Goal: Task Accomplishment & Management: Complete application form

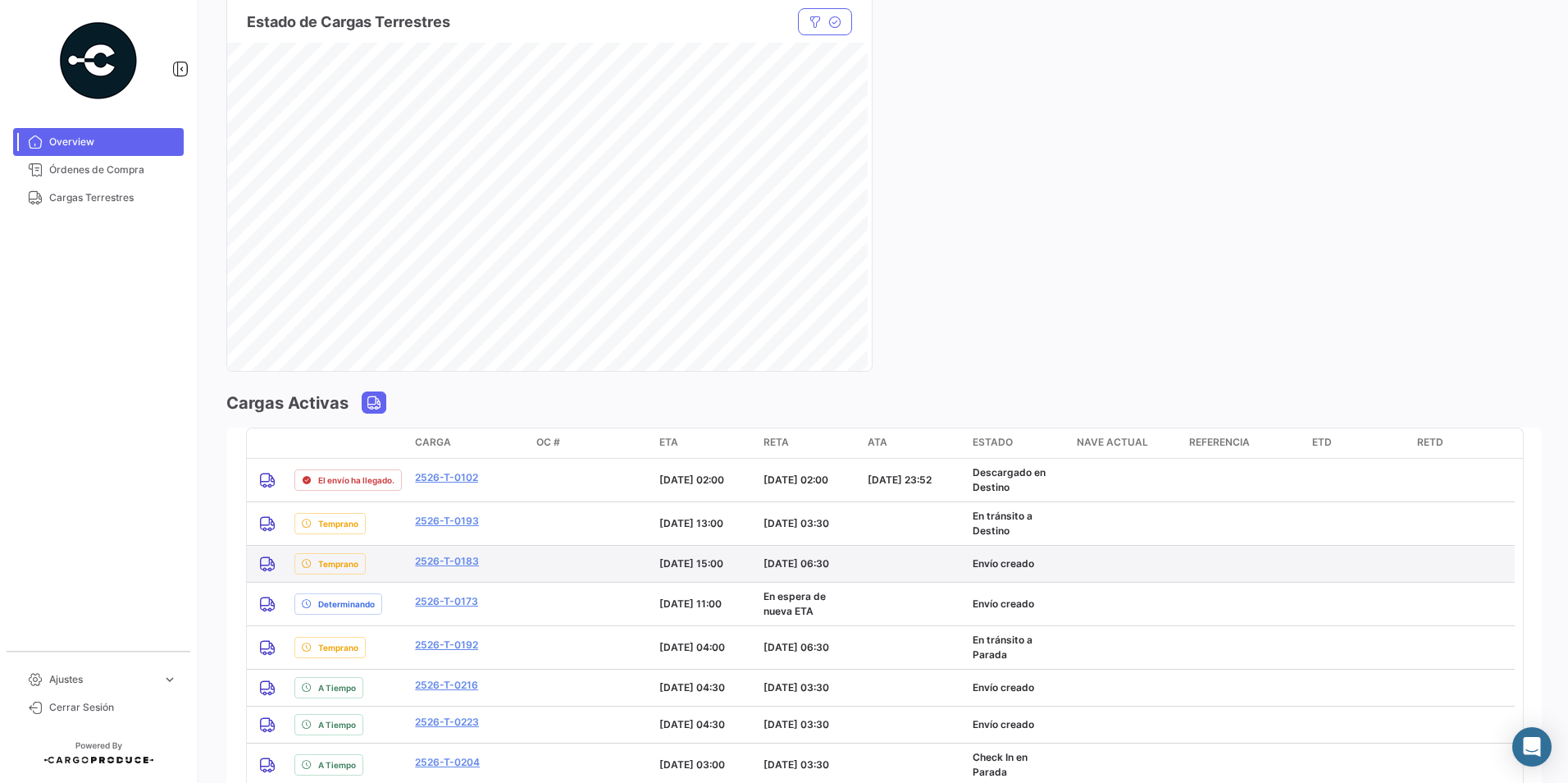
scroll to position [1067, 0]
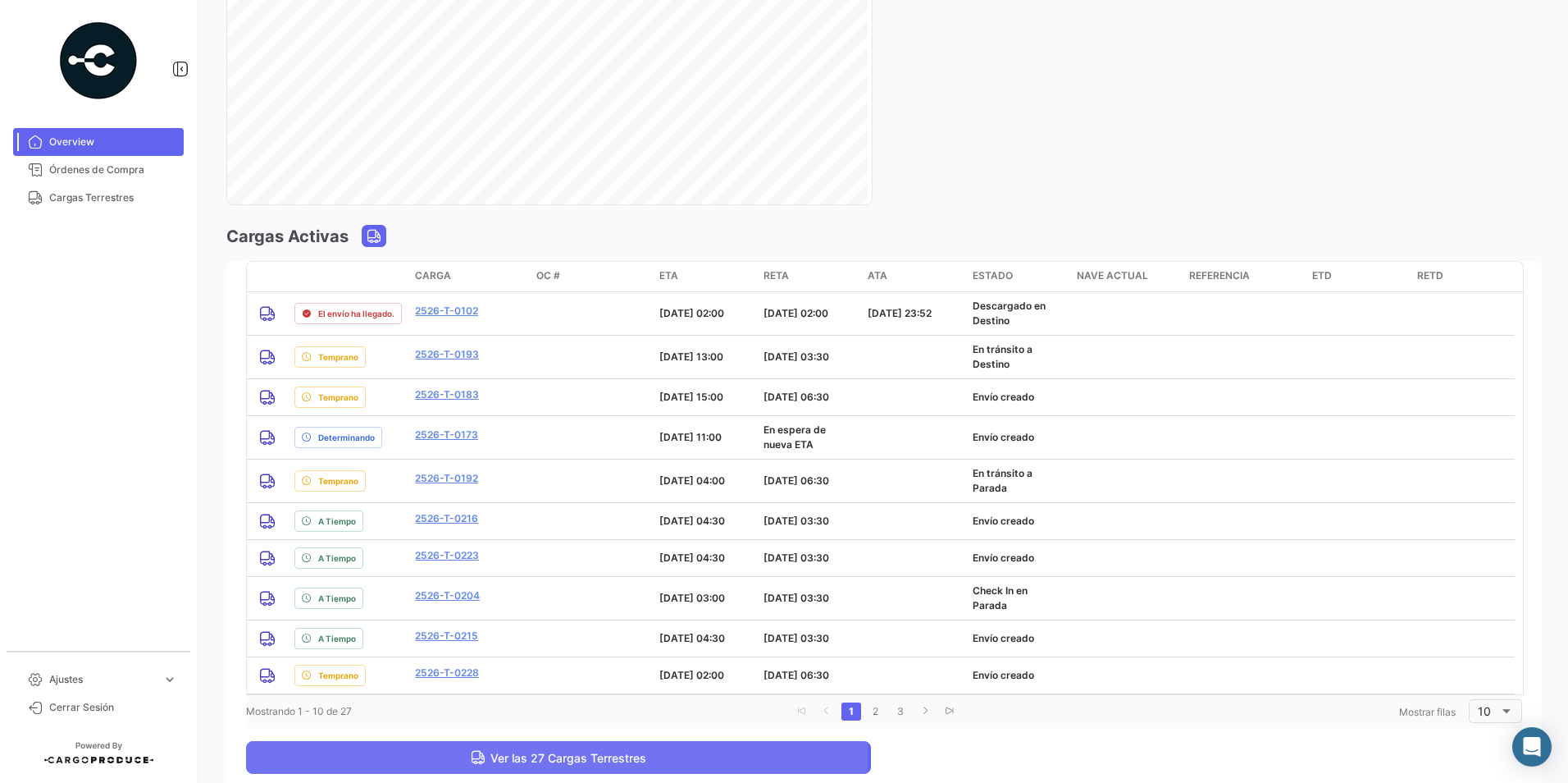
click at [452, 757] on button "Ver las 27 Cargas Terrestres" at bounding box center [558, 757] width 625 height 33
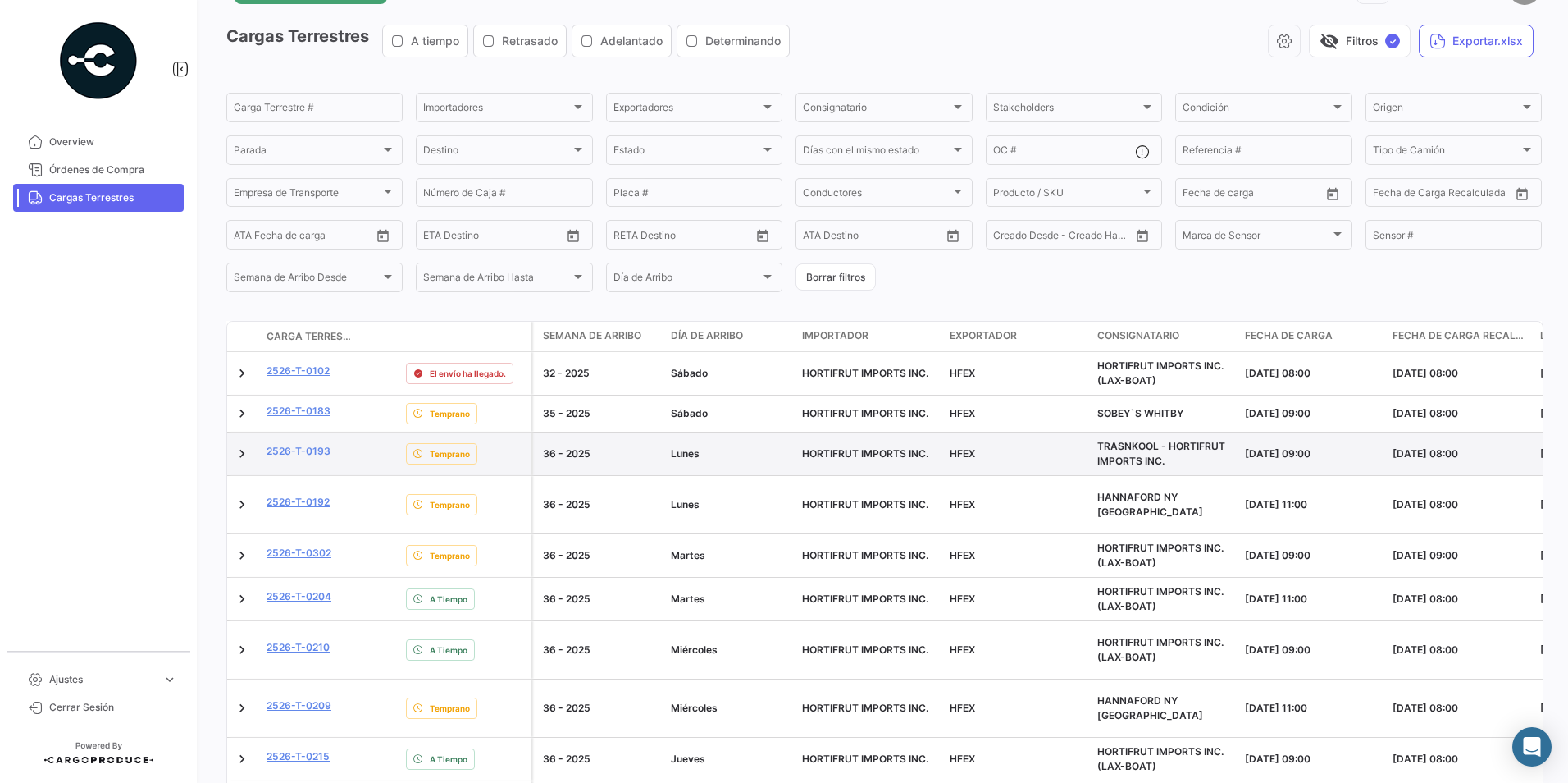
scroll to position [82, 0]
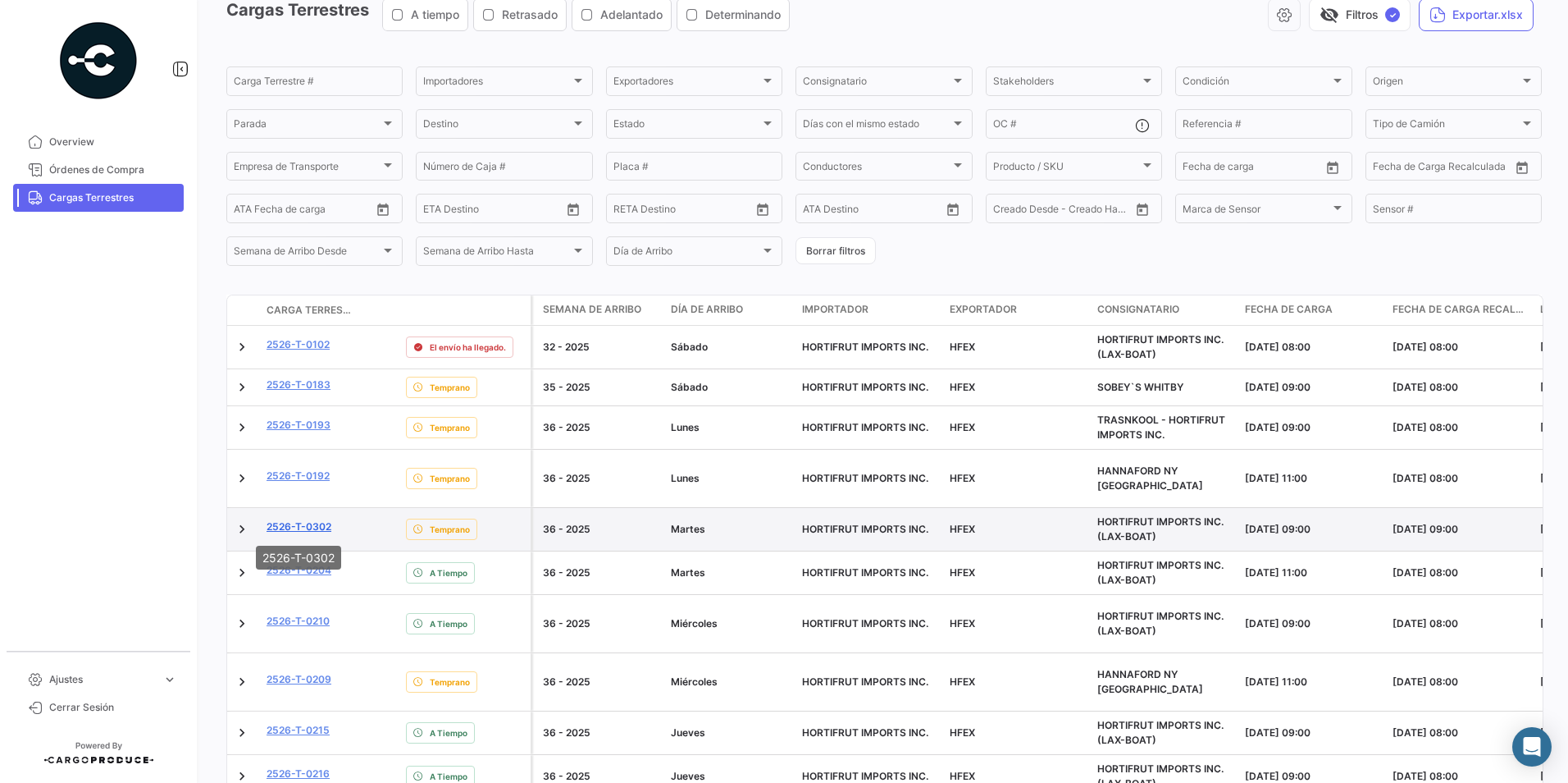
click at [316, 533] on link "2526-T-0302" at bounding box center [298, 526] width 65 height 15
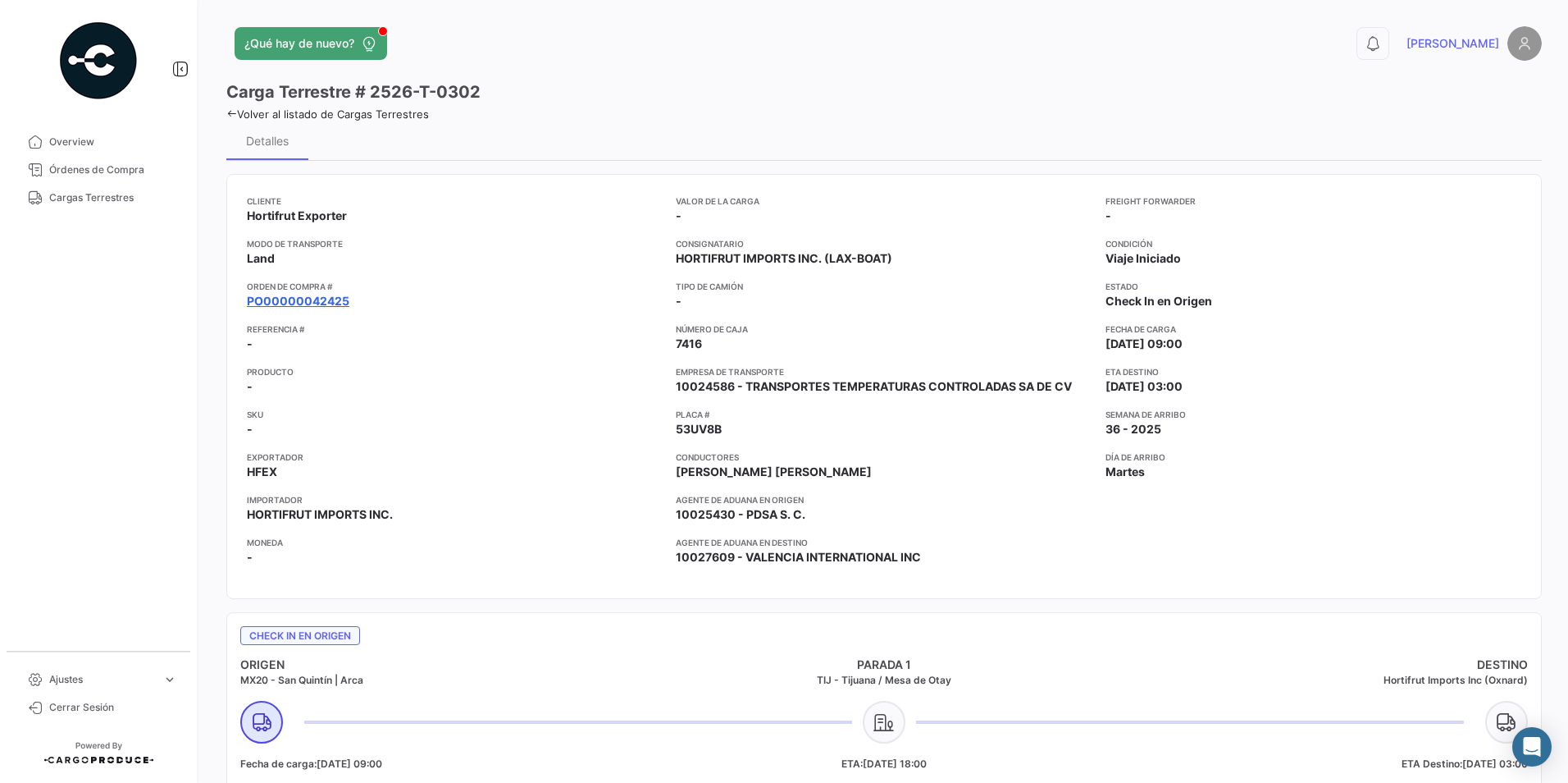
click at [311, 300] on link "PO00000042425" at bounding box center [298, 300] width 103 height 16
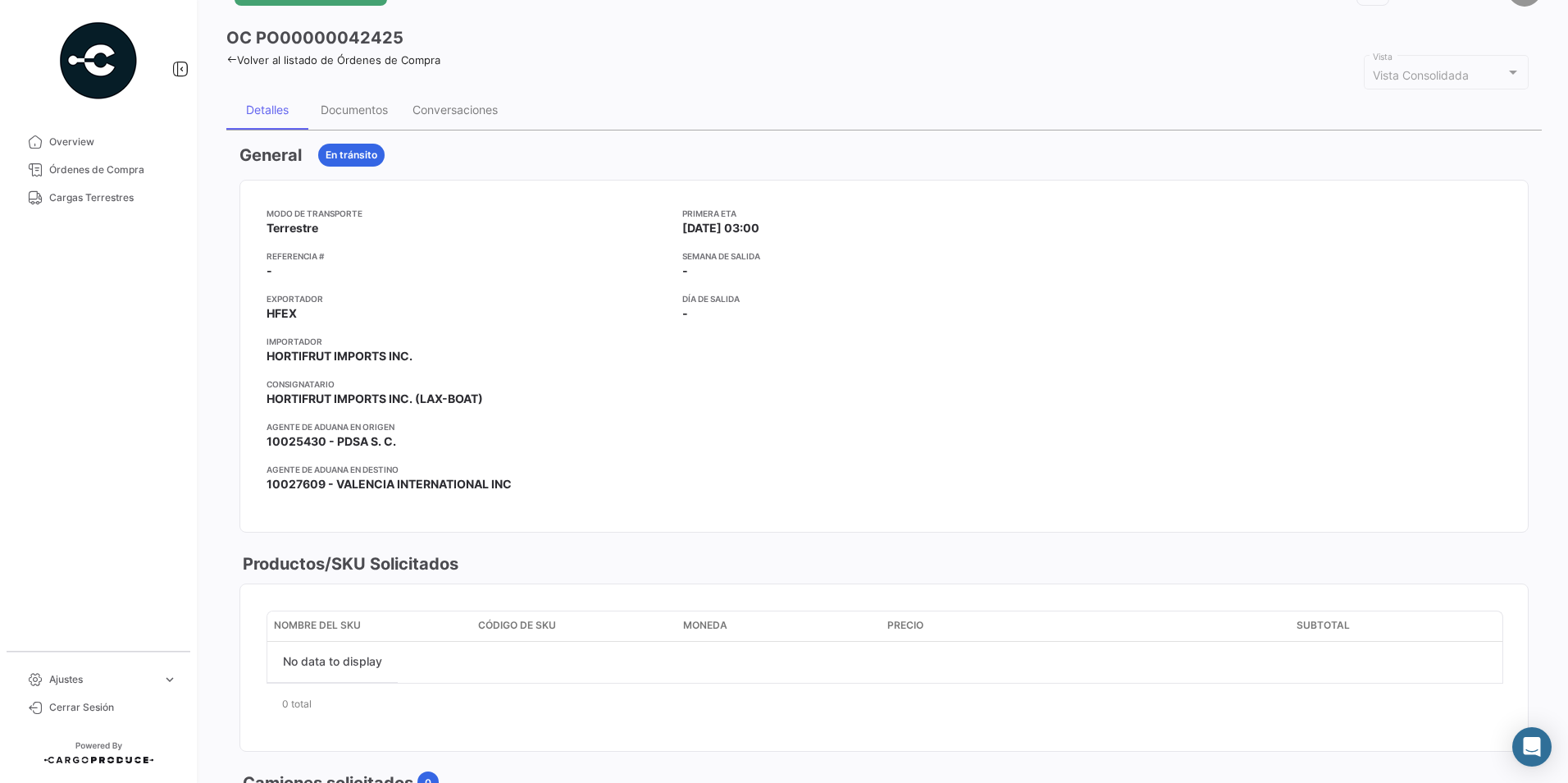
scroll to position [82, 0]
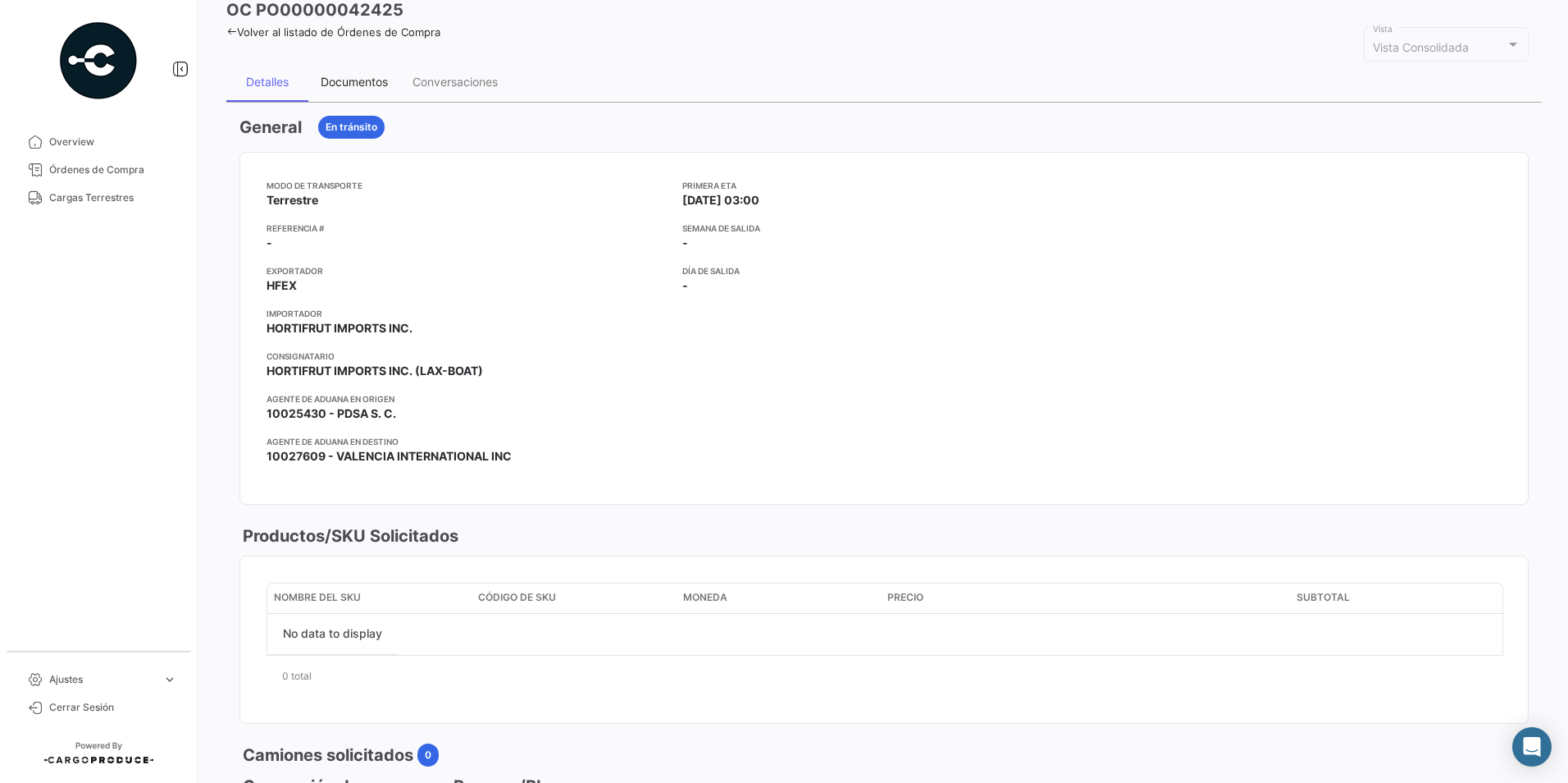
click at [358, 71] on div "Documentos" at bounding box center [354, 81] width 92 height 40
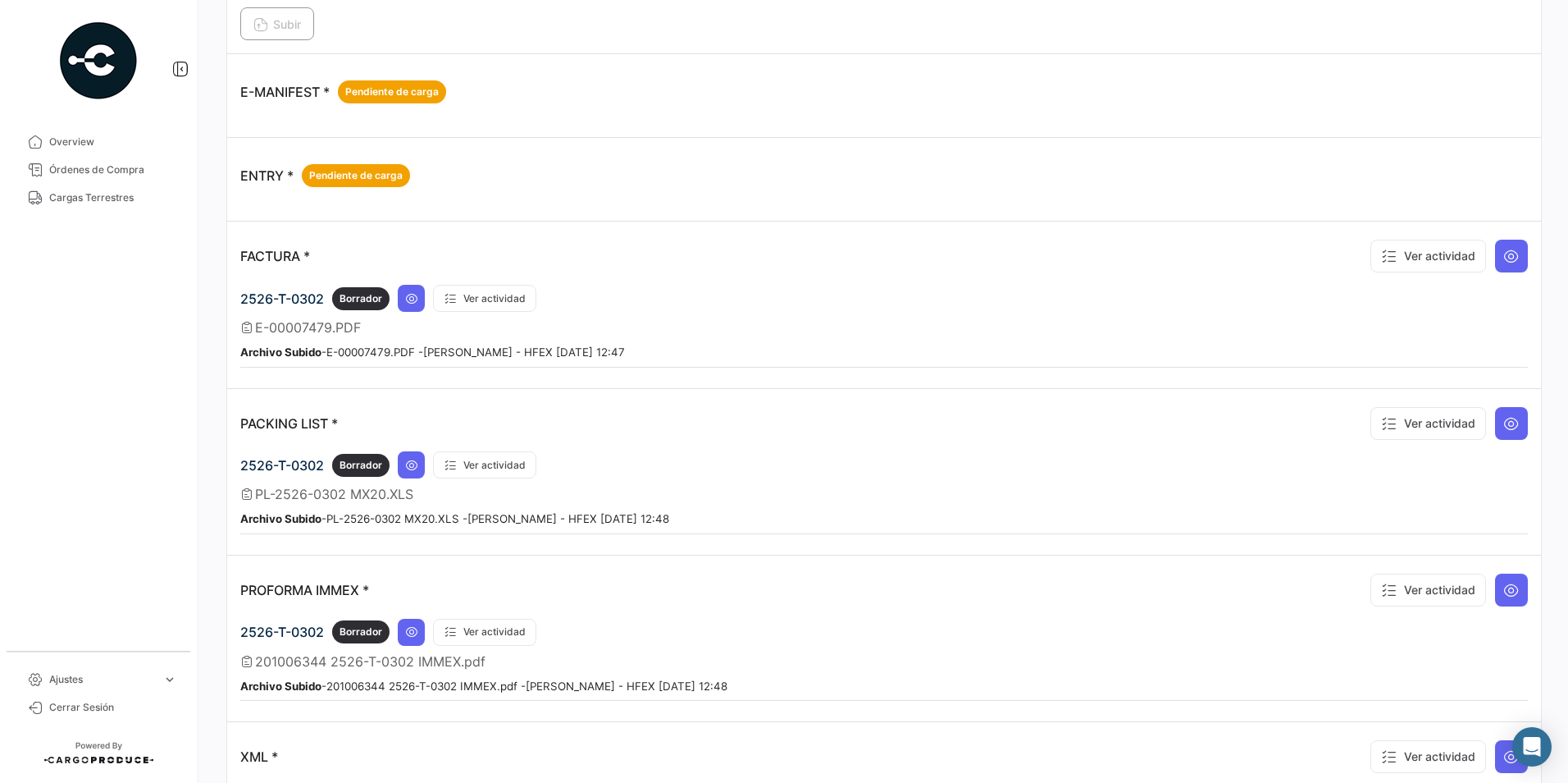
scroll to position [987, 0]
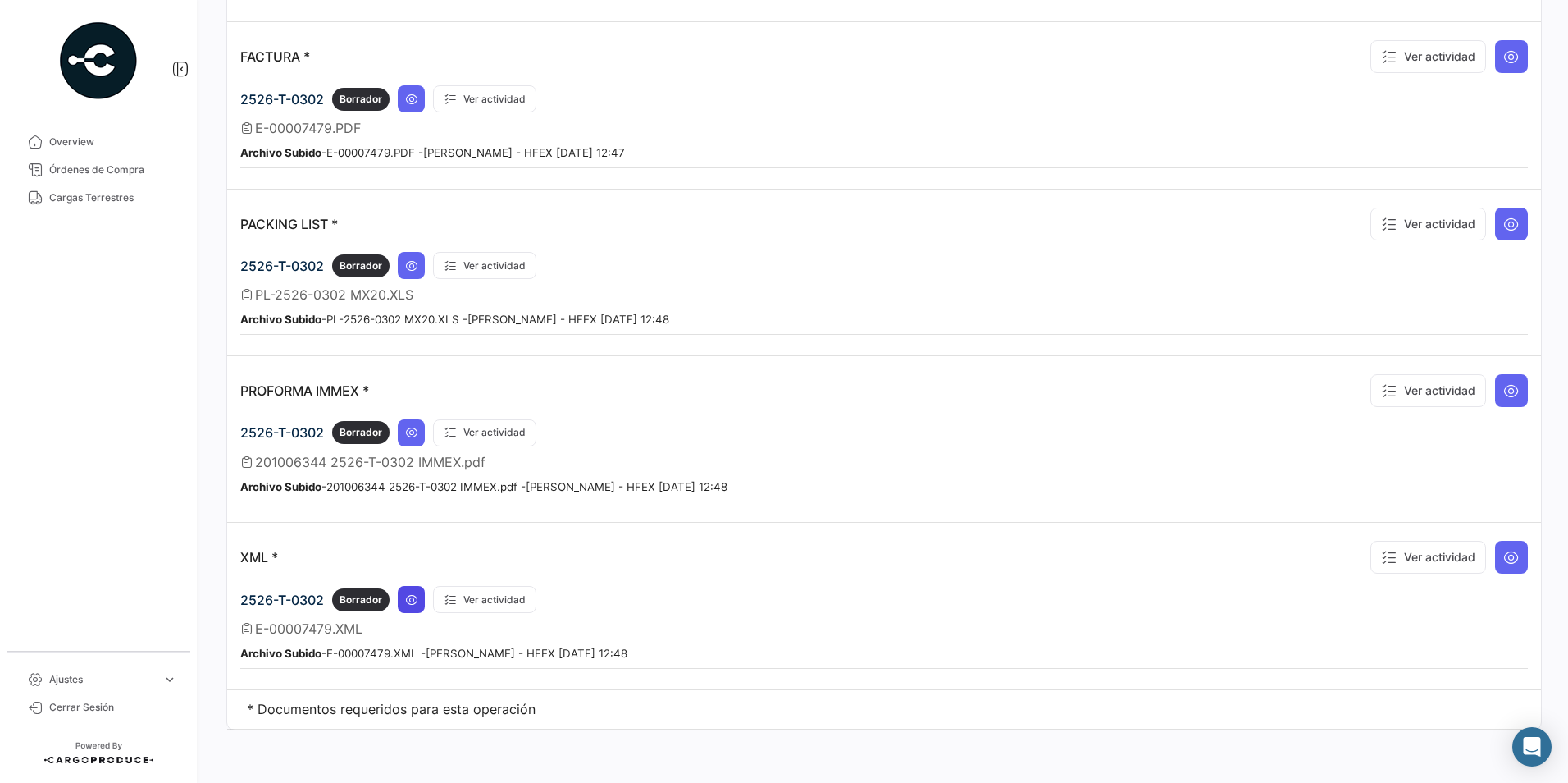
click at [415, 596] on icon at bounding box center [412, 600] width 14 height 14
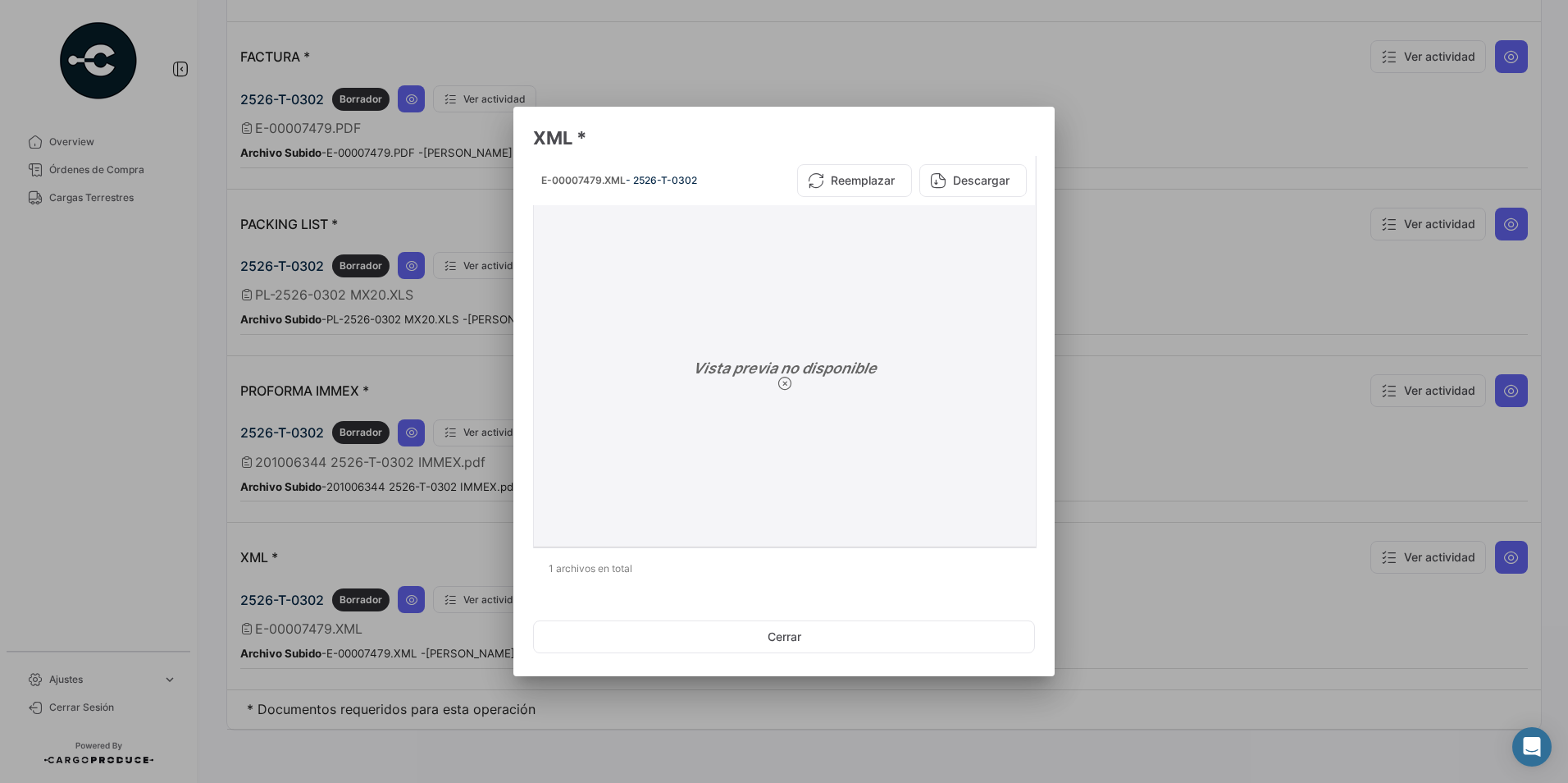
click at [959, 165] on button "Descargar" at bounding box center [972, 180] width 108 height 33
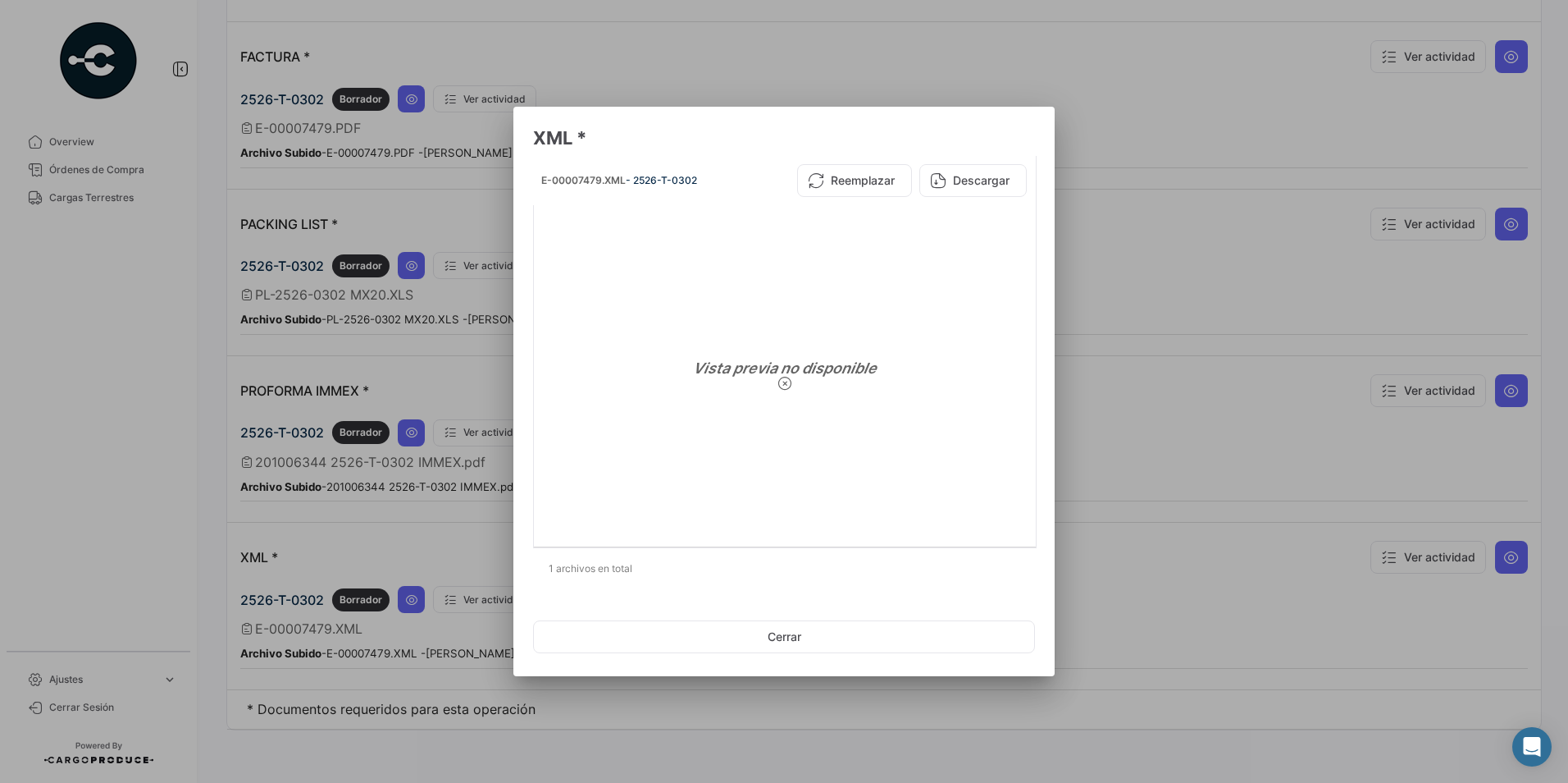
click at [1141, 243] on div at bounding box center [784, 392] width 1568 height 783
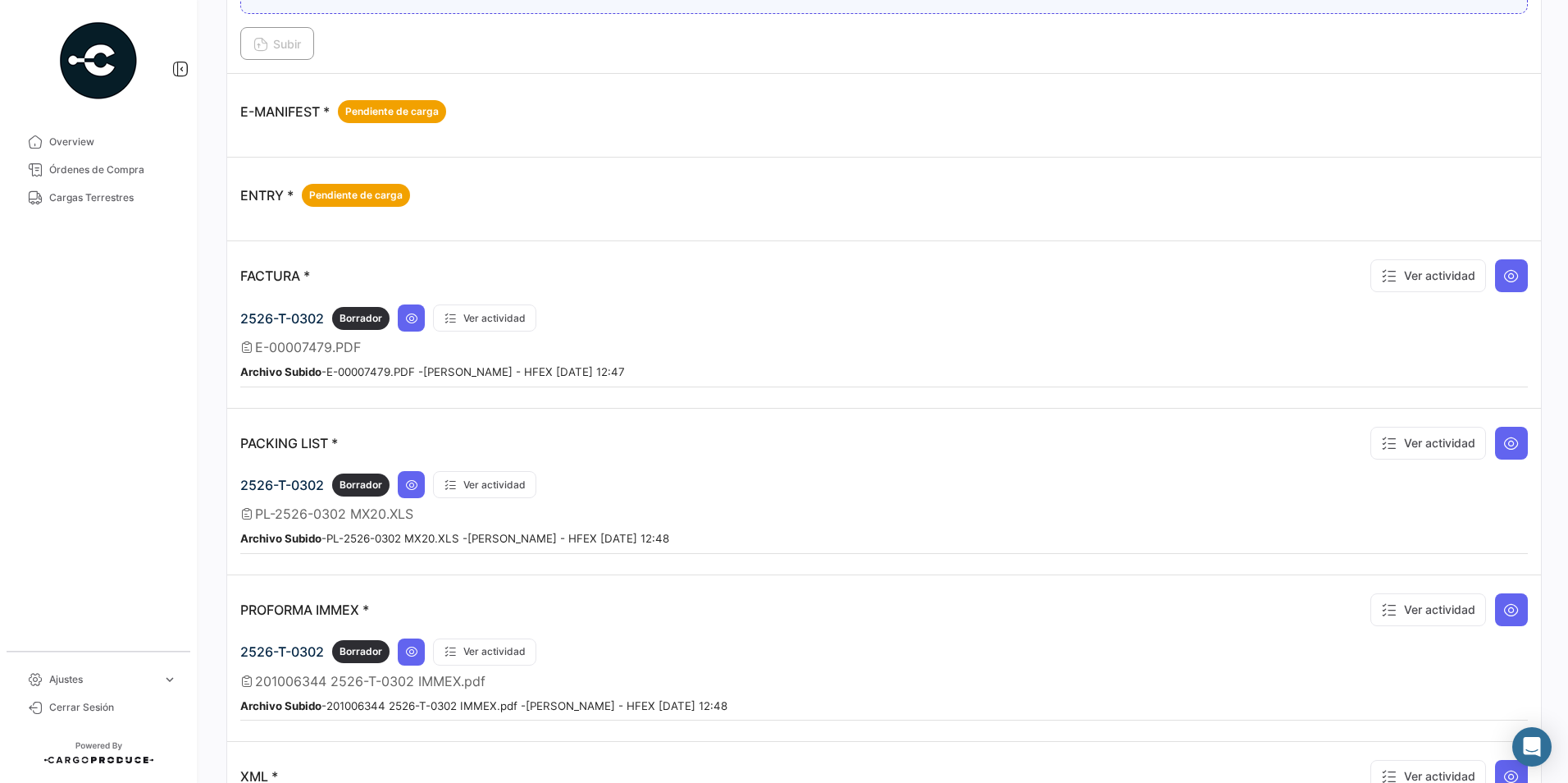
scroll to position [740, 0]
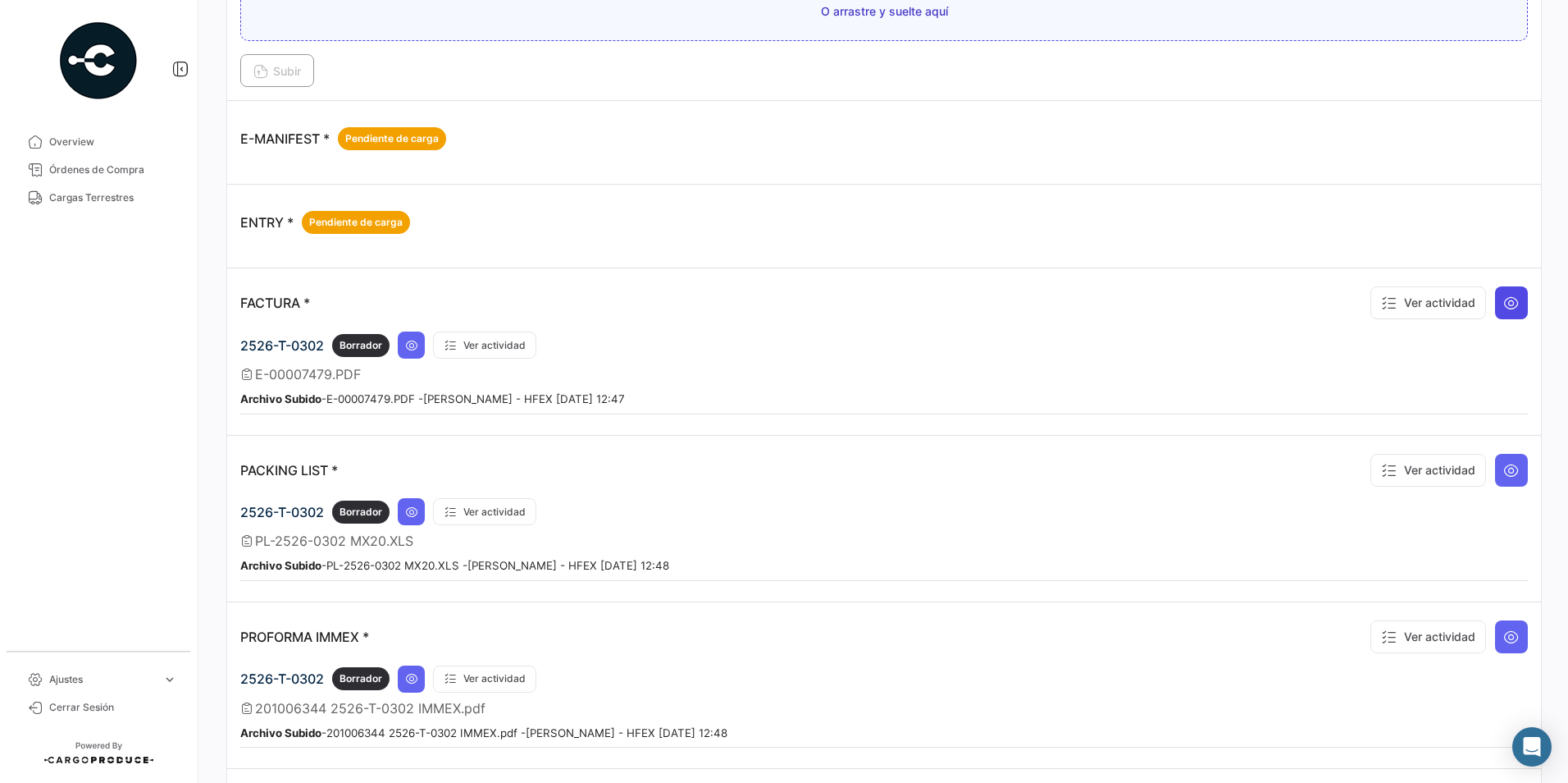
click at [1504, 307] on icon at bounding box center [1511, 302] width 16 height 16
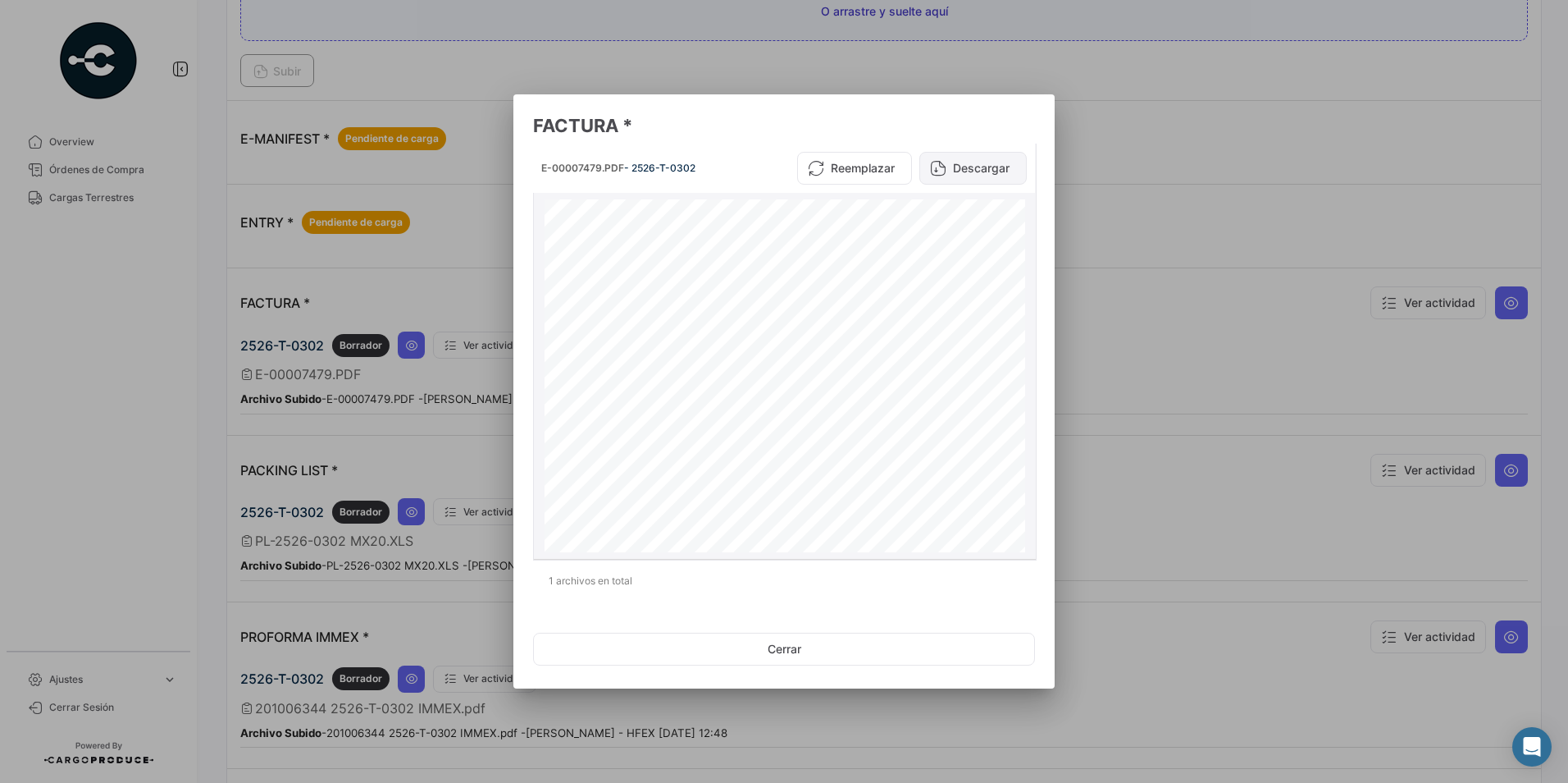
click at [950, 167] on button "Descargar" at bounding box center [972, 169] width 108 height 33
click at [1158, 194] on div at bounding box center [784, 392] width 1568 height 783
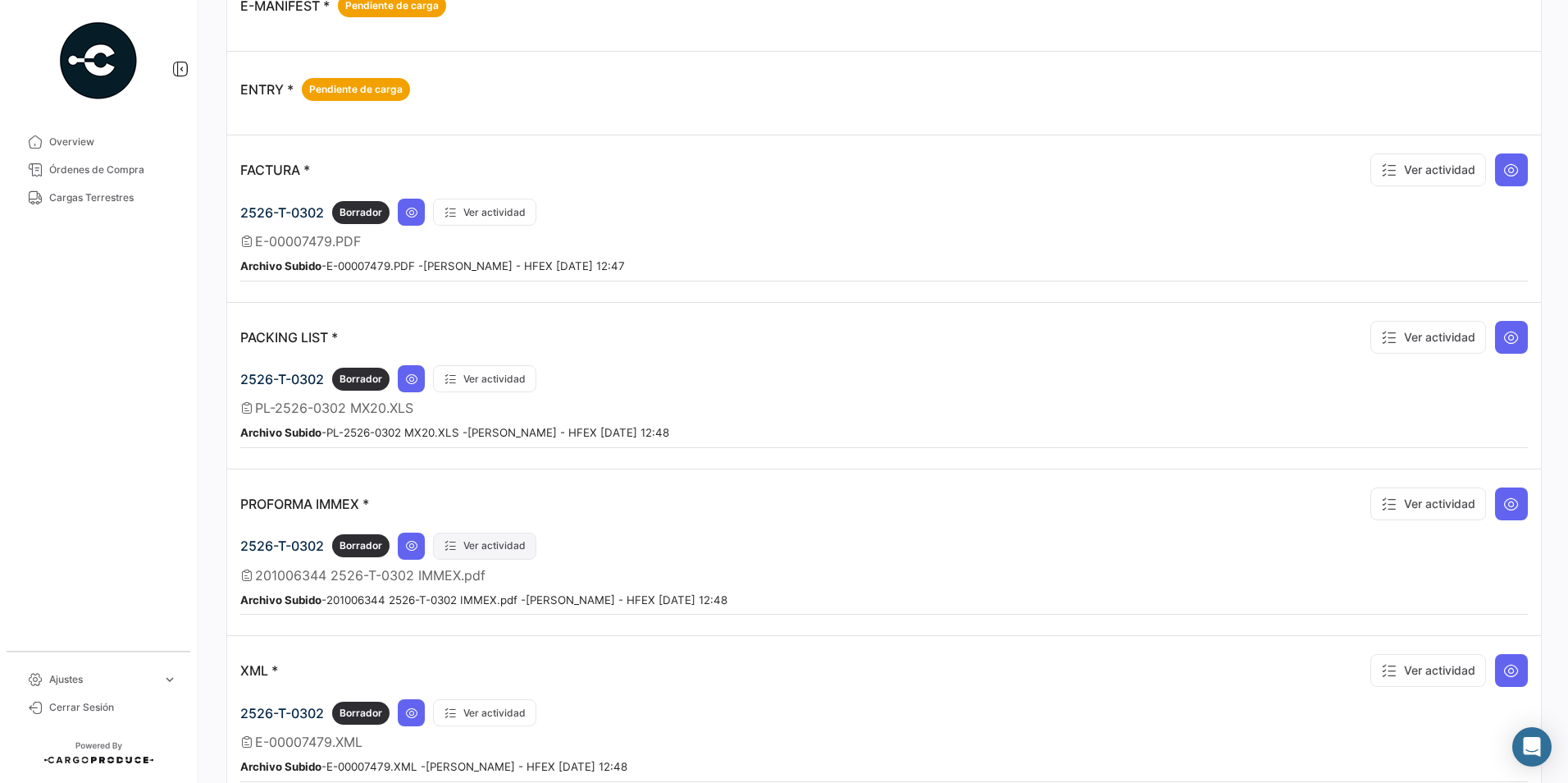
scroll to position [904, 0]
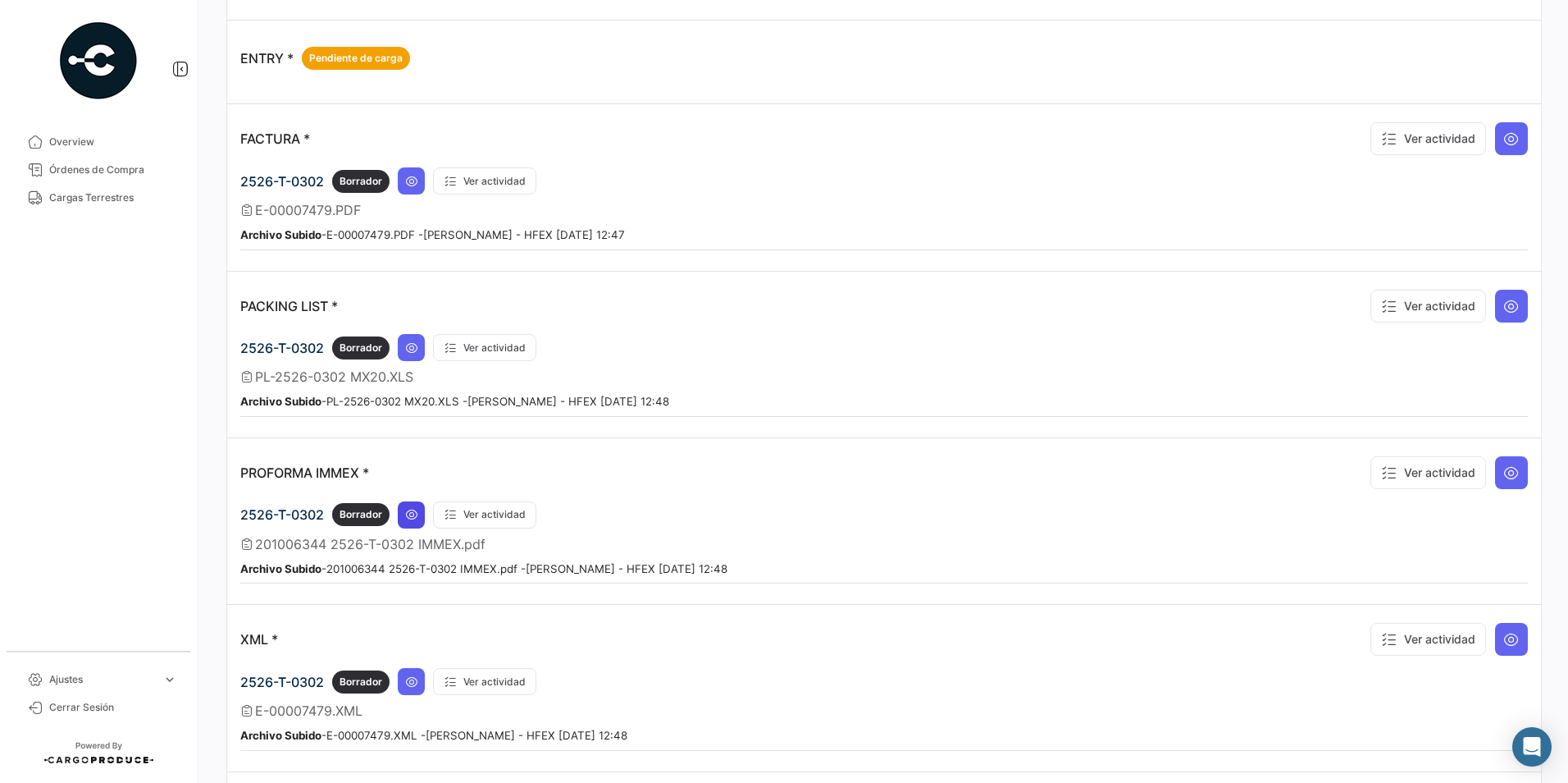
click at [414, 520] on icon at bounding box center [412, 515] width 14 height 14
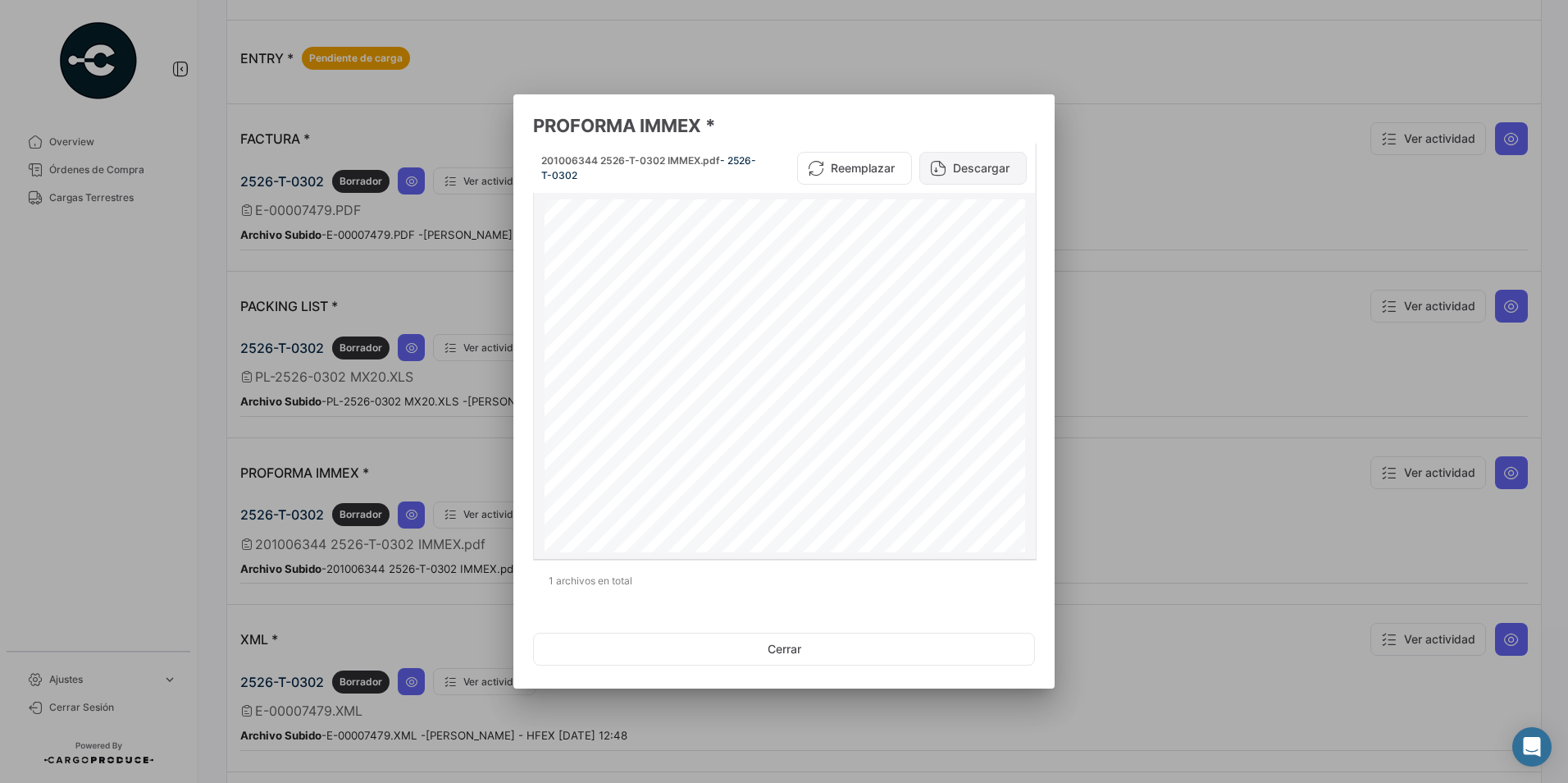
click at [986, 163] on button "Descargar" at bounding box center [972, 169] width 108 height 33
click at [1051, 19] on div at bounding box center [784, 392] width 1568 height 783
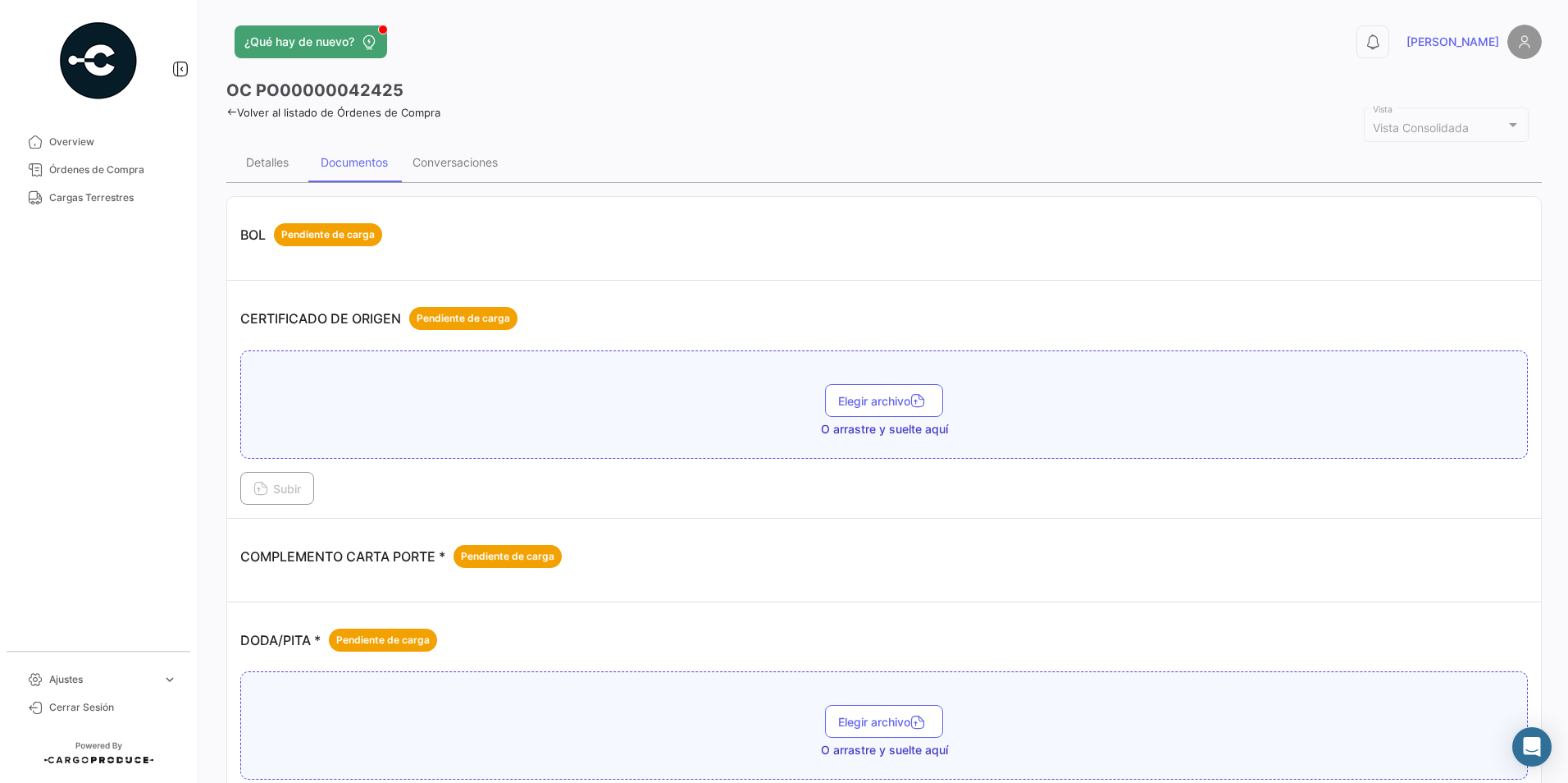
scroll to position [0, 0]
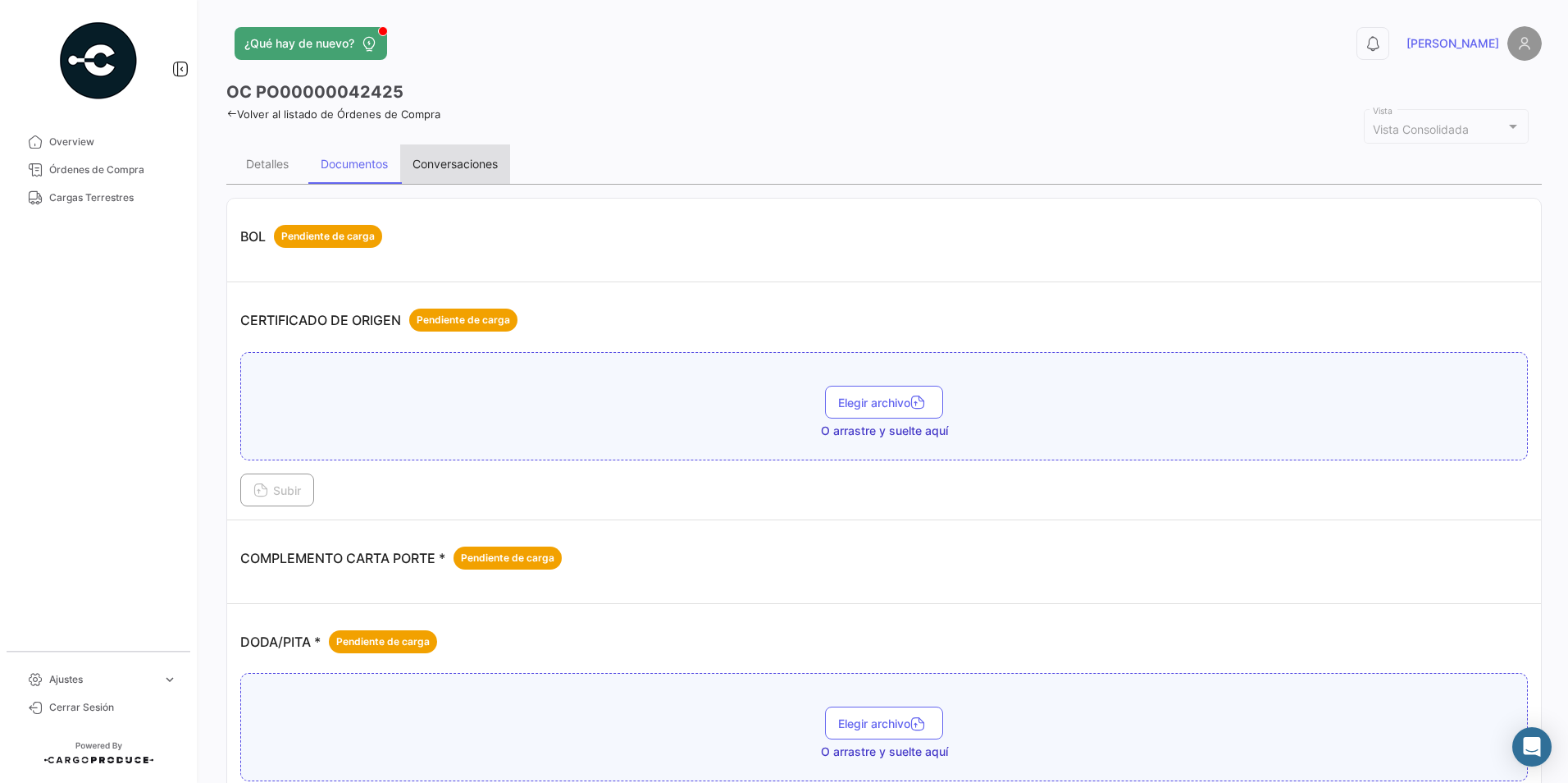
click at [474, 167] on div "Conversaciones" at bounding box center [455, 164] width 85 height 14
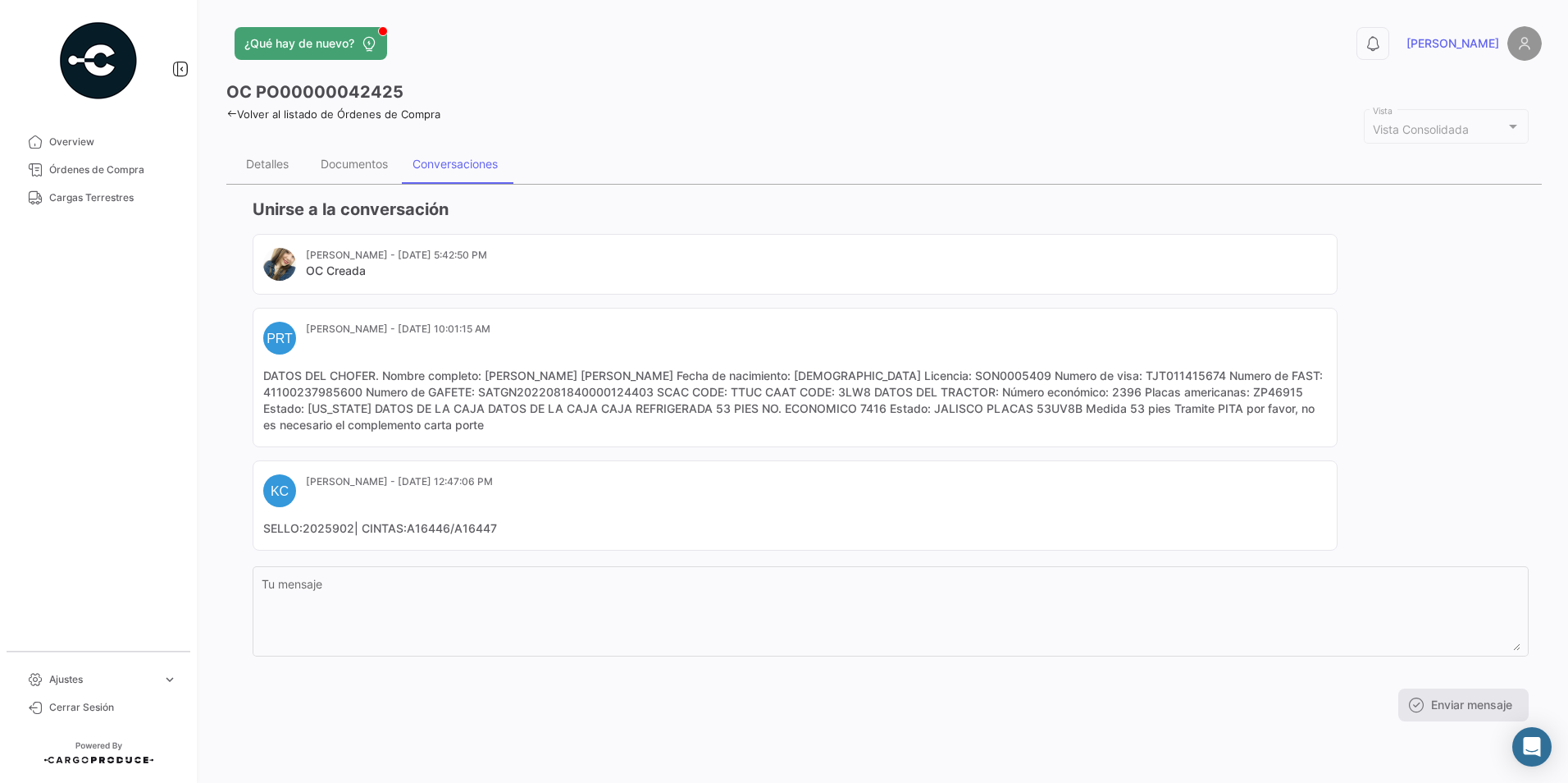
drag, startPoint x: 494, startPoint y: 390, endPoint x: 686, endPoint y: 390, distance: 192.0
click at [686, 390] on mat-card-content "DATOS DEL CHOFER. Nombre completo: MARTIN ALEJANDRO ROSALES ALARCON Fecha de na…" at bounding box center [795, 400] width 1063 height 66
drag, startPoint x: 686, startPoint y: 390, endPoint x: 776, endPoint y: 418, distance: 94.3
click at [686, 390] on mat-card-content "DATOS DEL CHOFER. Nombre completo: MARTIN ALEJANDRO ROSALES ALARCON Fecha de na…" at bounding box center [795, 400] width 1063 height 66
click at [852, 396] on mat-card-content "DATOS DEL CHOFER. Nombre completo: MARTIN ALEJANDRO ROSALES ALARCON Fecha de na…" at bounding box center [795, 400] width 1063 height 66
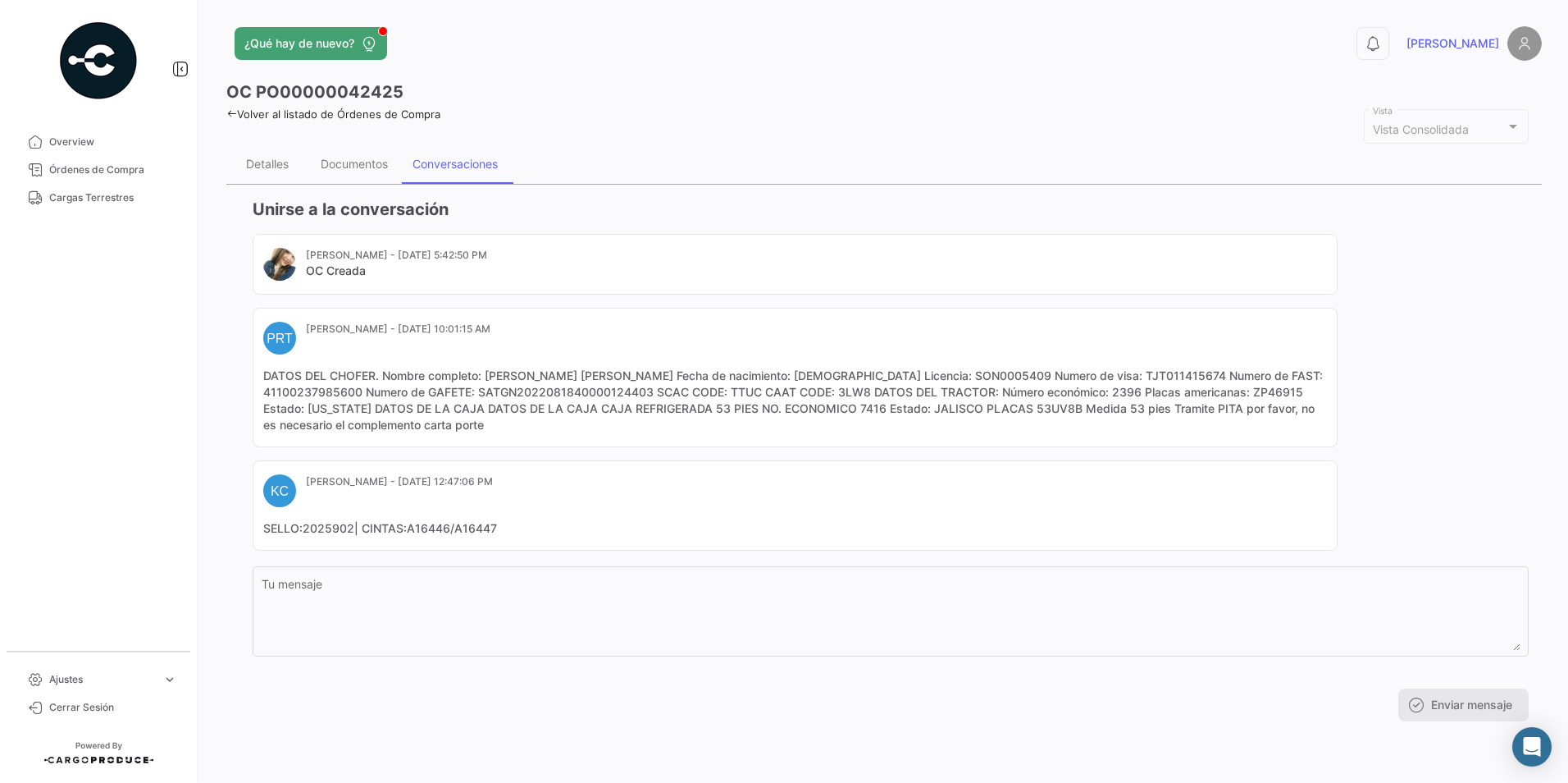
click at [1046, 409] on mat-card-content "DATOS DEL CHOFER. Nombre completo: MARTIN ALEJANDRO ROSALES ALARCON Fecha de na…" at bounding box center [795, 400] width 1063 height 66
copy mat-card-content "53UV8B"
click at [1436, 260] on div "Fanny Rios - Aug 30, 2025, 5:42:50 PM OC Creada PRT Paola Reyes Tijuana - Sep 2…" at bounding box center [890, 392] width 1276 height 317
click at [855, 390] on mat-card-content "DATOS DEL CHOFER. Nombre completo: MARTIN ALEJANDRO ROSALES ALARCON Fecha de na…" at bounding box center [795, 400] width 1063 height 66
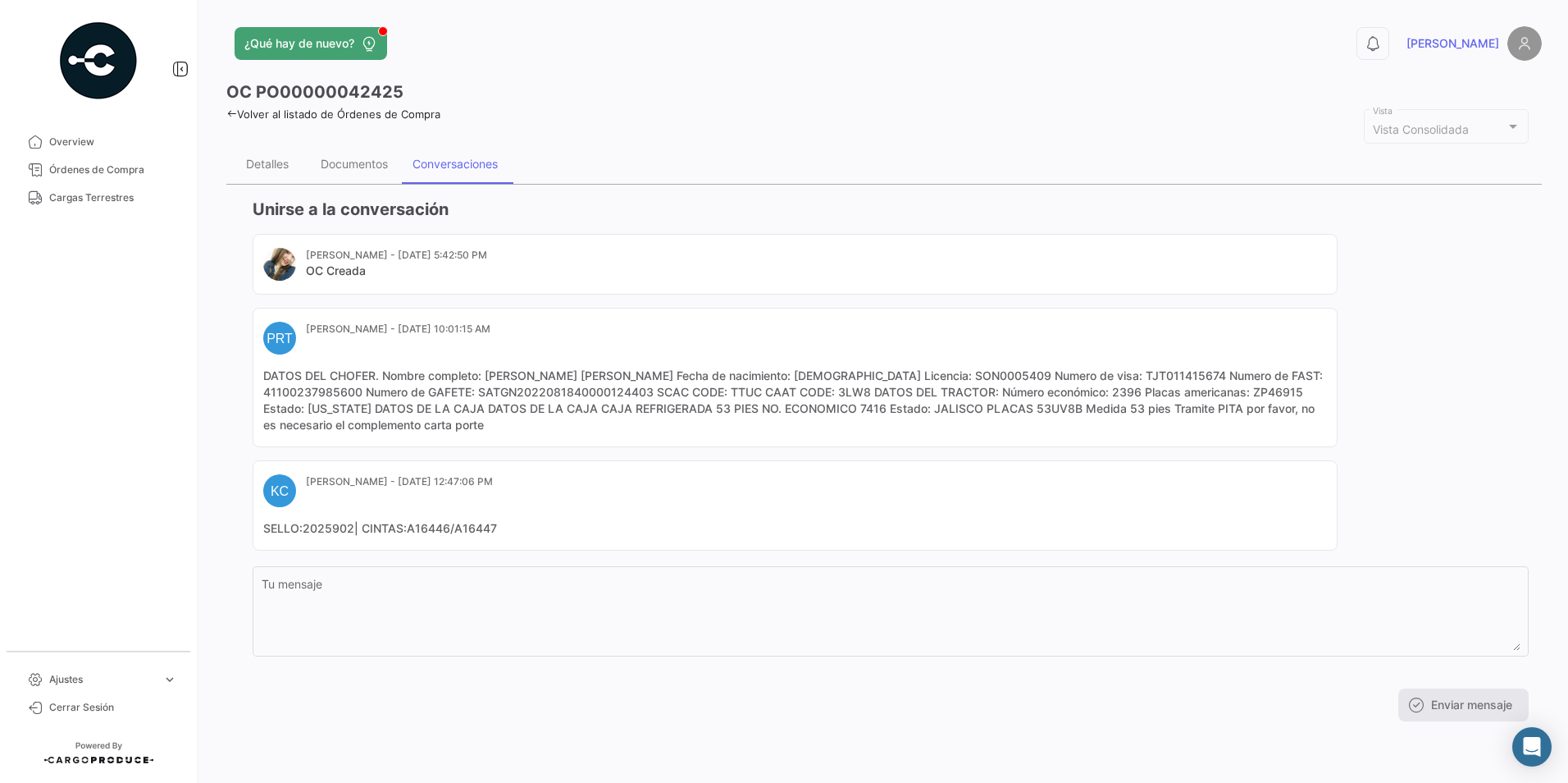
click at [855, 390] on mat-card-content "DATOS DEL CHOFER. Nombre completo: MARTIN ALEJANDRO ROSALES ALARCON Fecha de na…" at bounding box center [795, 400] width 1063 height 66
copy mat-card-content "3LW8"
drag, startPoint x: 478, startPoint y: 397, endPoint x: 650, endPoint y: 393, distance: 172.0
click at [650, 393] on mat-card-content "DATOS DEL CHOFER. Nombre completo: MARTIN ALEJANDRO ROSALES ALARCON Fecha de na…" at bounding box center [795, 400] width 1063 height 66
copy mat-card-content "SATGN2022081840000124403"
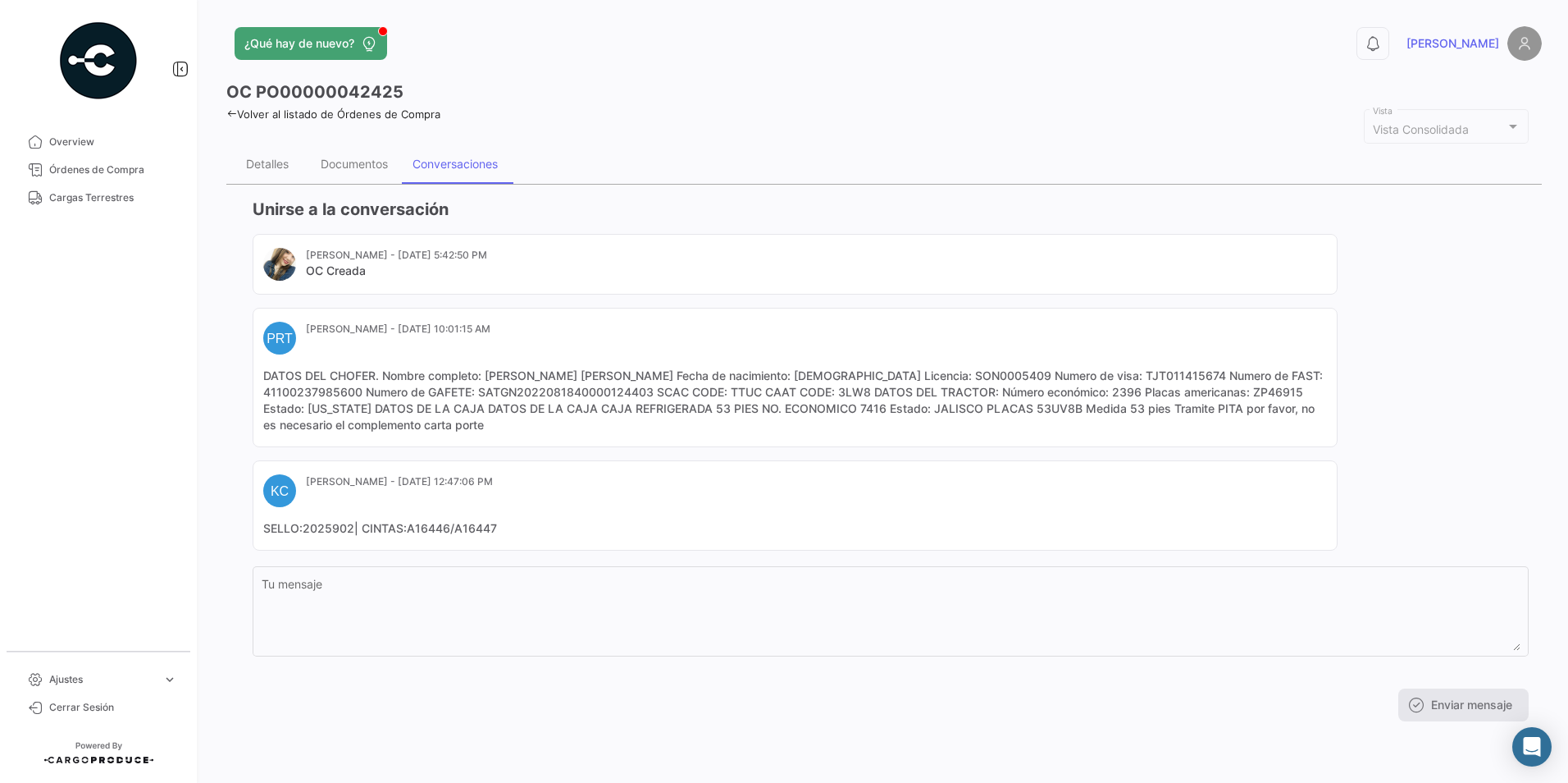
click at [1059, 410] on mat-card-content "DATOS DEL CHOFER. Nombre completo: MARTIN ALEJANDRO ROSALES ALARCON Fecha de na…" at bounding box center [795, 400] width 1063 height 66
copy mat-card-content "53UV8B"
click at [1417, 309] on div "Fanny Rios - Aug 30, 2025, 5:42:50 PM OC Creada PRT Paola Reyes Tijuana - Sep 2…" at bounding box center [890, 392] width 1276 height 317
click at [347, 174] on div "Documentos" at bounding box center [354, 164] width 92 height 40
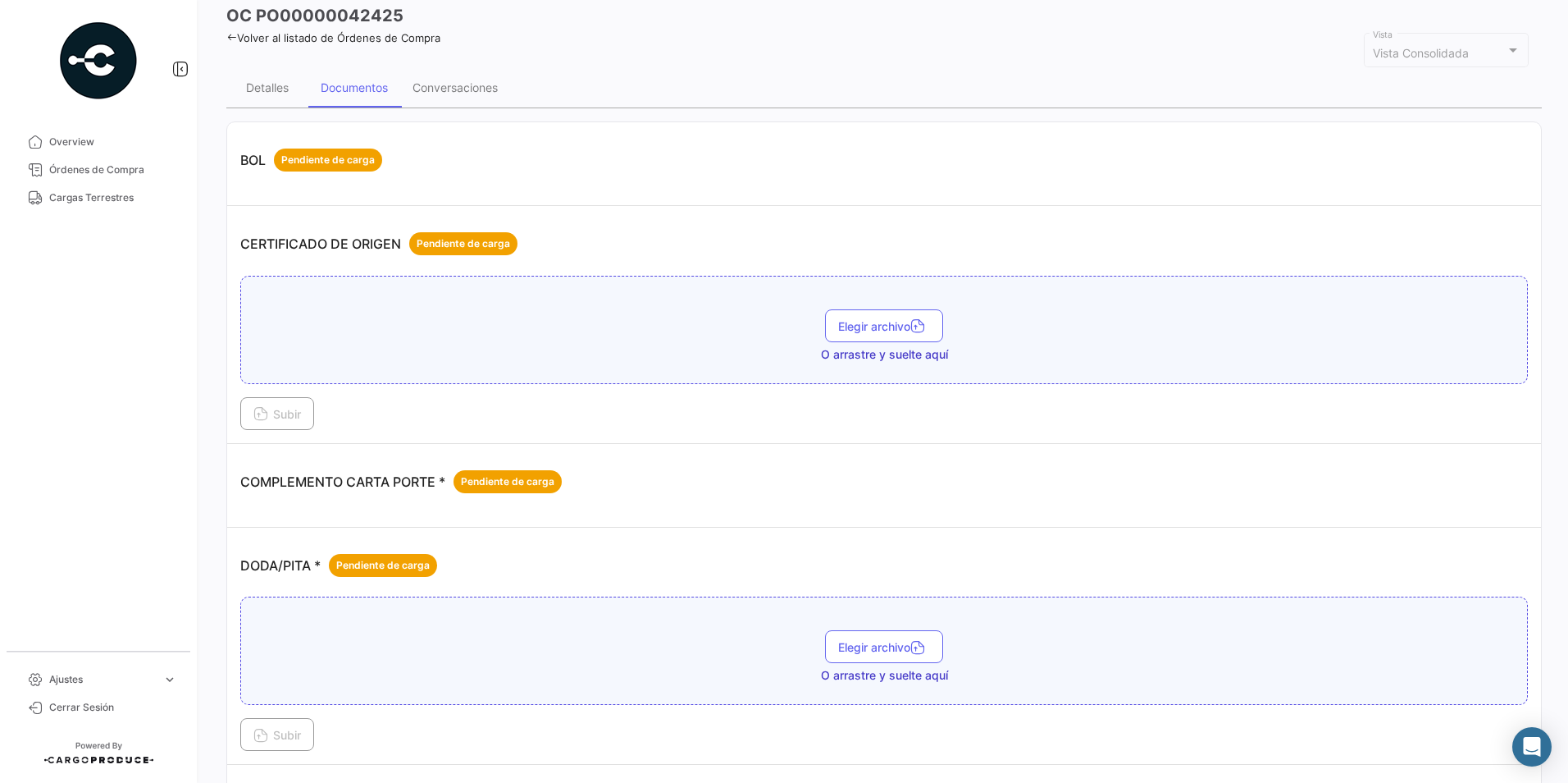
scroll to position [329, 0]
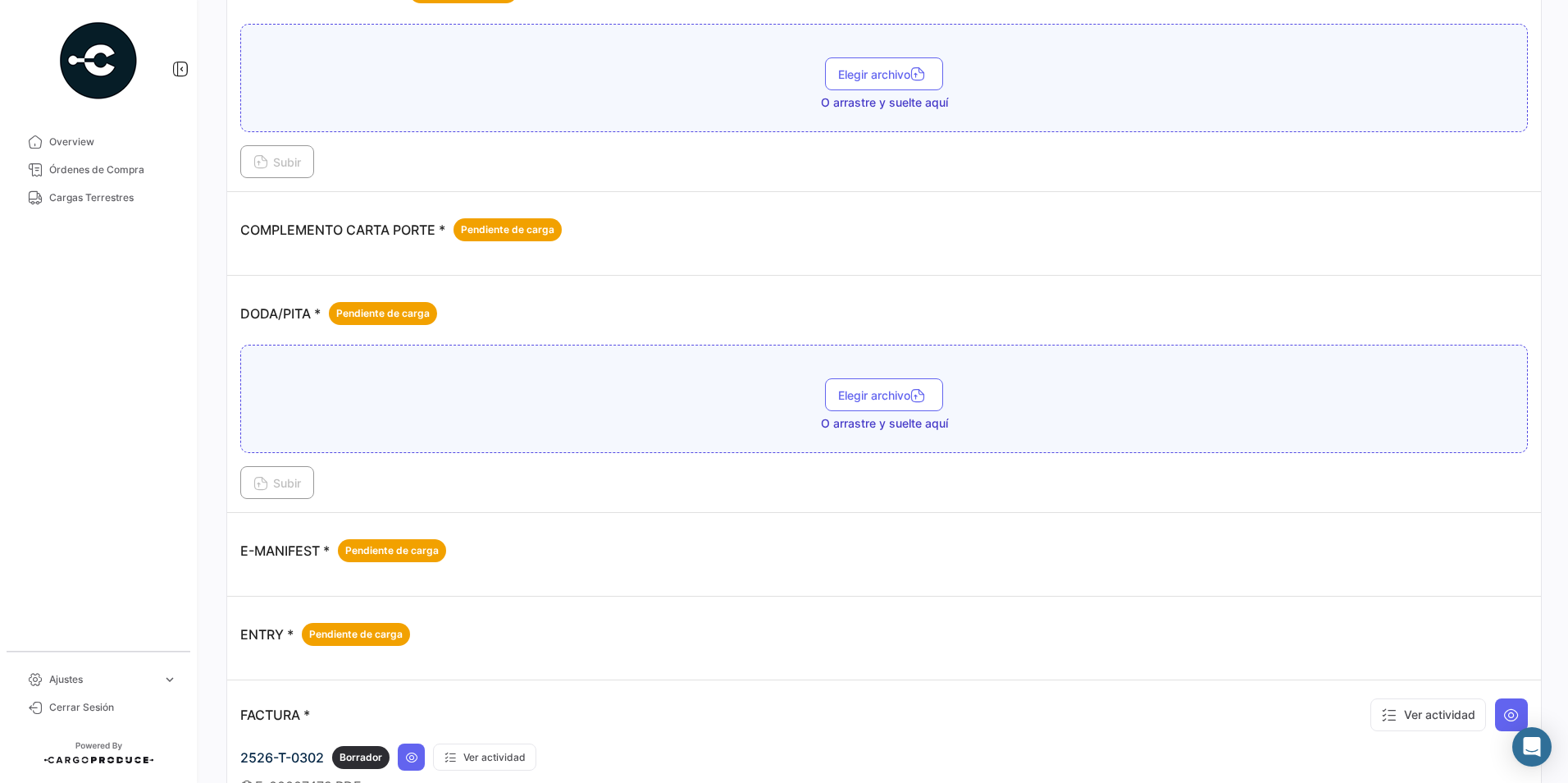
drag, startPoint x: 880, startPoint y: 300, endPoint x: 901, endPoint y: 470, distance: 171.3
click at [880, 300] on div "DODA/PITA * Pendiente de carga" at bounding box center [883, 313] width 1287 height 49
click at [298, 489] on span "Subir" at bounding box center [277, 483] width 47 height 14
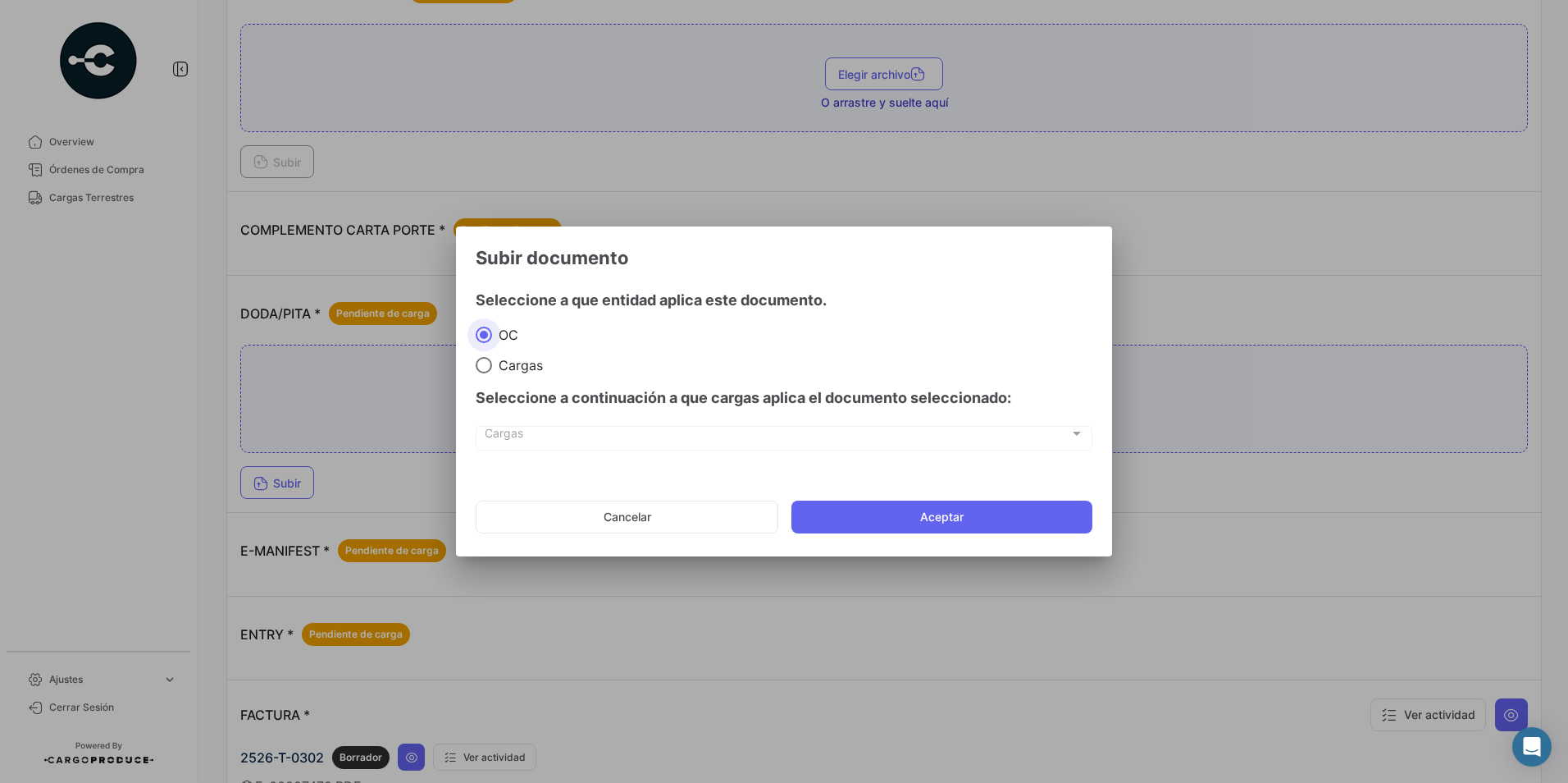
click at [478, 366] on span at bounding box center [483, 364] width 16 height 16
click at [478, 366] on input "Cargas" at bounding box center [483, 364] width 16 height 16
radio input "true"
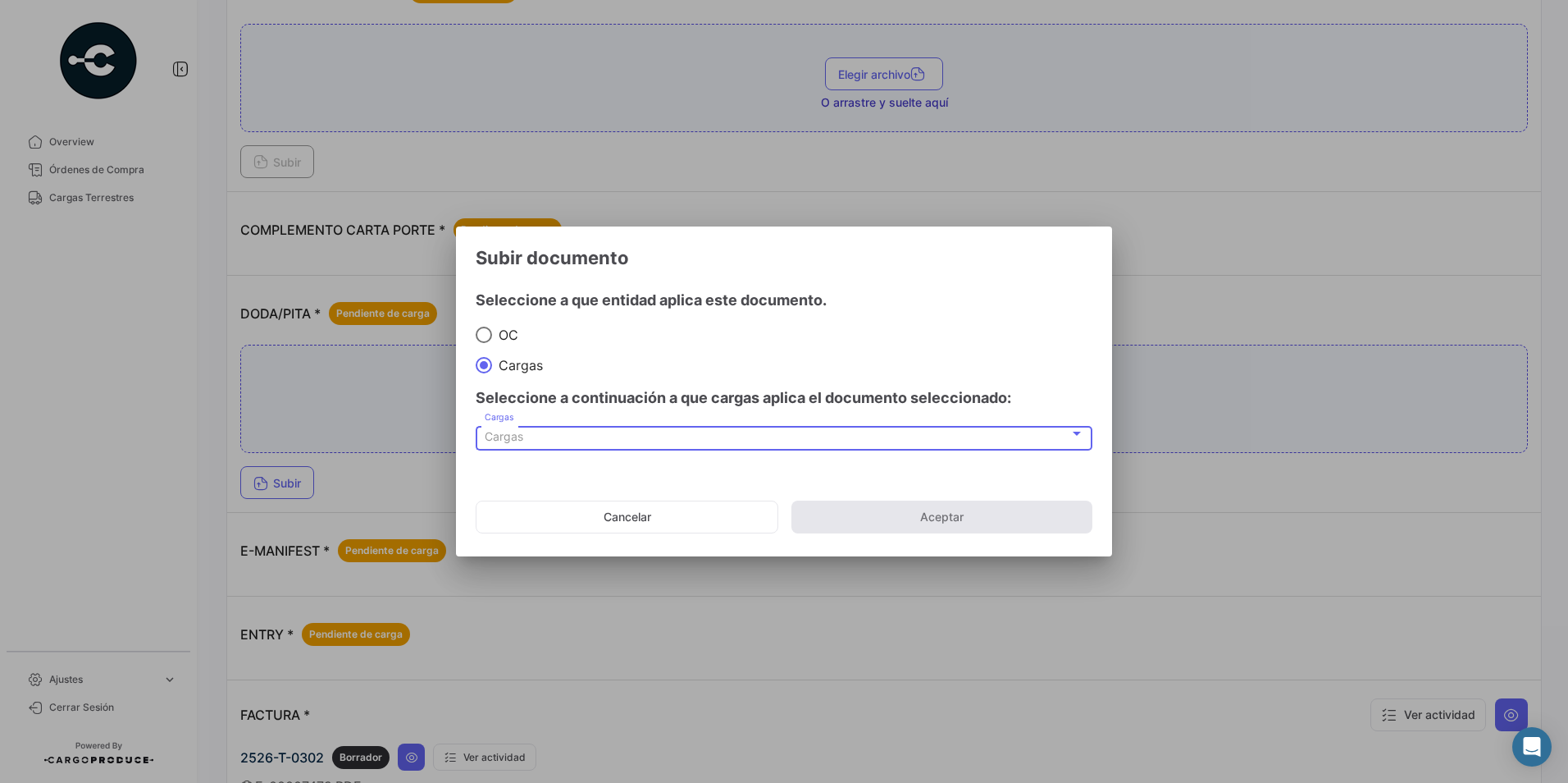
click at [529, 433] on div "Cargas" at bounding box center [777, 437] width 585 height 14
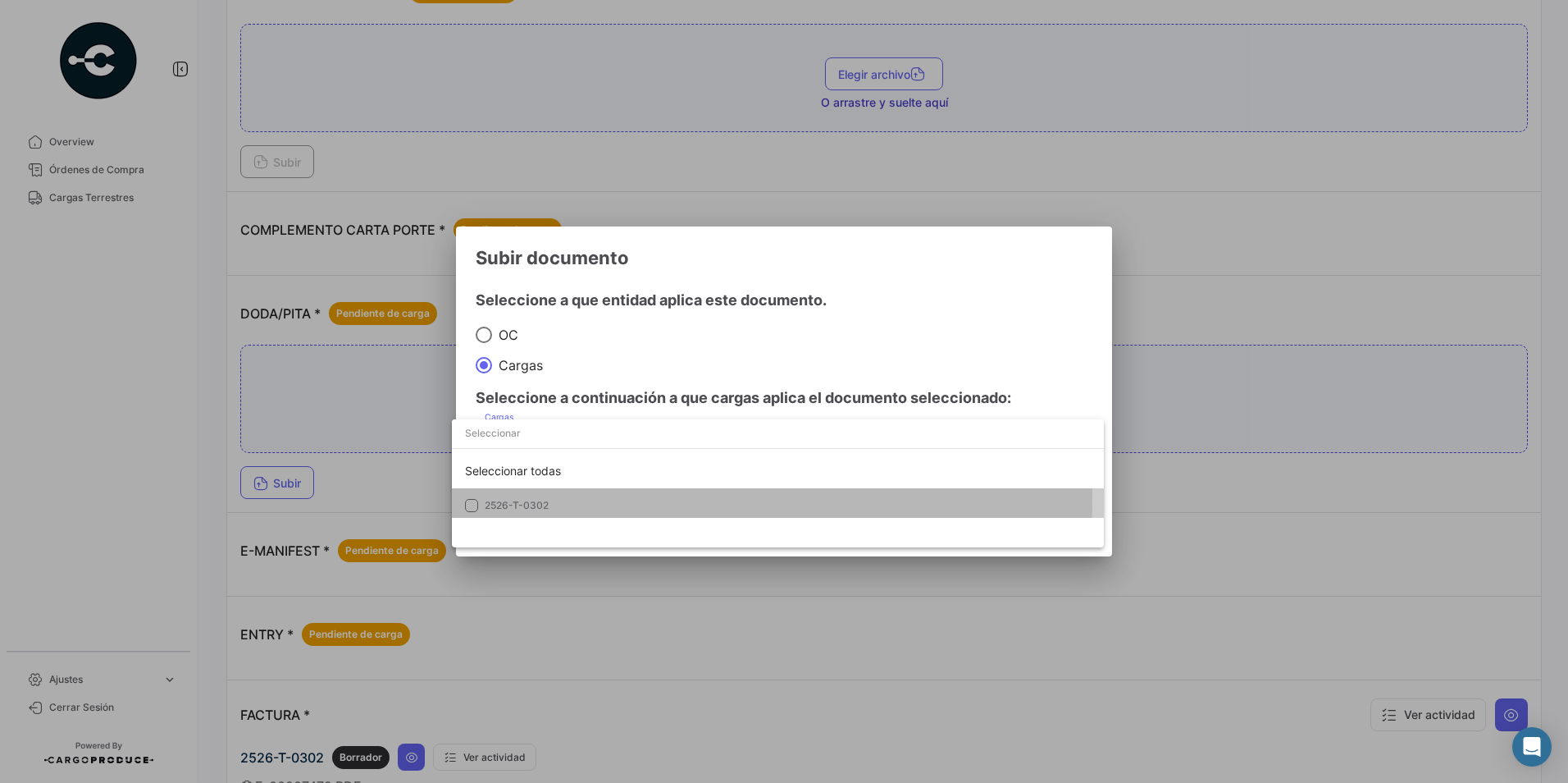
click at [532, 496] on mat-option "2526-T-0302" at bounding box center [777, 506] width 652 height 35
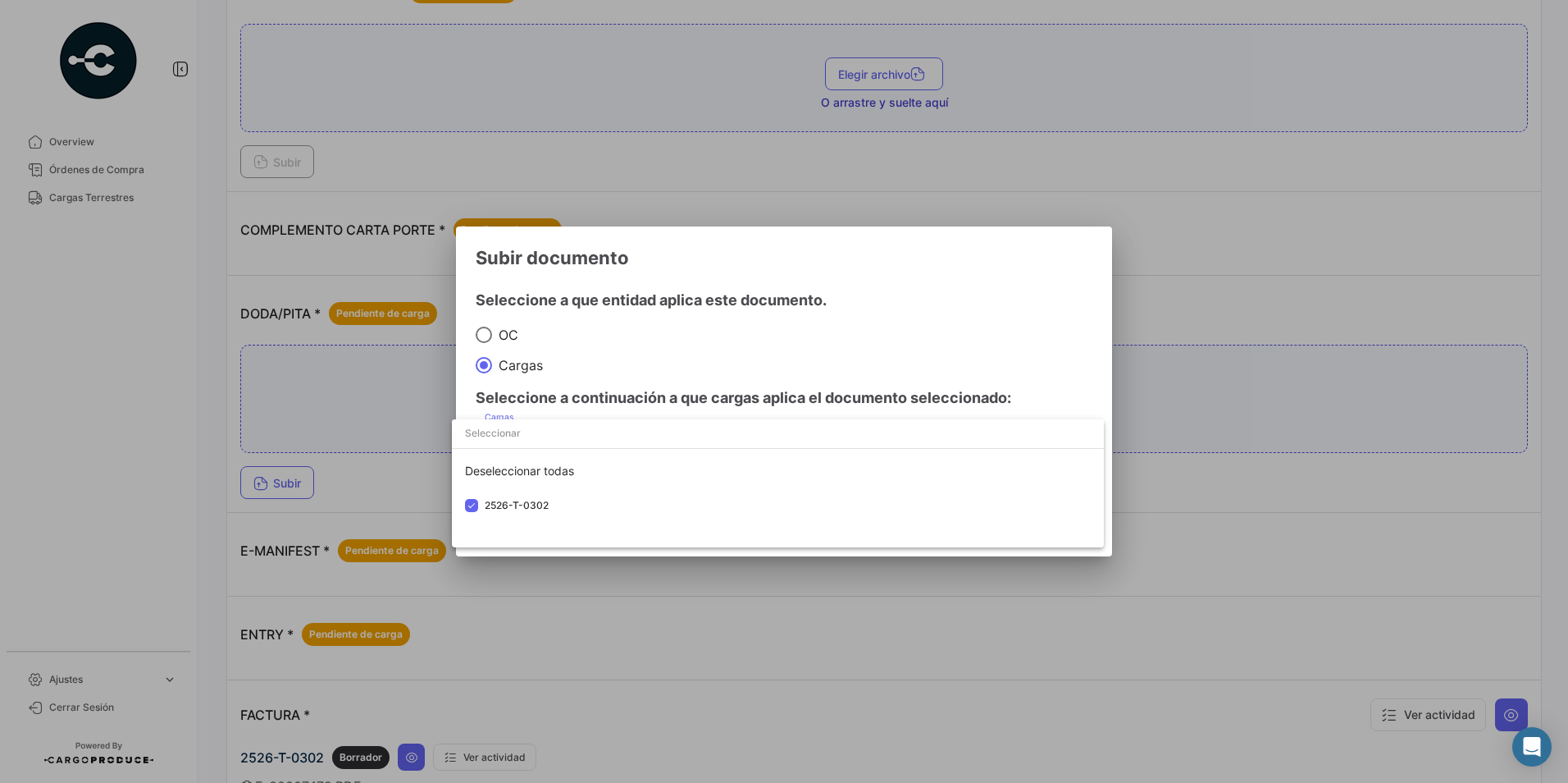
click at [975, 334] on div at bounding box center [784, 392] width 1568 height 783
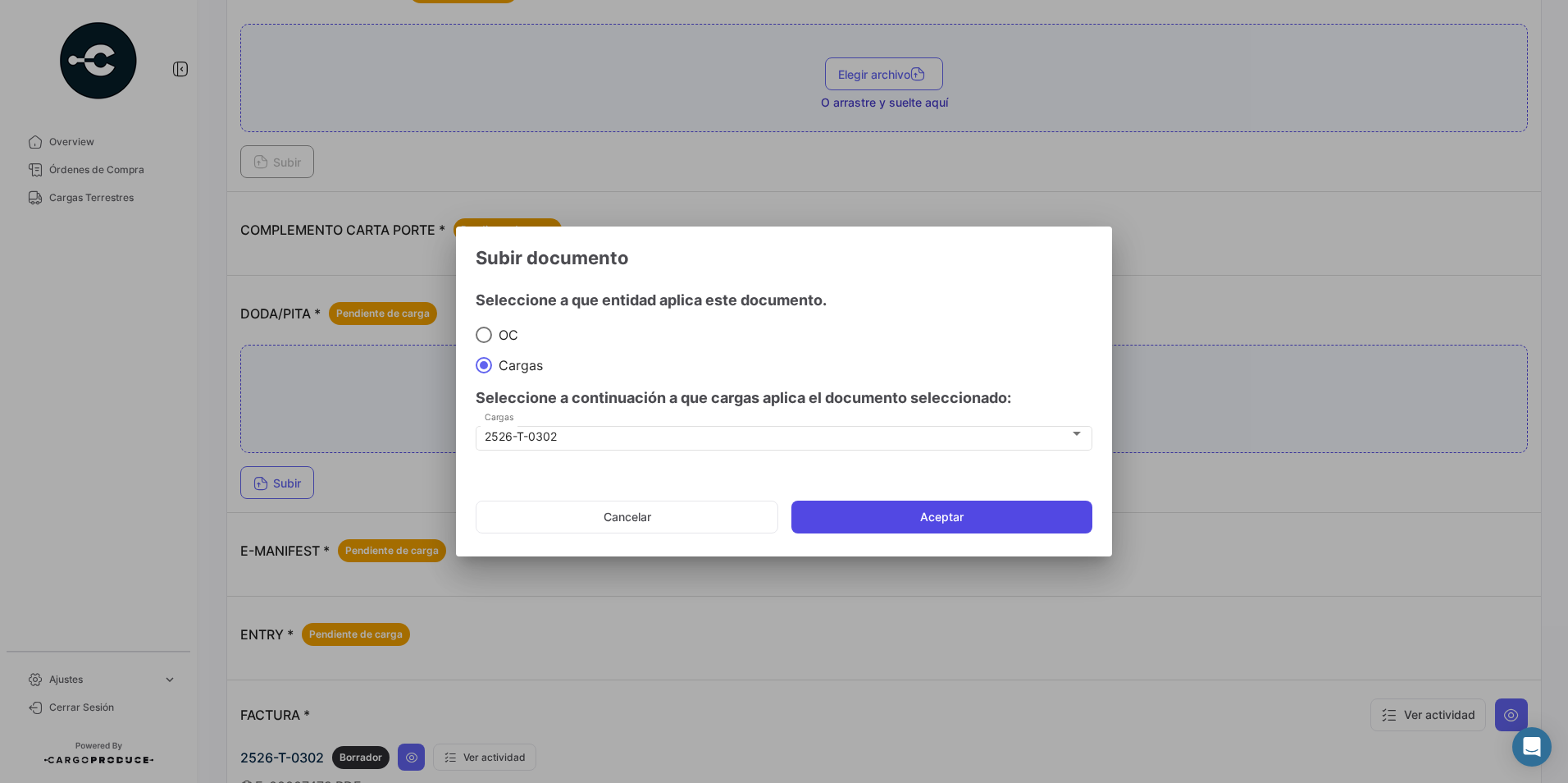
click at [1028, 520] on button "Aceptar" at bounding box center [941, 517] width 301 height 33
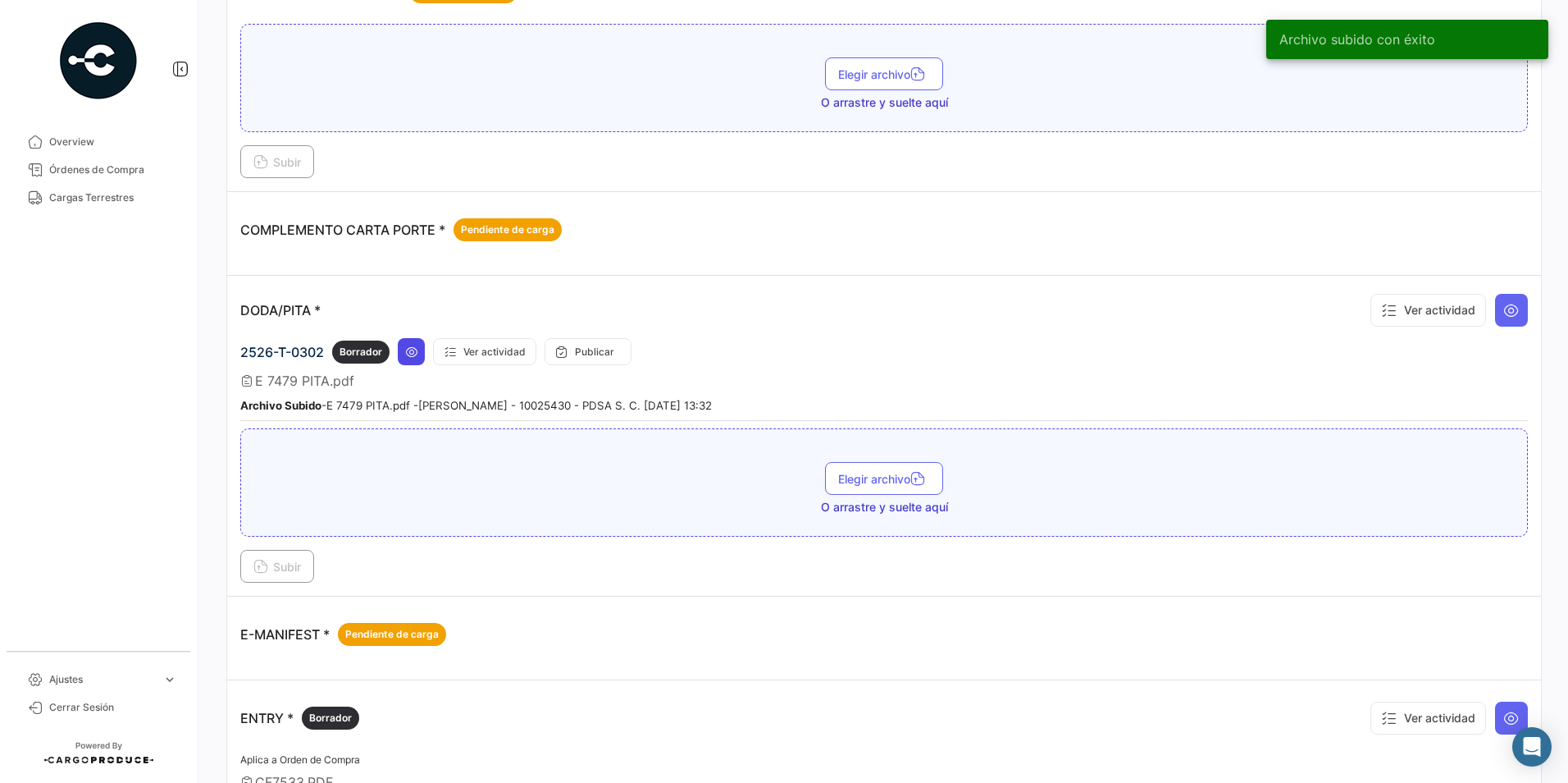
click at [409, 360] on button at bounding box center [412, 352] width 27 height 27
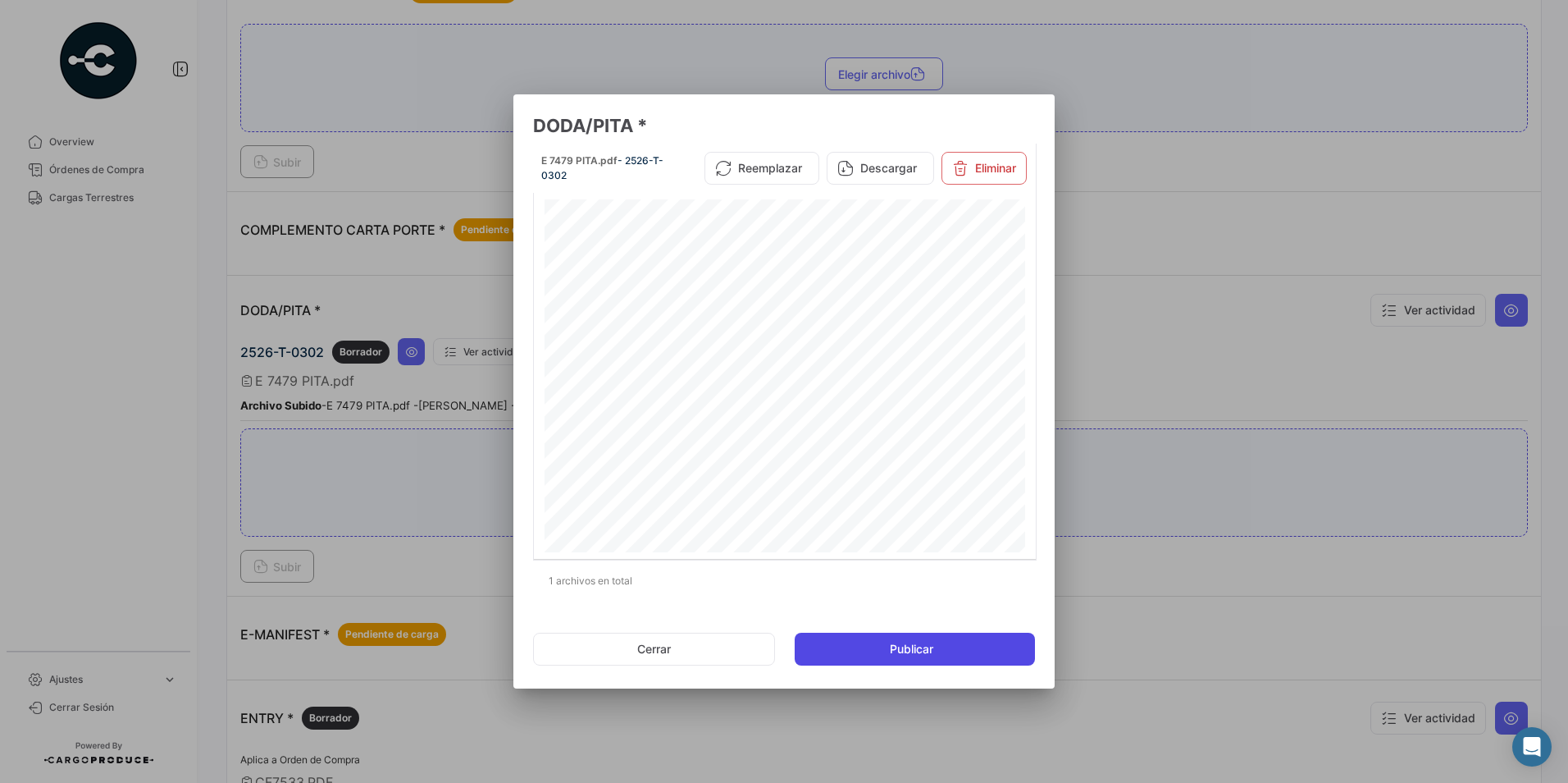
click at [909, 644] on span "Publicar" at bounding box center [911, 648] width 44 height 16
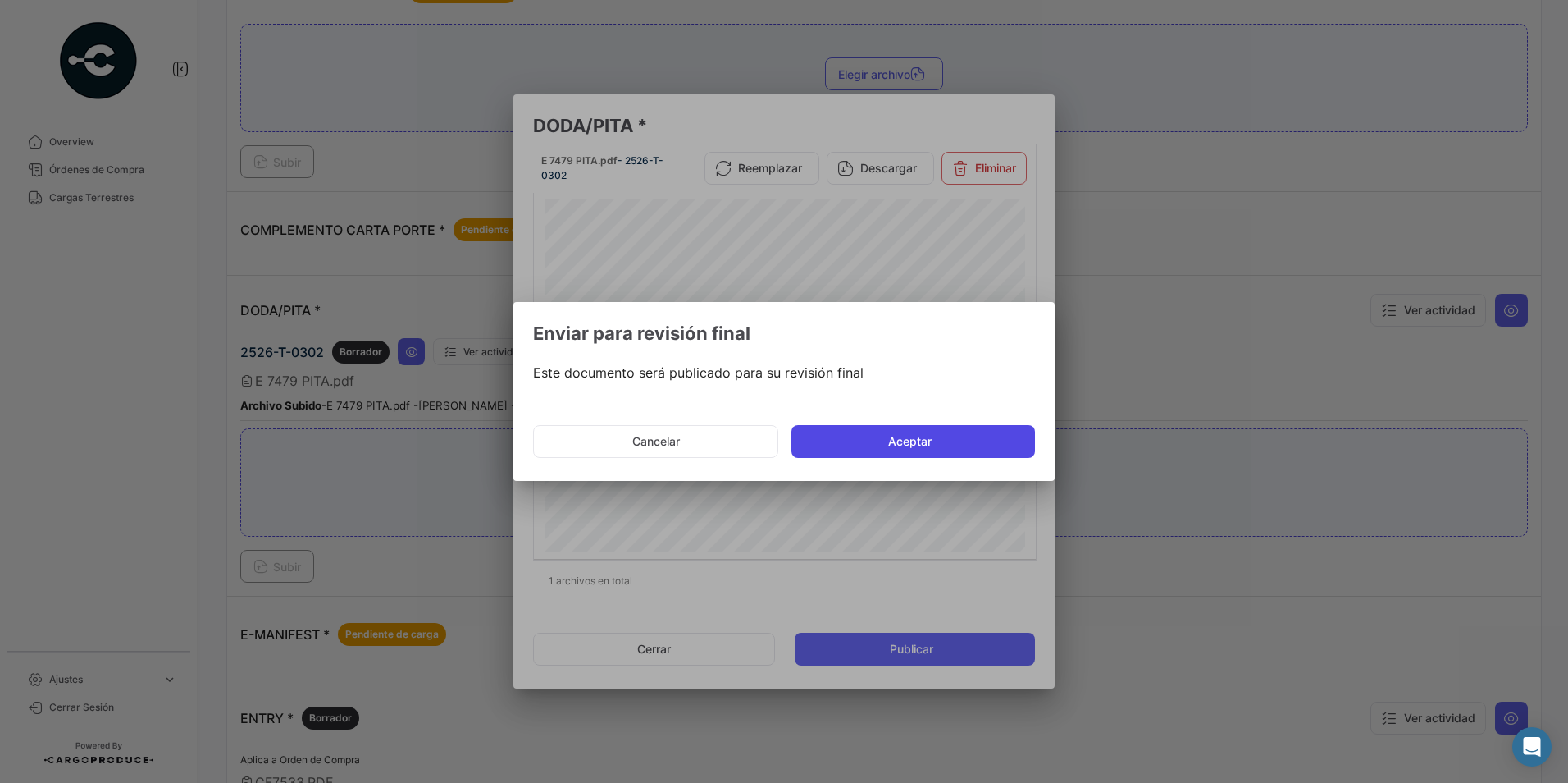
click at [913, 430] on button "Aceptar" at bounding box center [912, 442] width 243 height 33
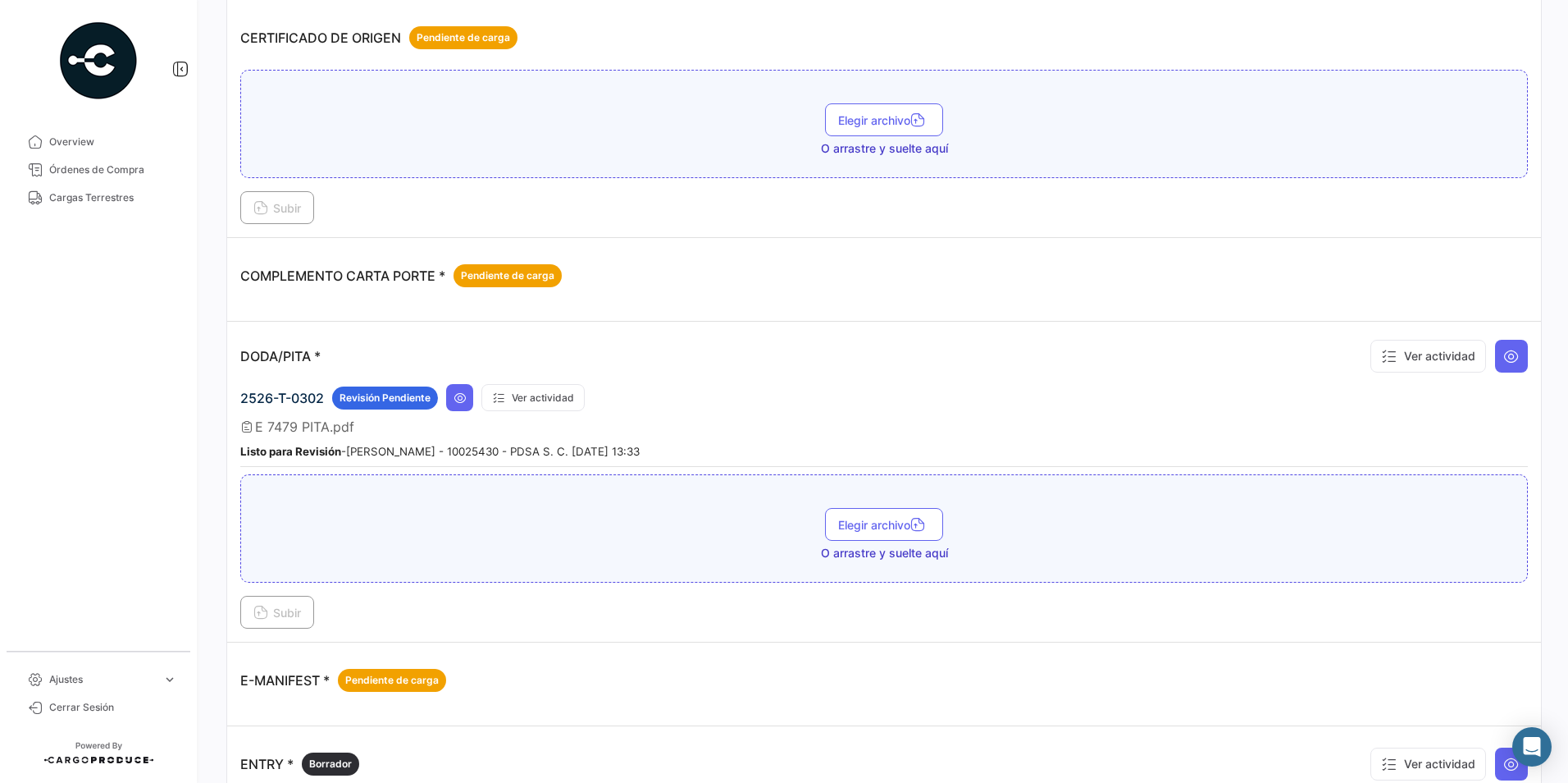
scroll to position [410, 0]
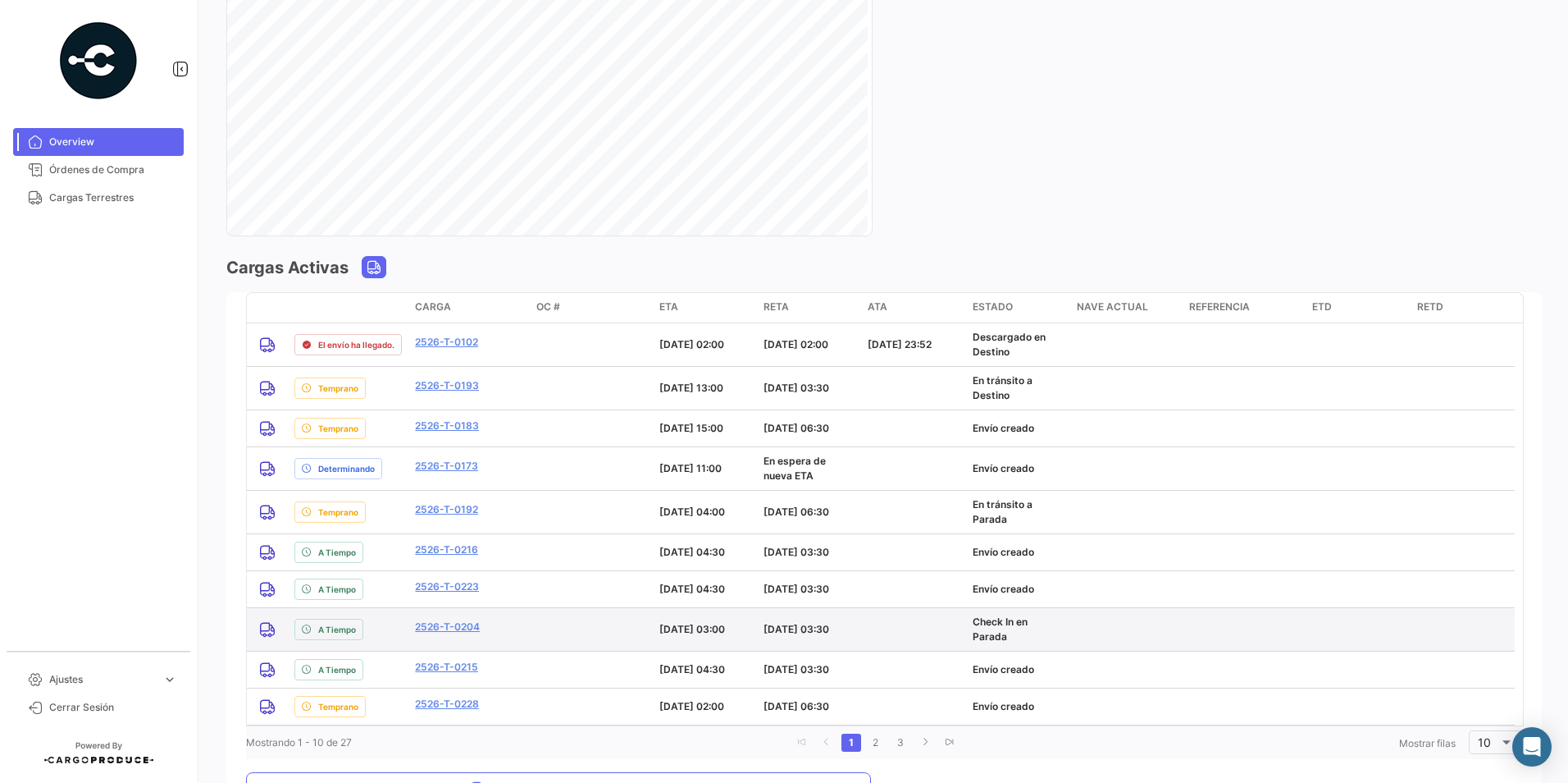
scroll to position [1067, 0]
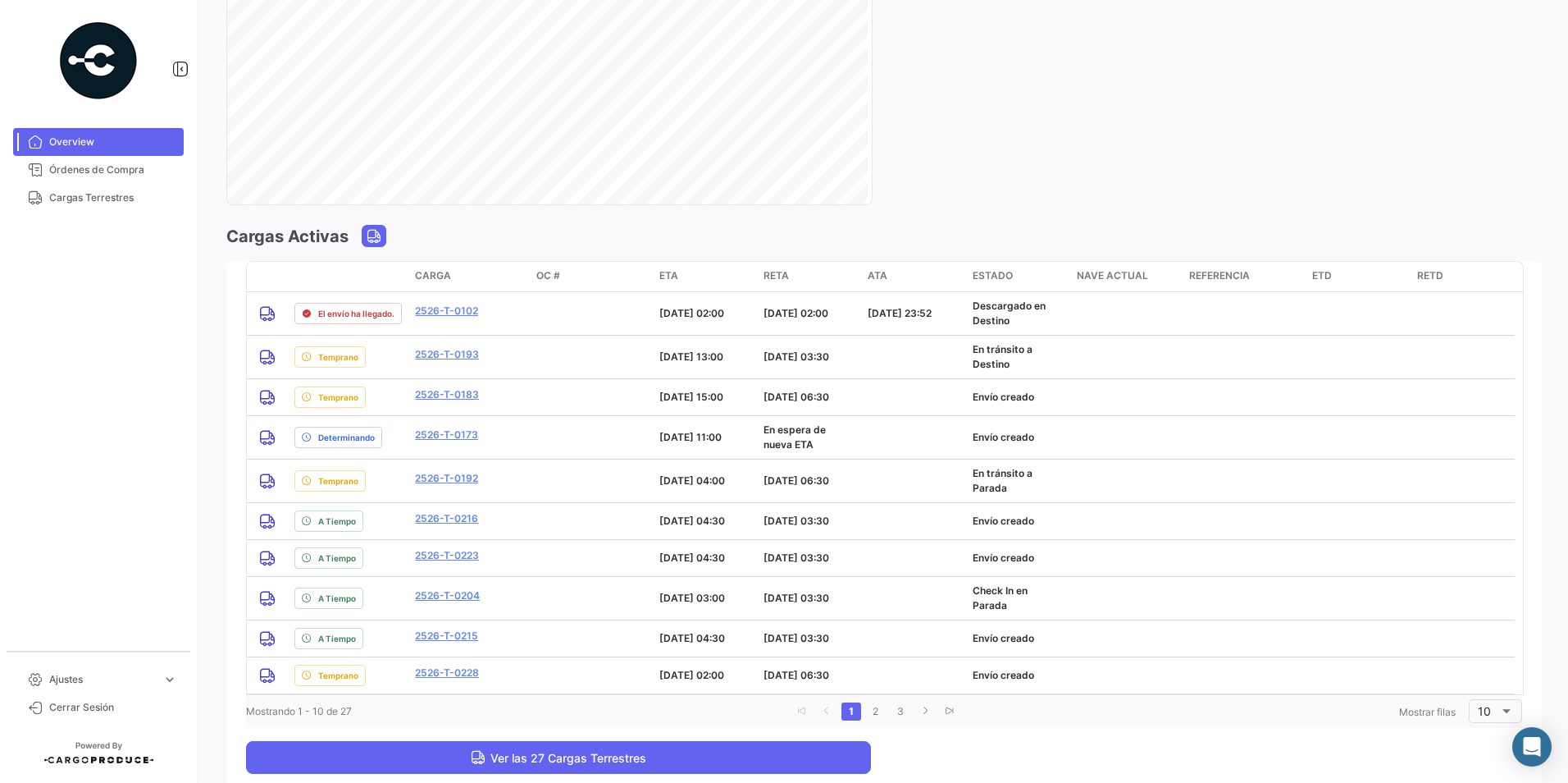
click at [571, 766] on button "Ver las 27 Cargas Terrestres" at bounding box center [558, 757] width 625 height 33
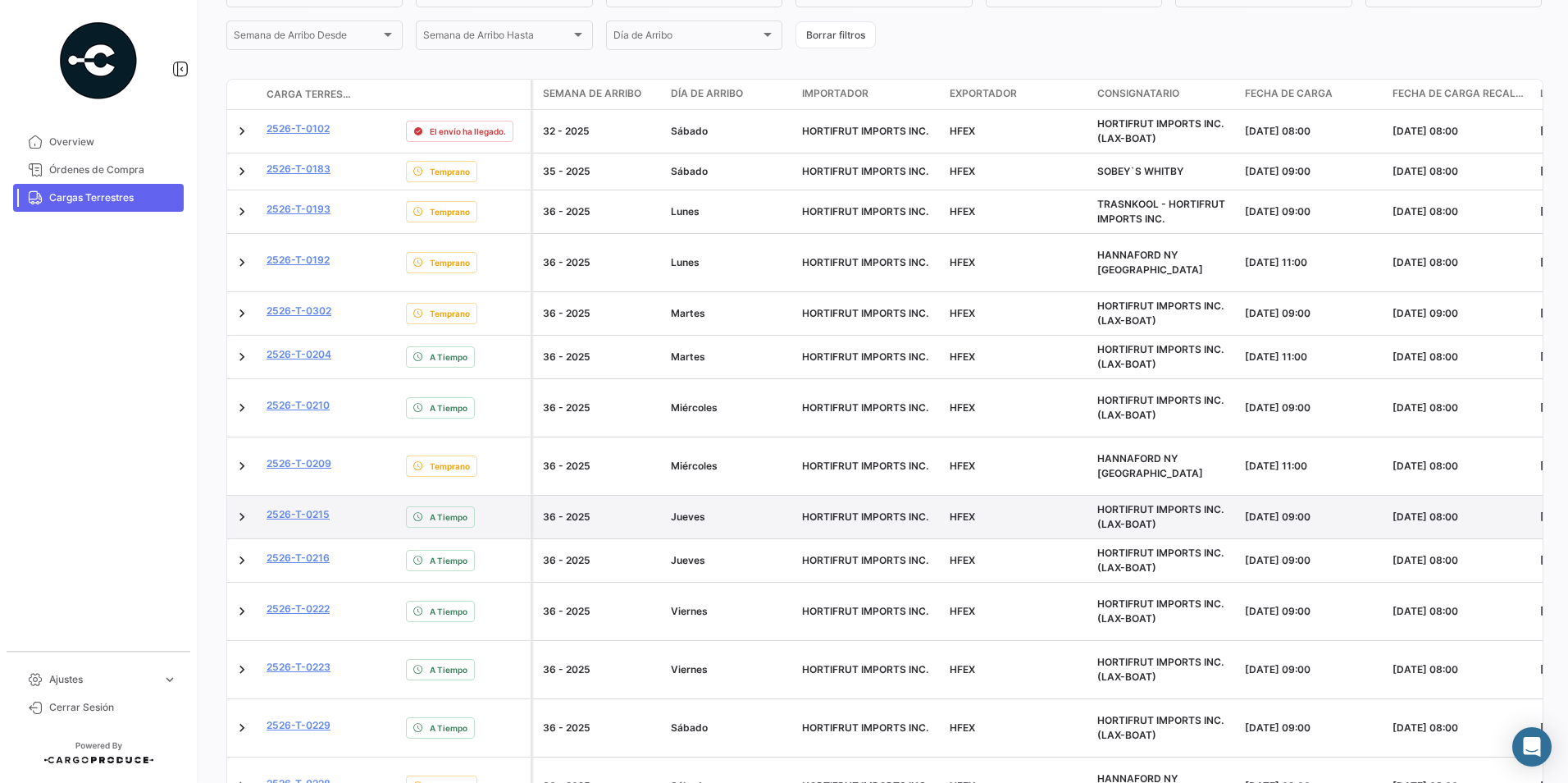
scroll to position [575, 0]
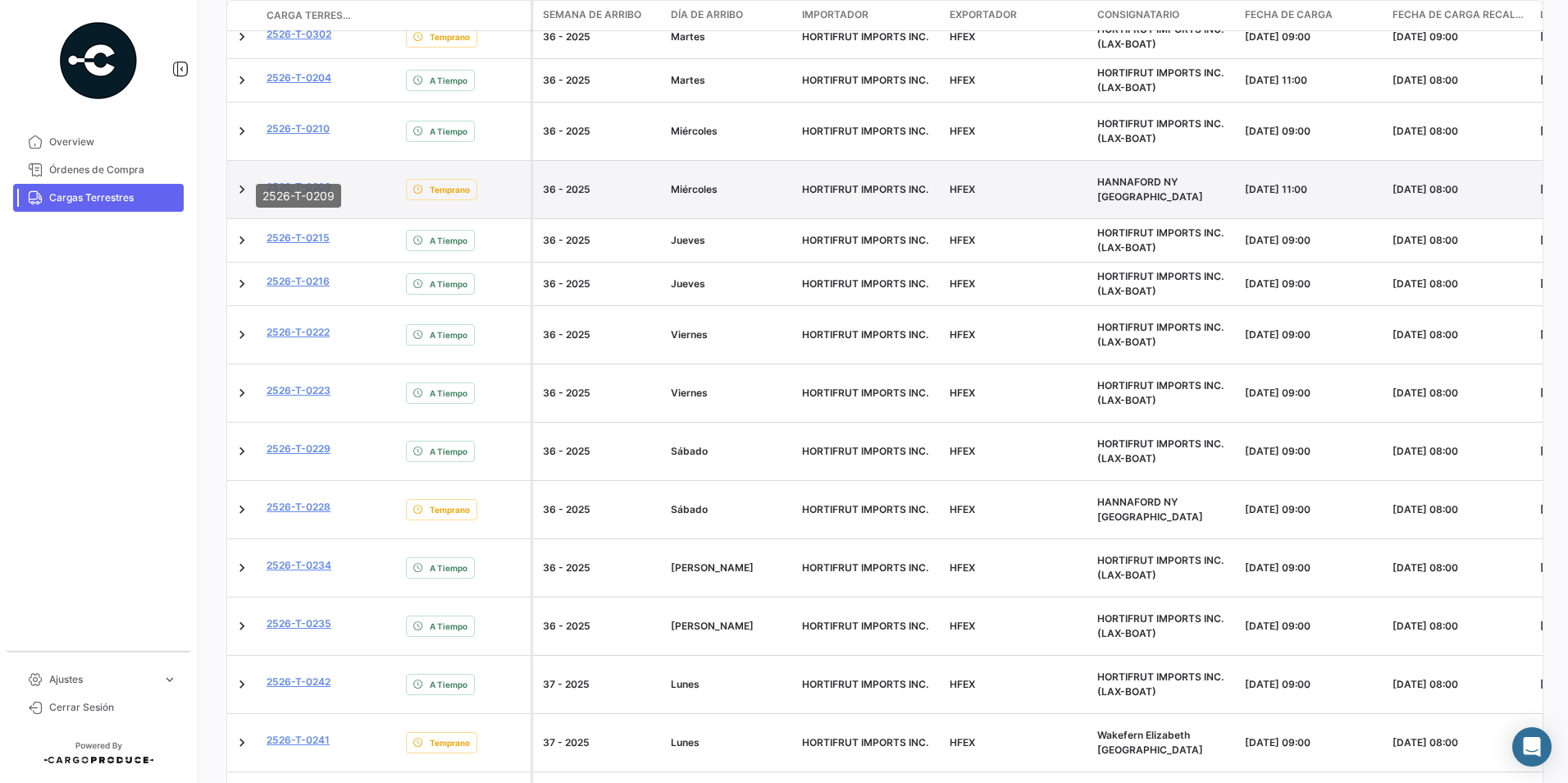
click at [323, 179] on link "2526-T-0209" at bounding box center [298, 186] width 65 height 15
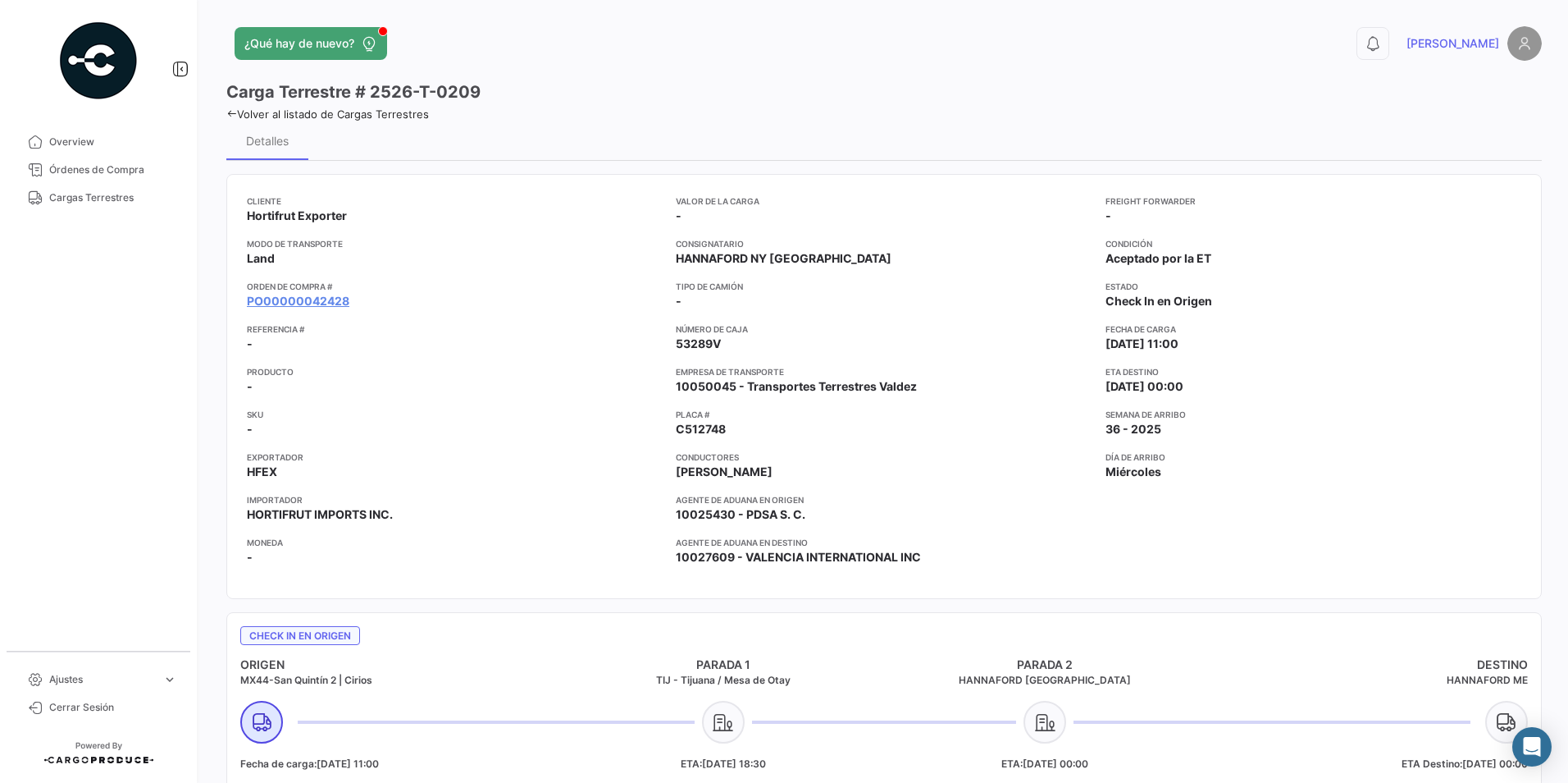
click at [337, 309] on mat-tooltip-component "PO00000042428" at bounding box center [298, 332] width 132 height 47
click at [327, 307] on link "PO00000042428" at bounding box center [298, 300] width 103 height 16
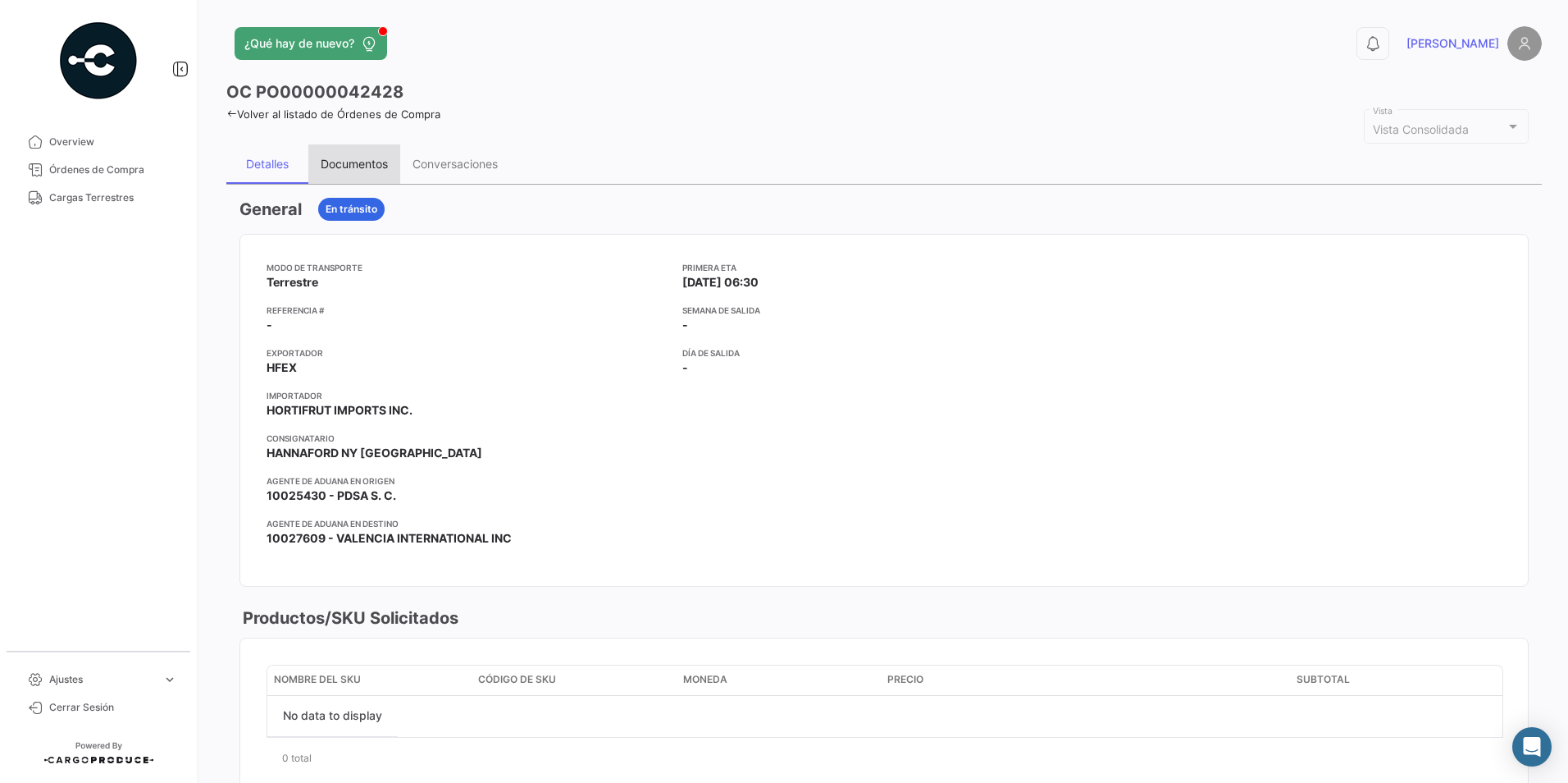
click at [342, 152] on div "Documentos" at bounding box center [354, 164] width 92 height 40
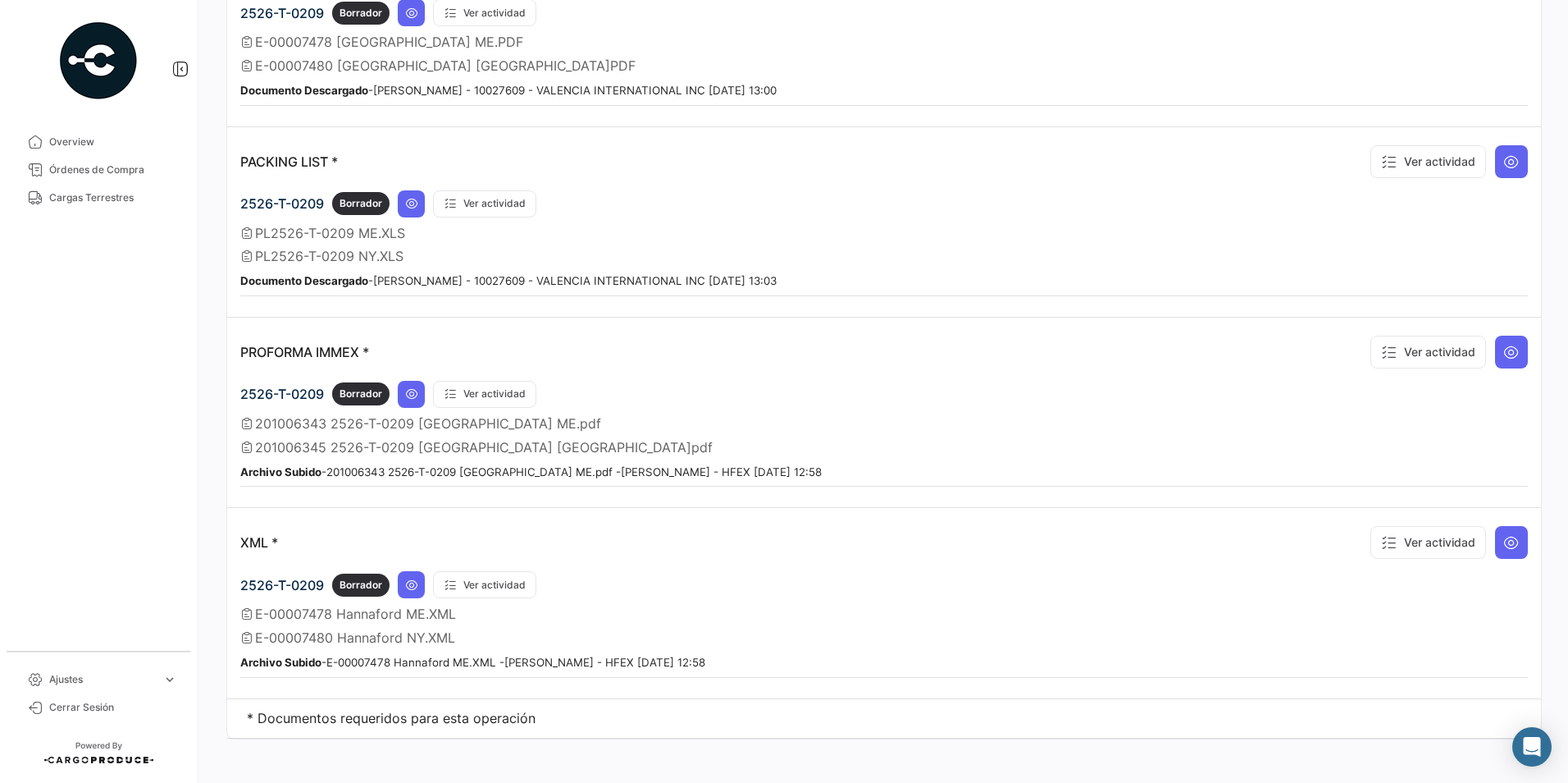
scroll to position [1188, 0]
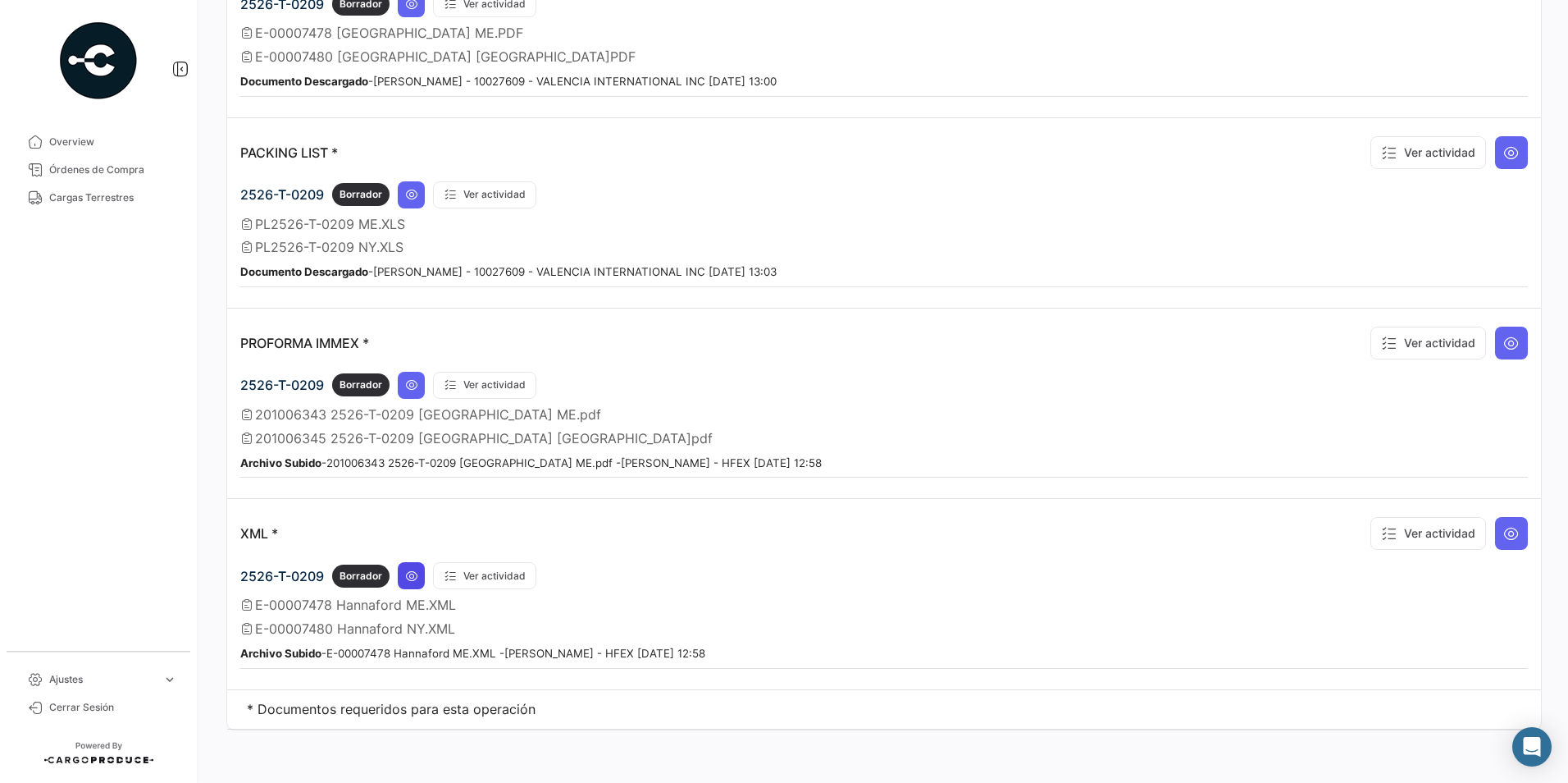
click at [410, 571] on icon at bounding box center [412, 577] width 14 height 14
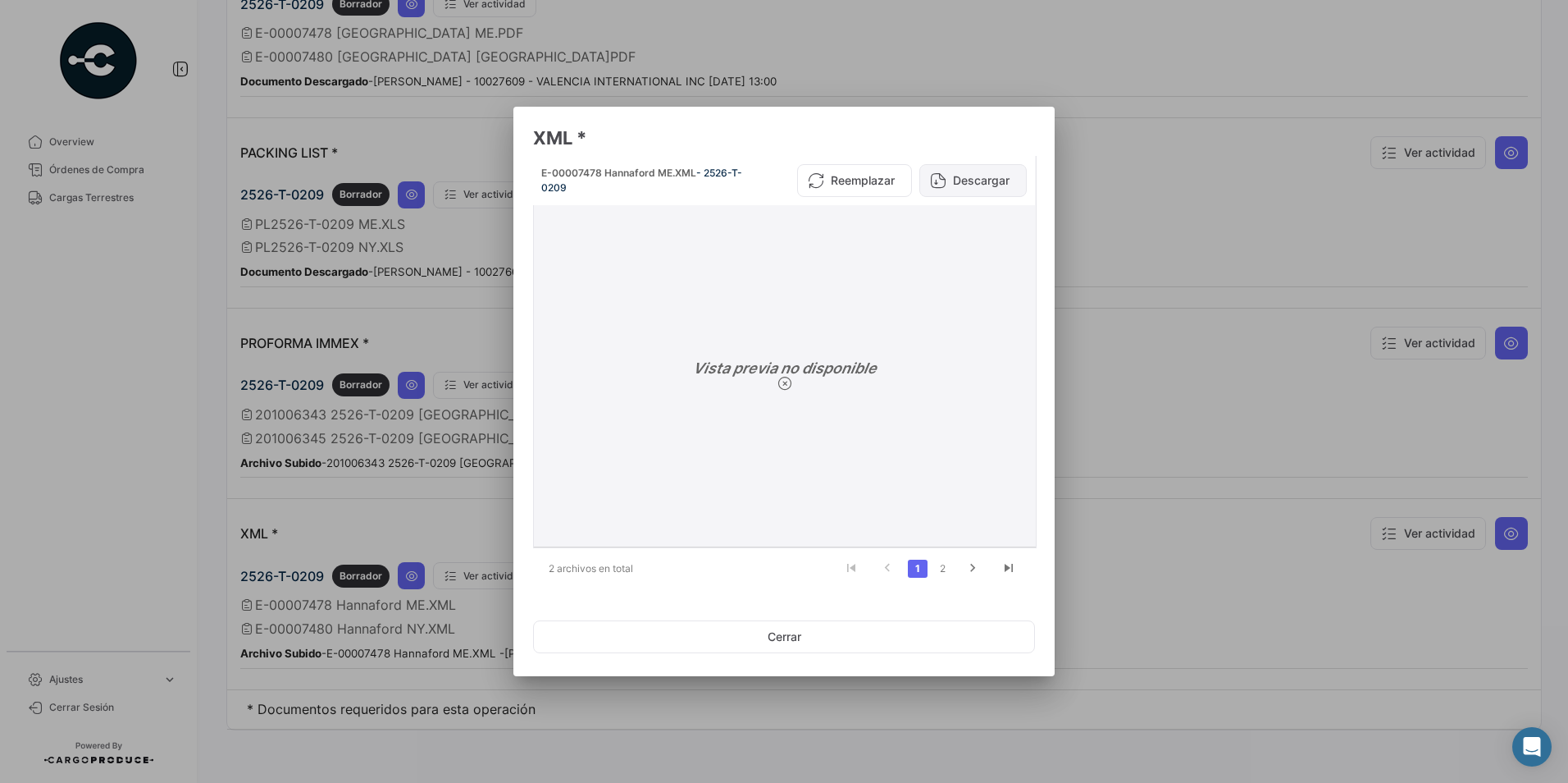
click at [954, 173] on button "Descargar" at bounding box center [972, 180] width 108 height 33
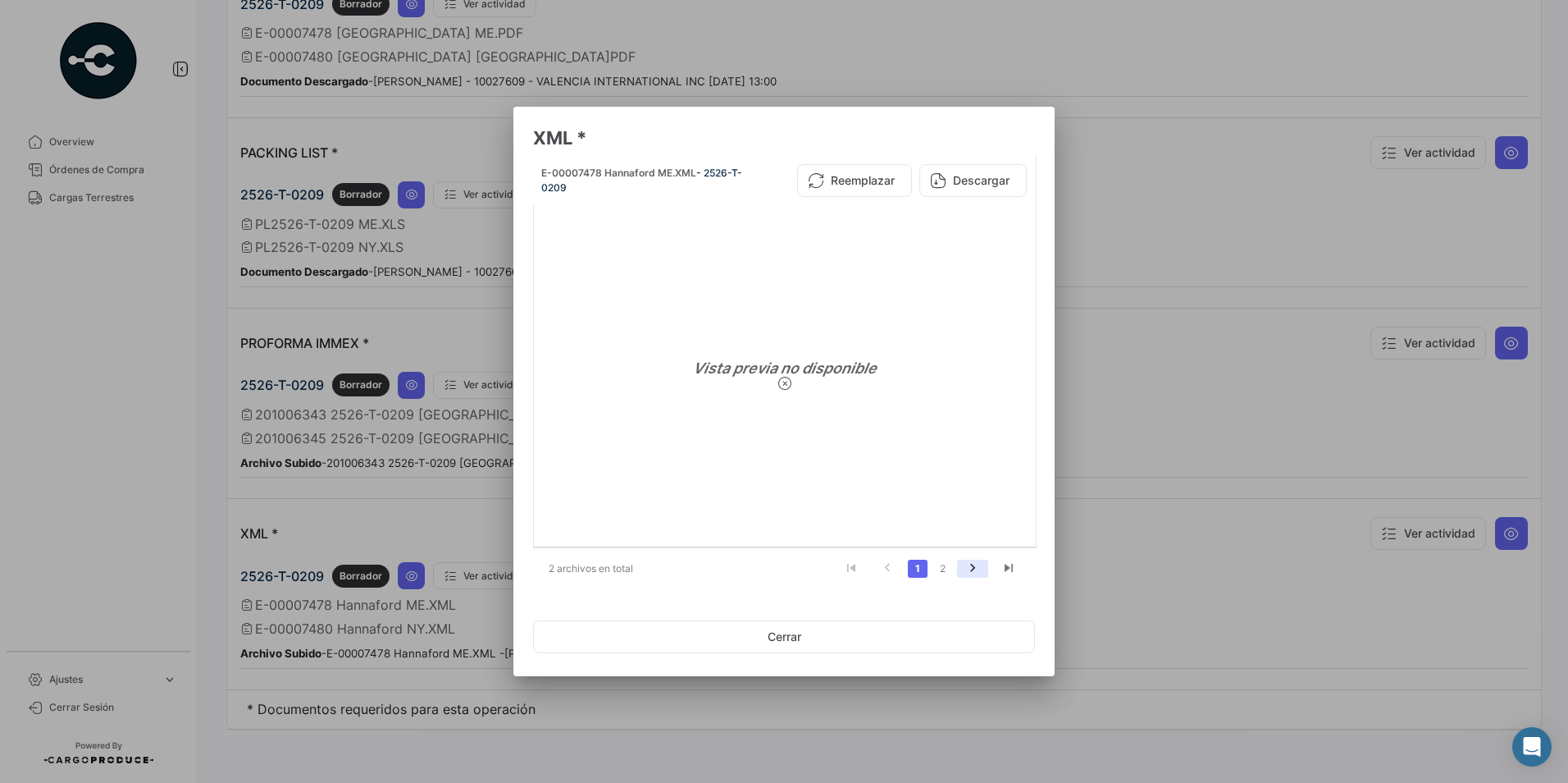
click at [968, 563] on icon "go to next page" at bounding box center [972, 570] width 21 height 19
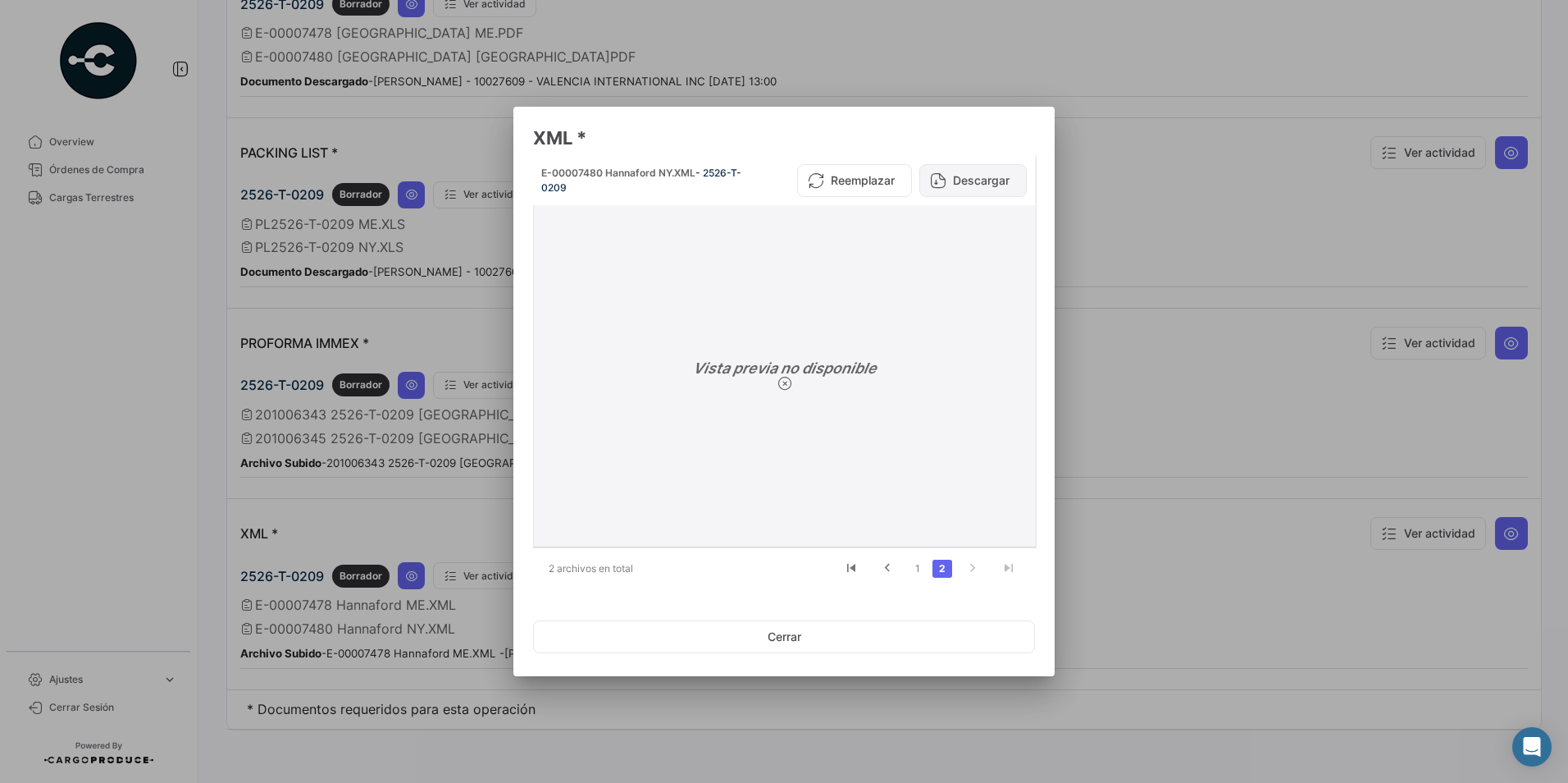
click at [941, 184] on icon at bounding box center [938, 180] width 16 height 16
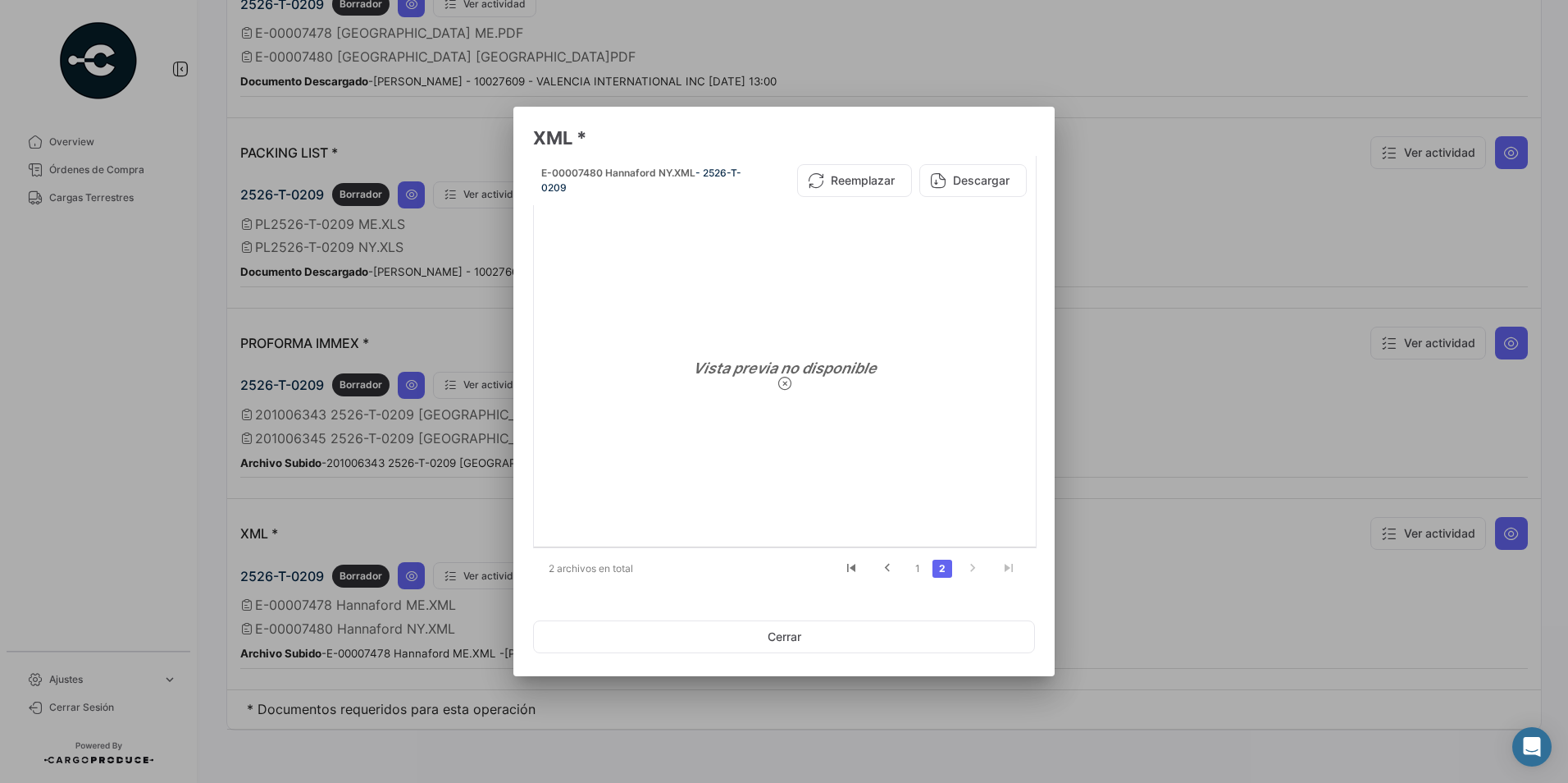
drag, startPoint x: 1230, startPoint y: 413, endPoint x: 1117, endPoint y: 508, distance: 147.6
click at [1230, 413] on div at bounding box center [784, 392] width 1568 height 783
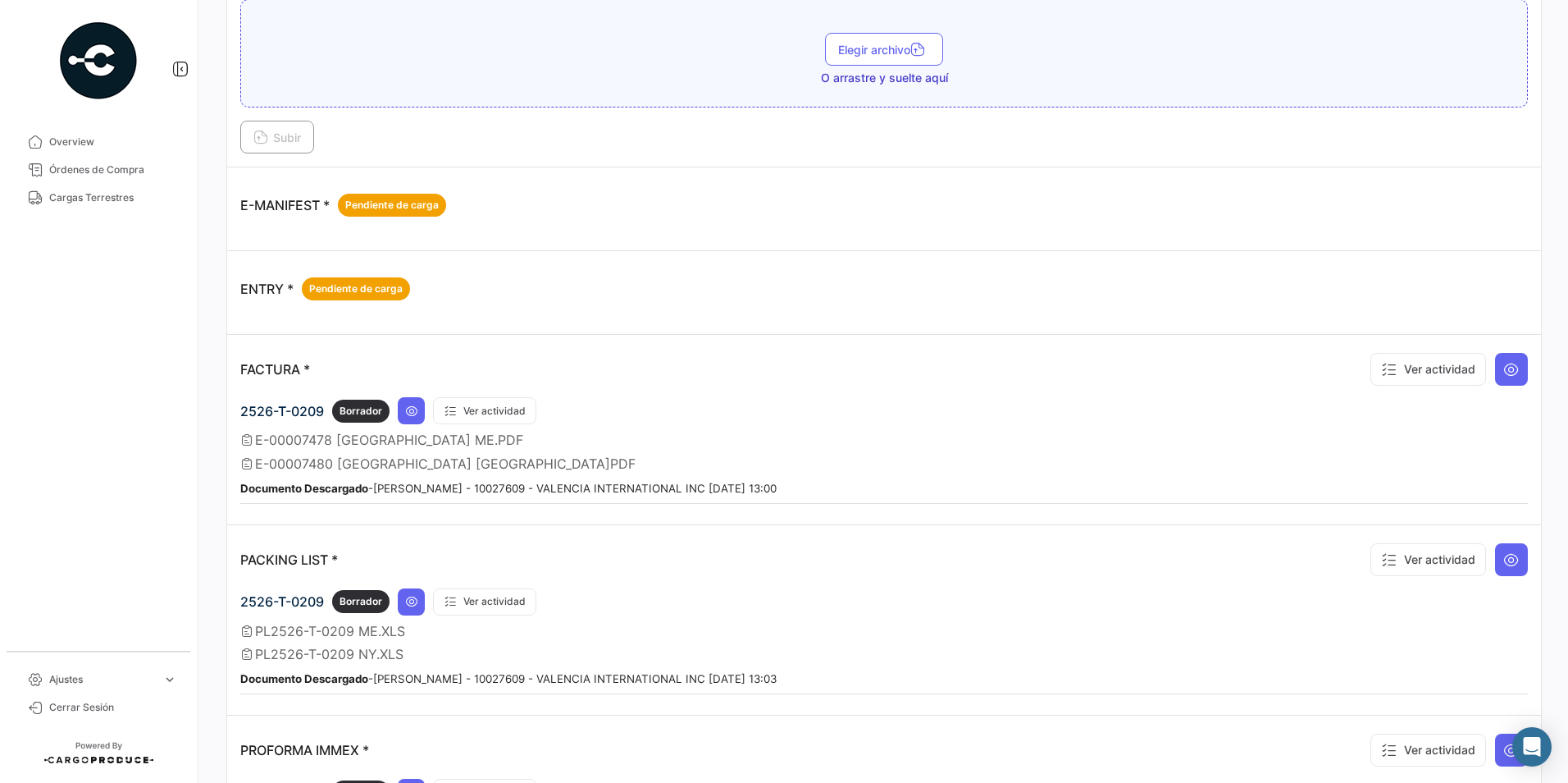
scroll to position [860, 0]
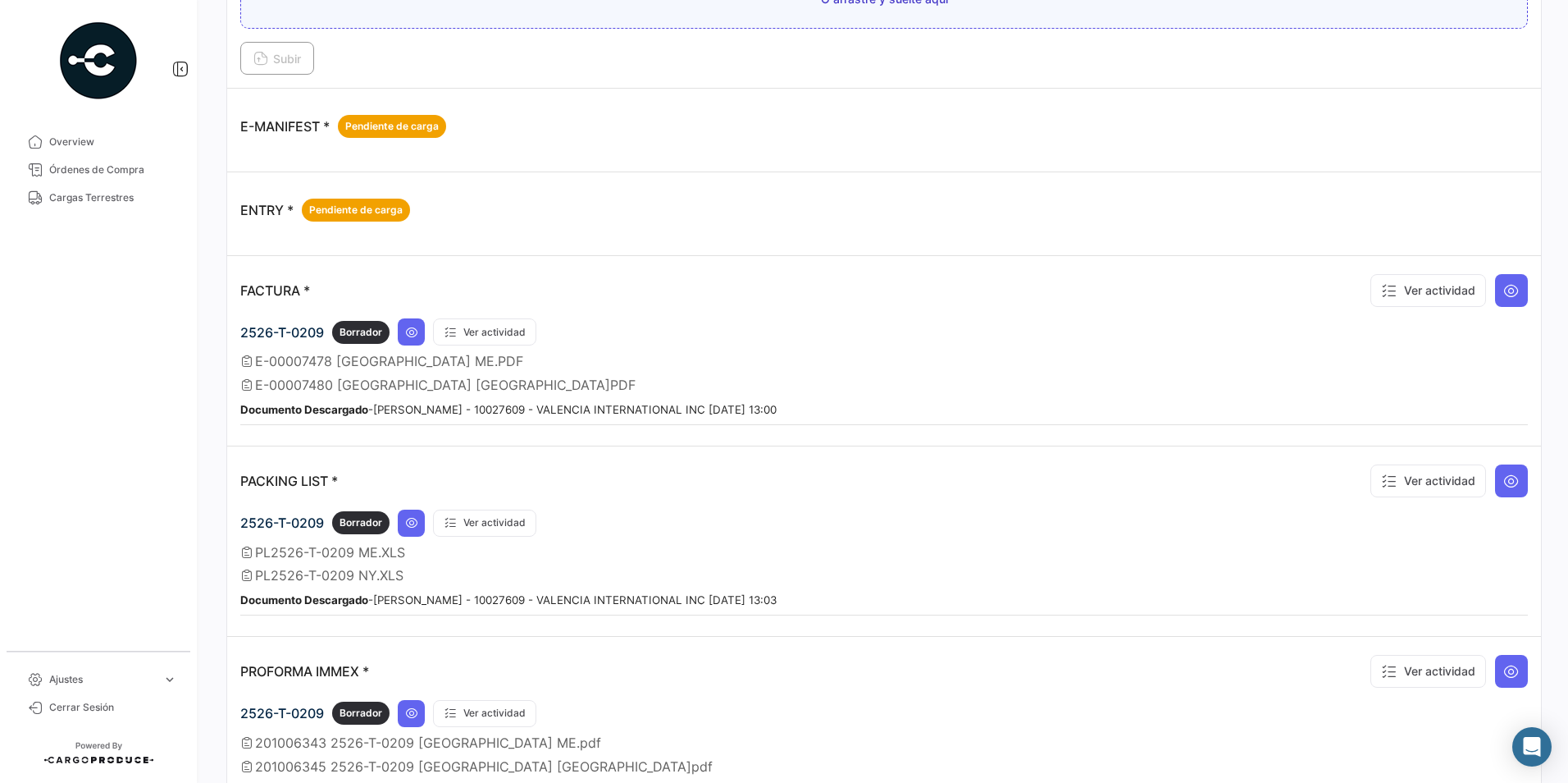
click at [415, 349] on div "2526-T-0209 Borrador Ver actividad E-00007478 [GEOGRAPHIC_DATA] ME.PDF E-000074…" at bounding box center [883, 371] width 1287 height 107
click at [415, 335] on icon at bounding box center [412, 332] width 14 height 14
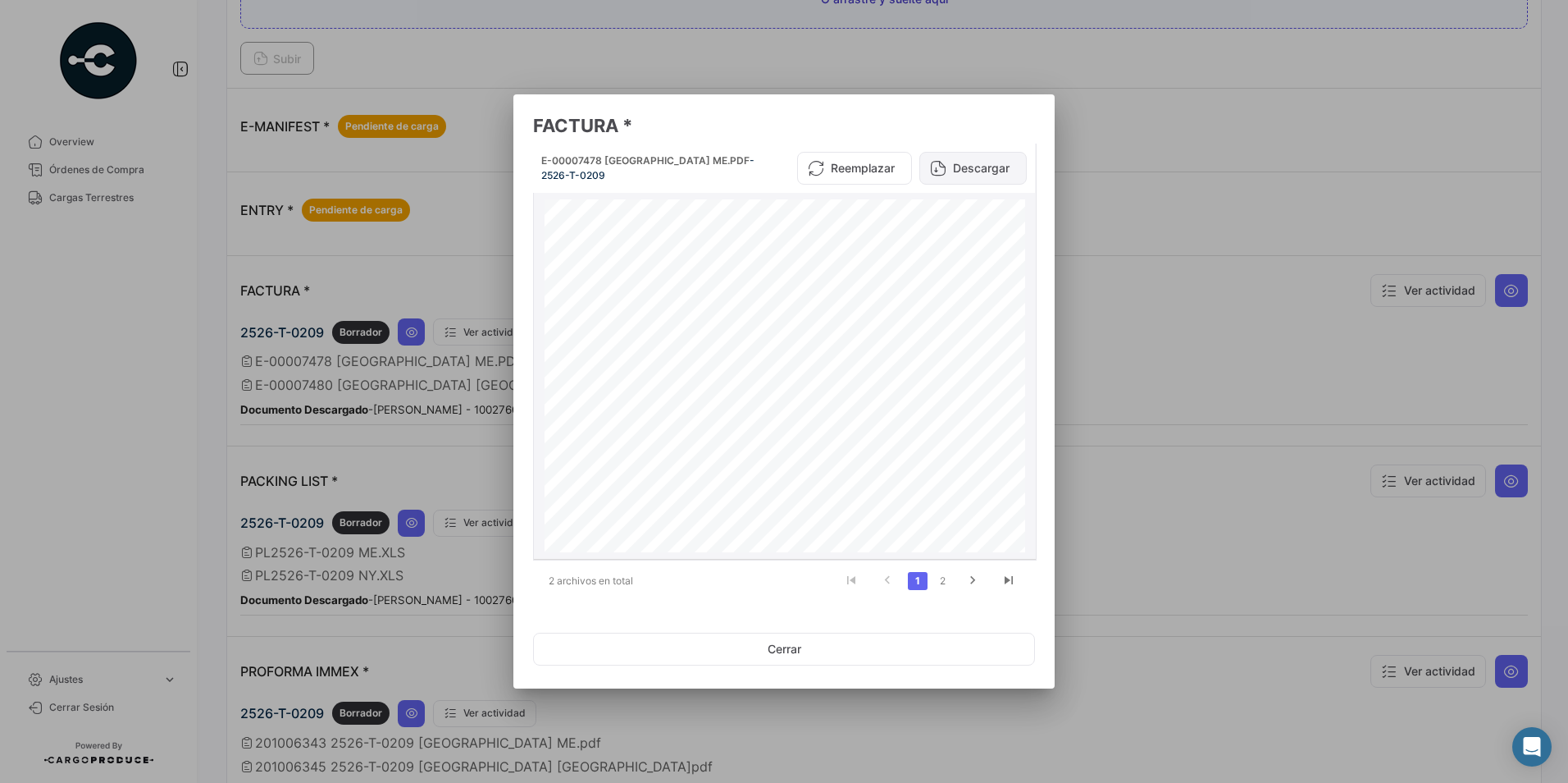
click at [955, 167] on button "Descargar" at bounding box center [972, 169] width 108 height 33
click at [965, 580] on icon "go to next page" at bounding box center [972, 582] width 21 height 19
click at [953, 171] on button "Descargar" at bounding box center [972, 169] width 108 height 33
click at [310, 463] on div at bounding box center [784, 392] width 1568 height 783
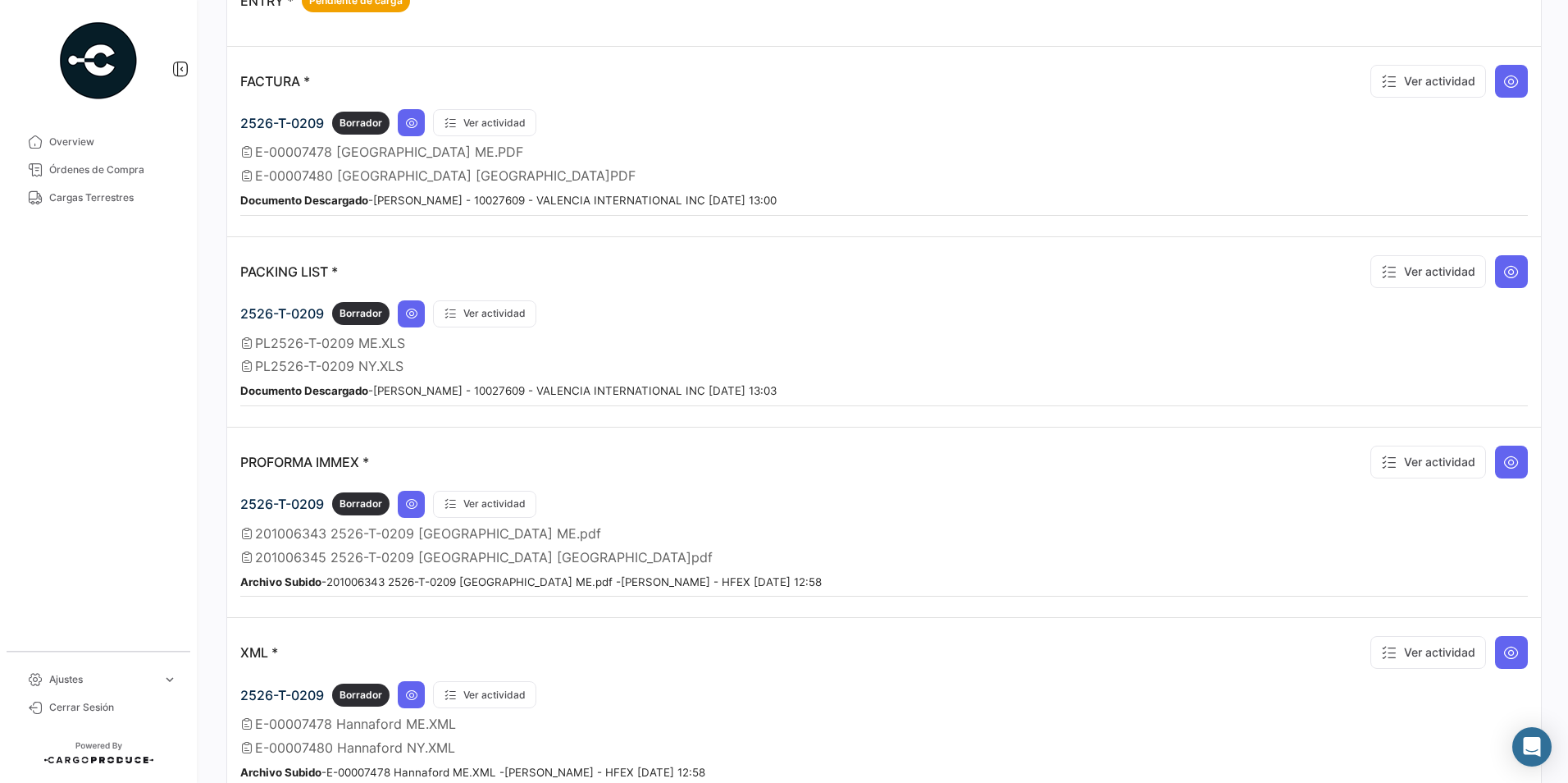
scroll to position [1106, 0]
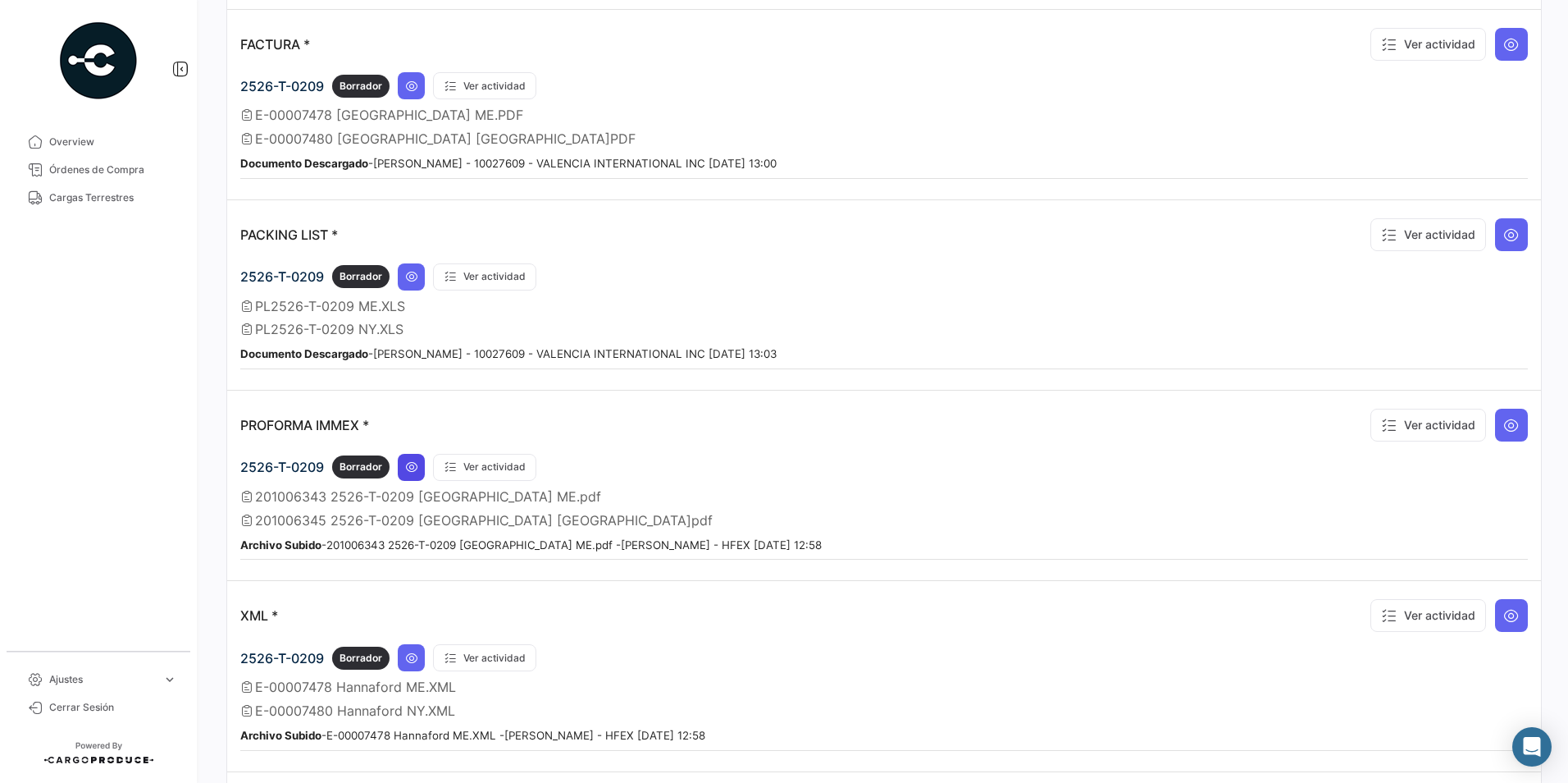
click at [410, 460] on icon at bounding box center [412, 467] width 14 height 14
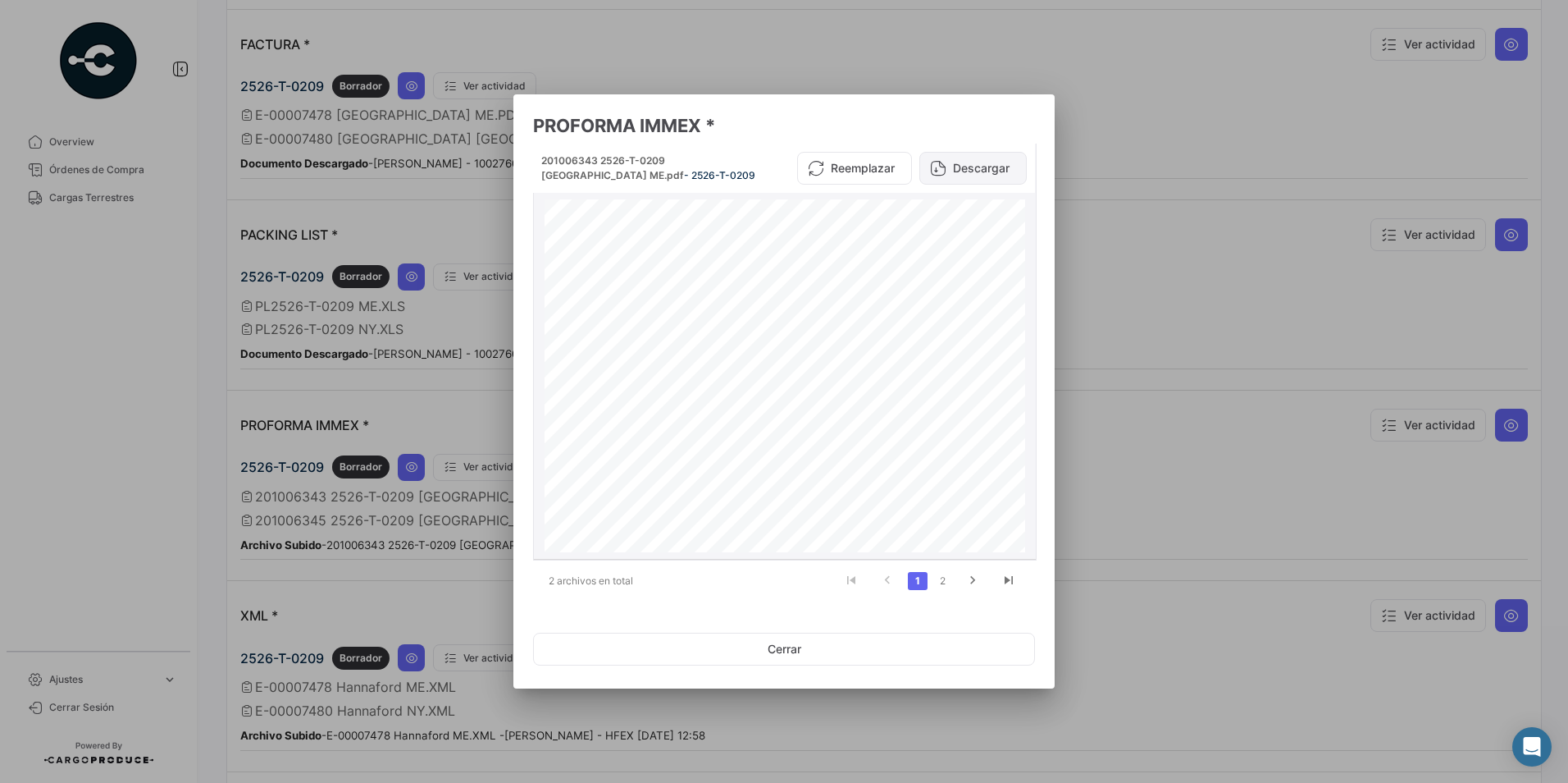
click at [1004, 160] on button "Descargar" at bounding box center [972, 169] width 108 height 33
click at [1262, 309] on div at bounding box center [784, 392] width 1568 height 783
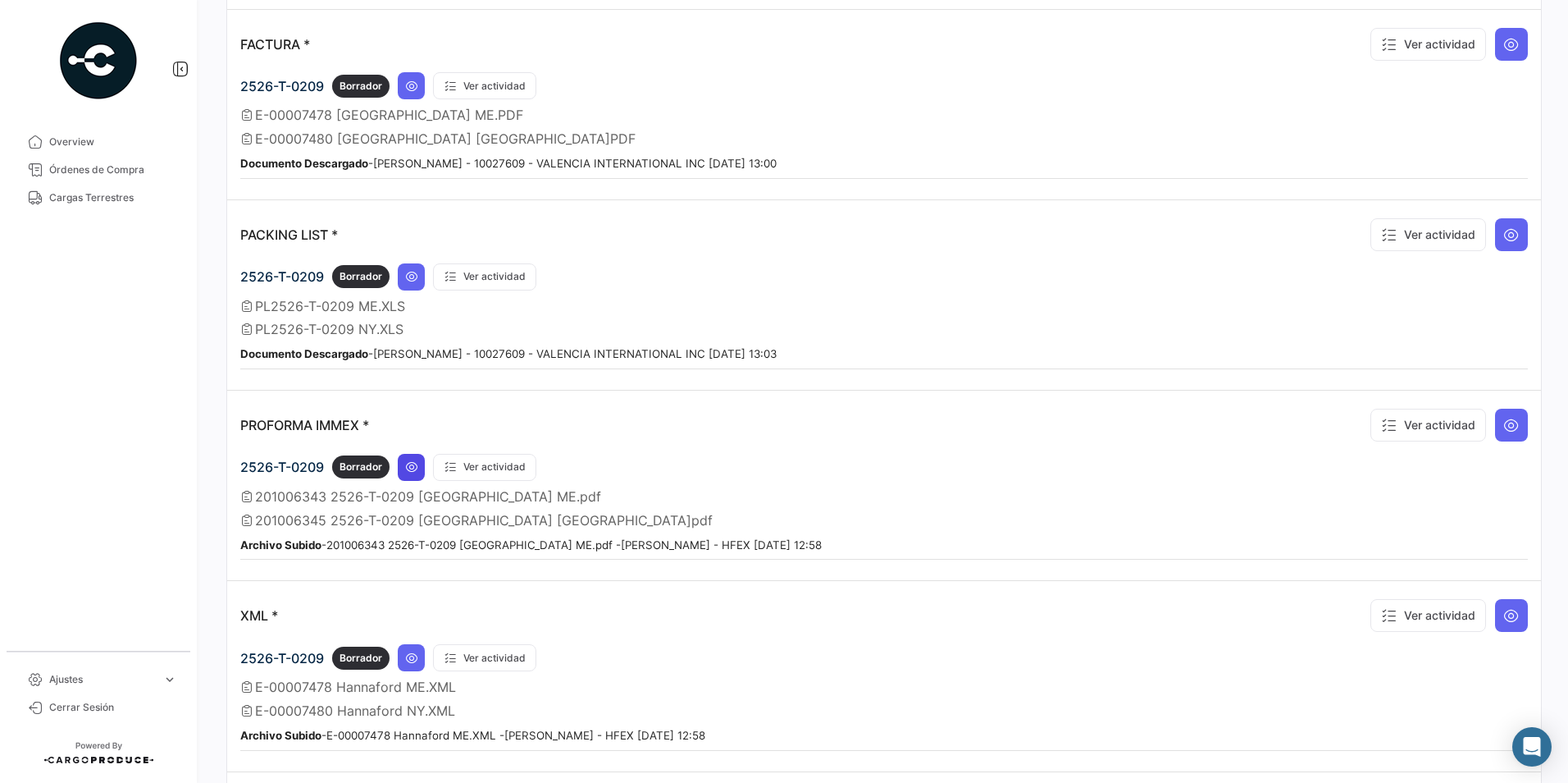
click at [409, 473] on icon at bounding box center [412, 467] width 14 height 14
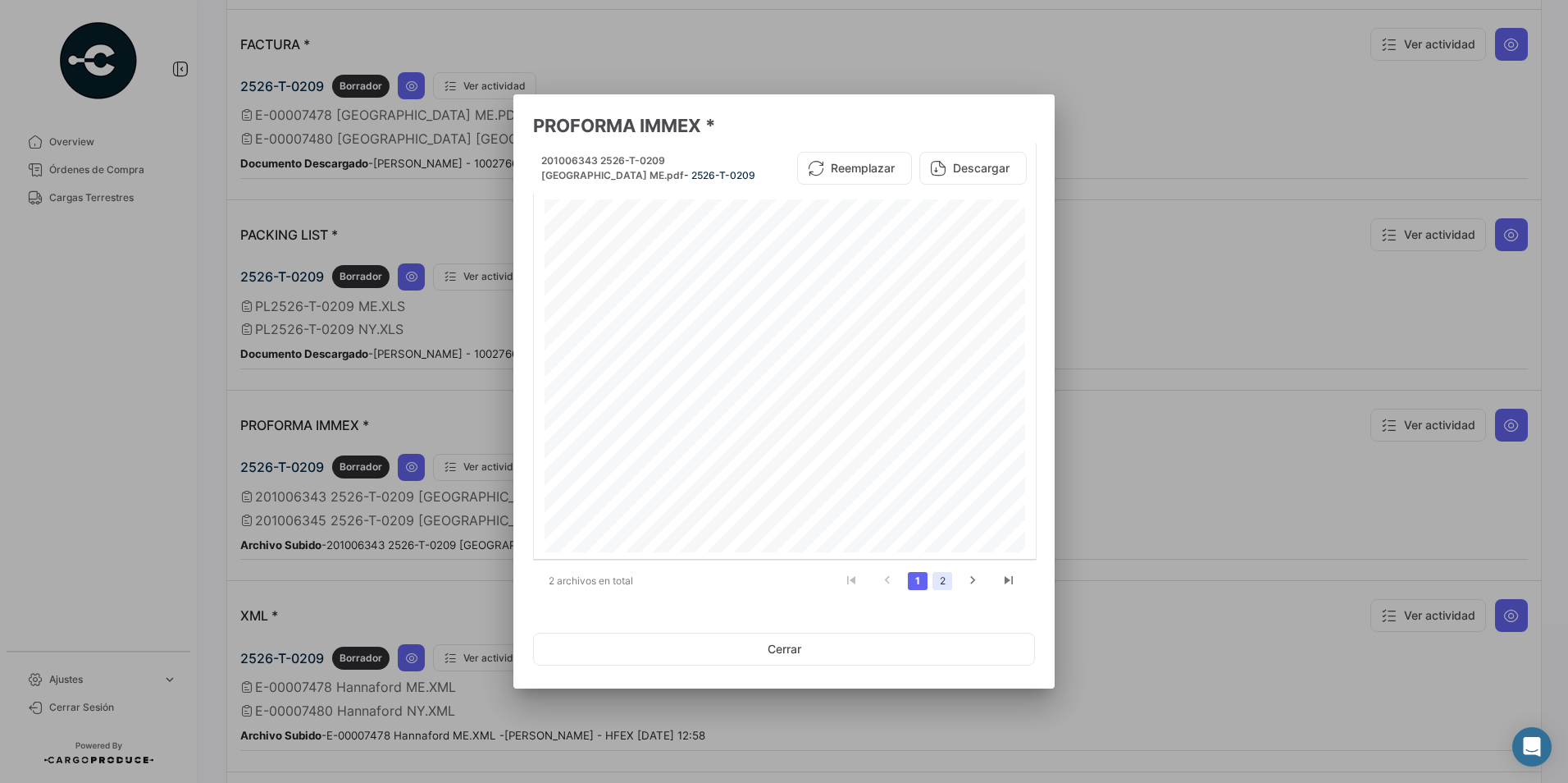
click at [945, 586] on link "2" at bounding box center [942, 580] width 19 height 18
click at [978, 171] on button "Descargar" at bounding box center [972, 174] width 108 height 33
click at [1066, 298] on div at bounding box center [784, 392] width 1568 height 783
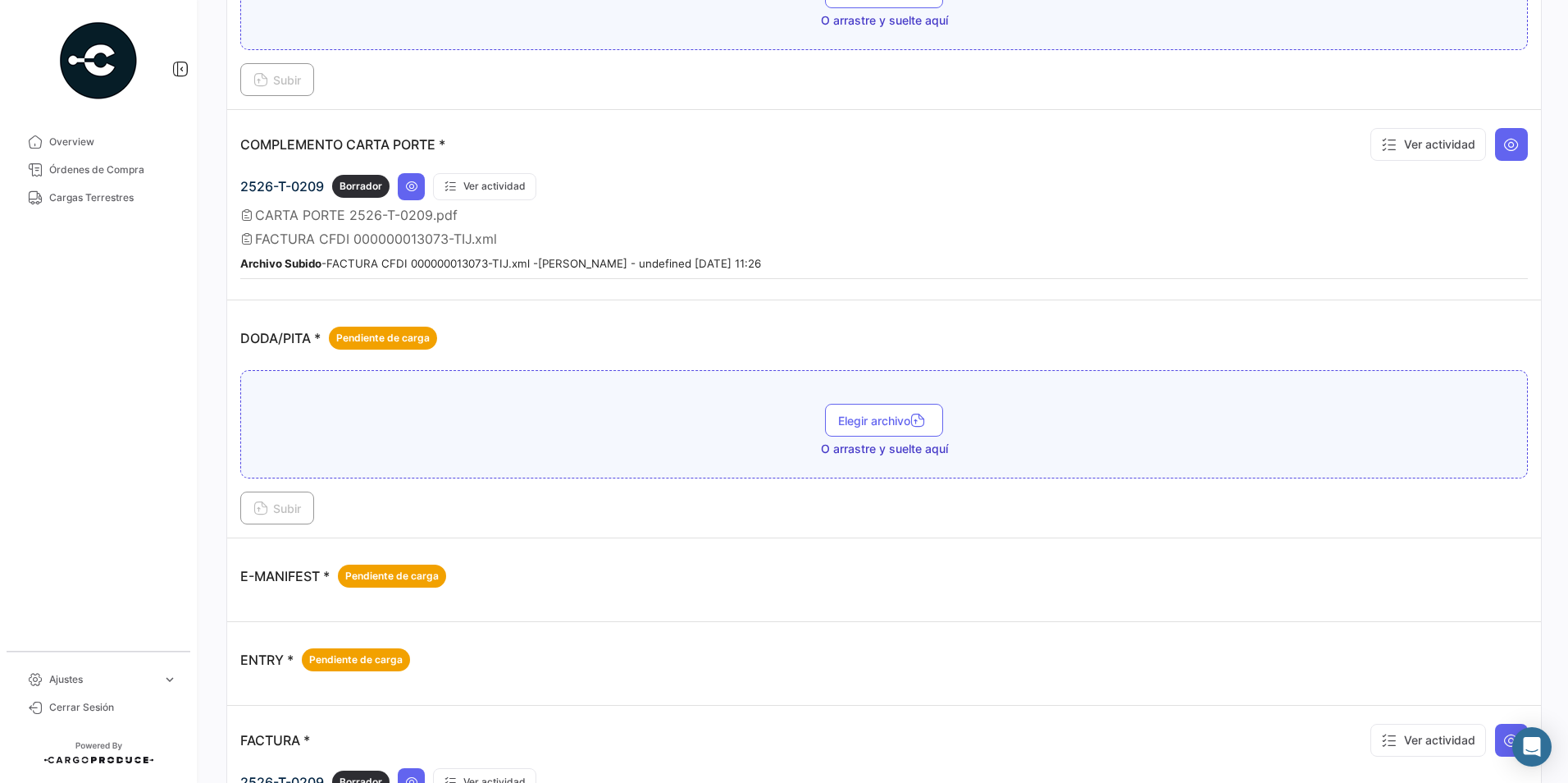
scroll to position [0, 0]
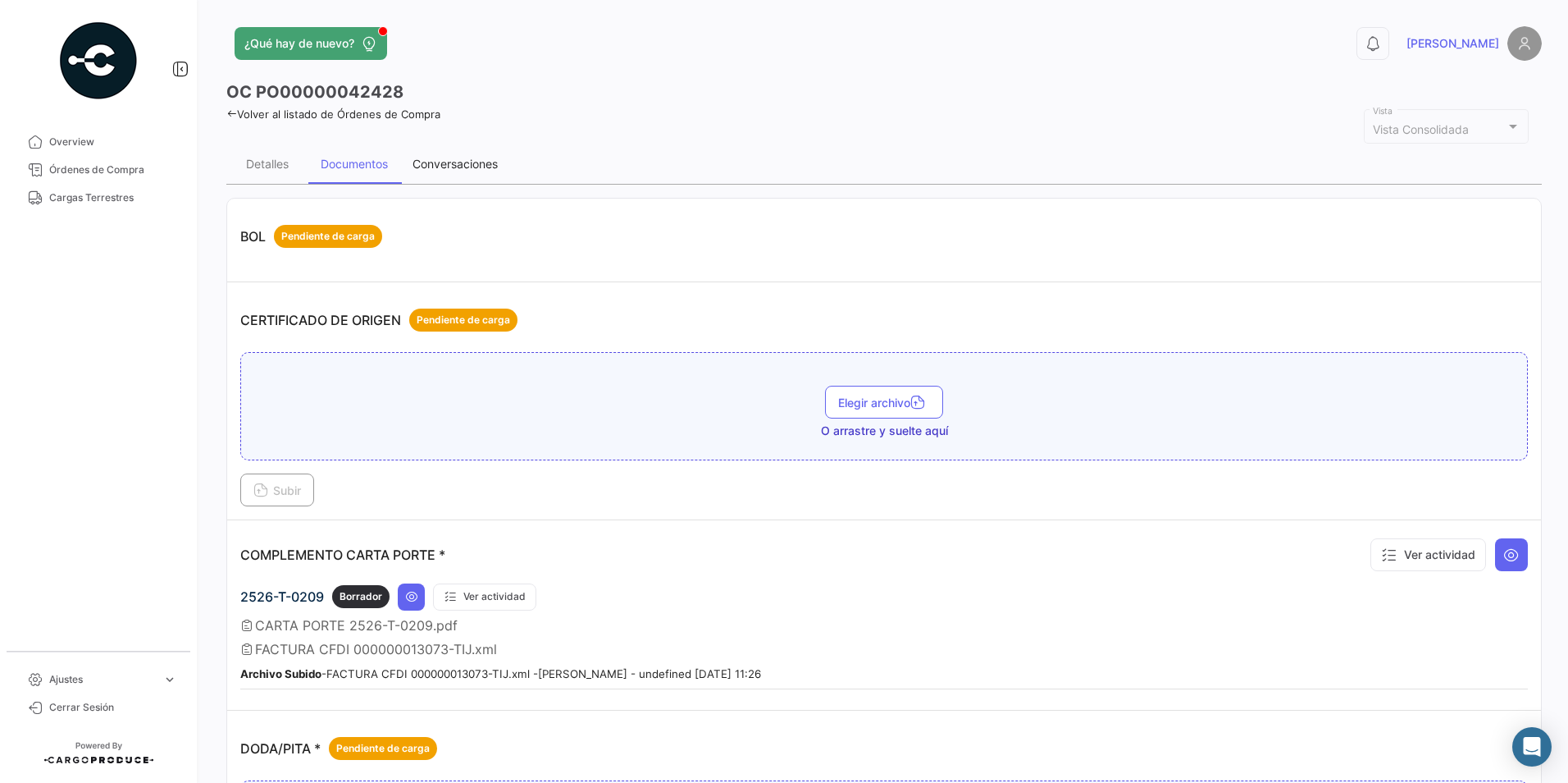
click at [460, 159] on div "Conversaciones" at bounding box center [455, 164] width 85 height 14
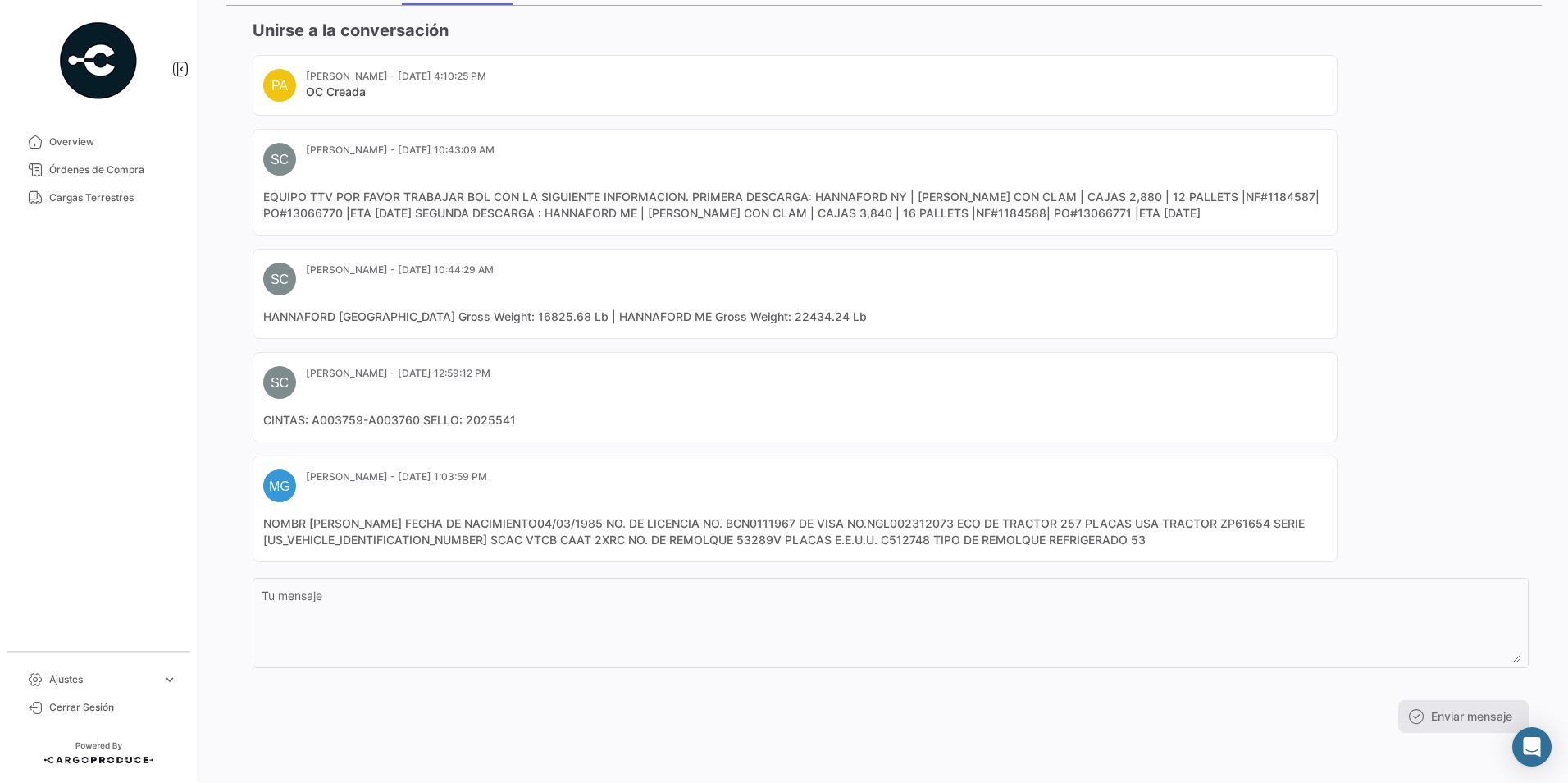
scroll to position [181, 0]
click at [692, 538] on mat-card-content "NOMBR [PERSON_NAME] FECHA DE NACIMIENTO04/03/1985 NO. DE LICENCIA NO. BCN011196…" at bounding box center [795, 529] width 1063 height 33
copy mat-card-content "53289V"
click at [838, 538] on mat-card-content "NOMBR [PERSON_NAME] FECHA DE NACIMIENTO04/03/1985 NO. DE LICENCIA NO. BCN011196…" at bounding box center [795, 529] width 1063 height 33
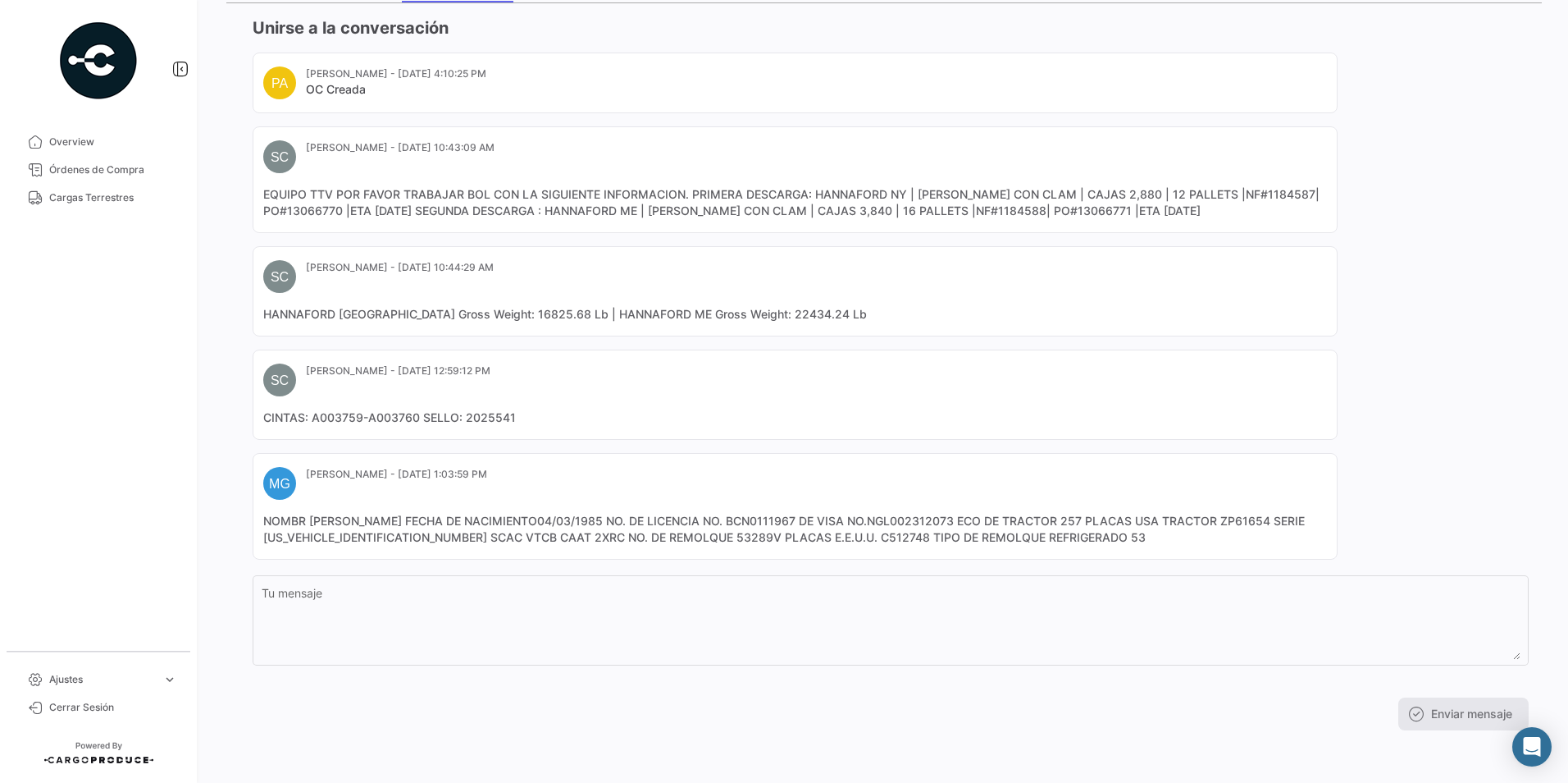
click at [838, 538] on mat-card-content "NOMBR [PERSON_NAME] FECHA DE NACIMIENTO04/03/1985 NO. DE LICENCIA NO. BCN011196…" at bounding box center [795, 529] width 1063 height 33
click at [836, 538] on mat-card-content "NOMBR [PERSON_NAME] FECHA DE NACIMIENTO04/03/1985 NO. DE LICENCIA NO. BCN011196…" at bounding box center [795, 529] width 1063 height 33
click at [819, 538] on mat-card-content "NOMBR [PERSON_NAME] FECHA DE NACIMIENTO04/03/1985 NO. DE LICENCIA NO. BCN011196…" at bounding box center [795, 529] width 1063 height 33
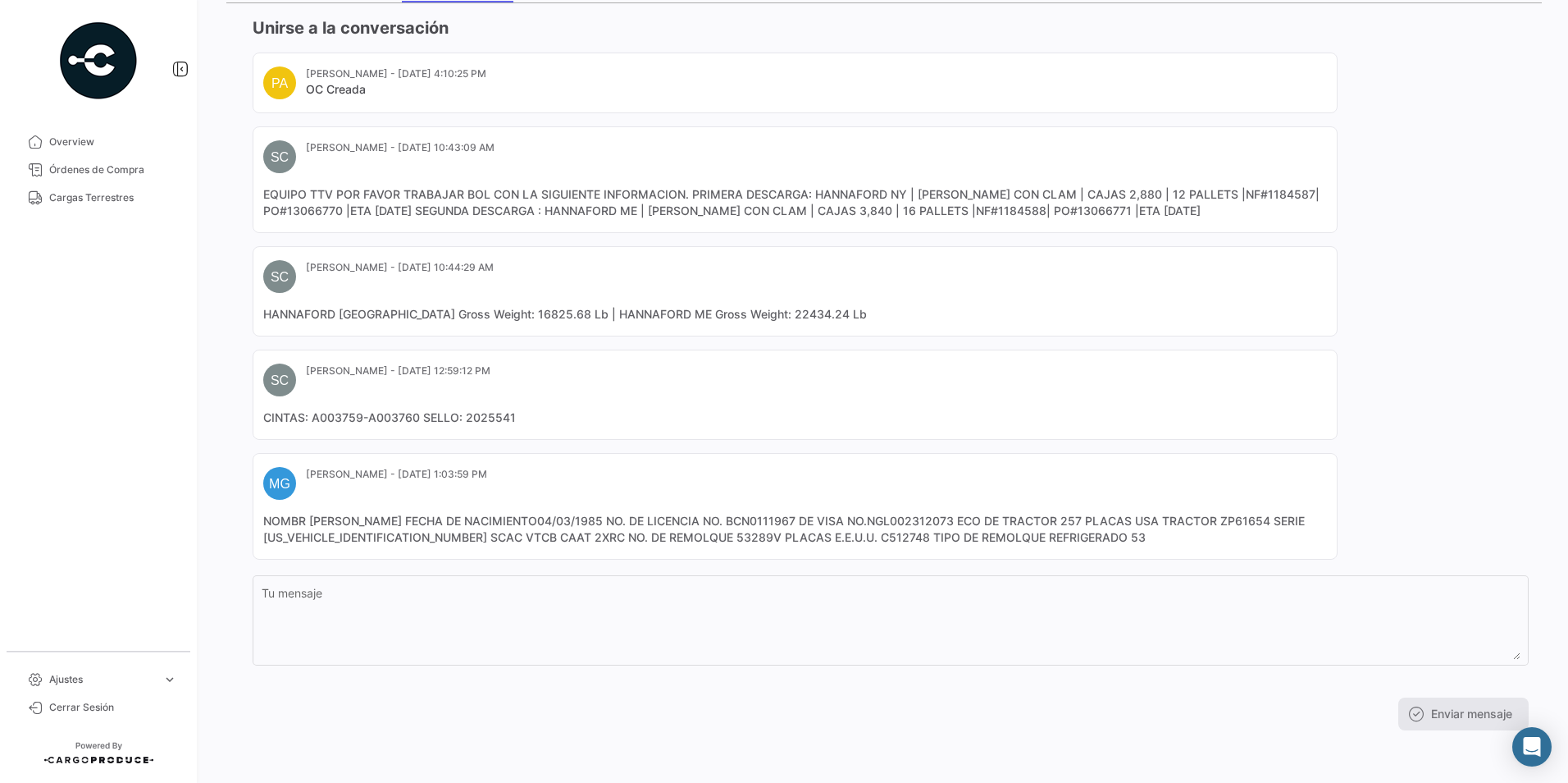
click at [819, 538] on mat-card-content "NOMBR [PERSON_NAME] FECHA DE NACIMIENTO04/03/1985 NO. DE LICENCIA NO. BCN011196…" at bounding box center [795, 529] width 1063 height 33
copy mat-card-content "C512748"
click at [826, 554] on mat-card "MG [PERSON_NAME] - [DATE] 1:03:59 PM NOMBR [PERSON_NAME] FECHA DE NACIMIENTO04/…" at bounding box center [795, 506] width 1085 height 107
click at [835, 540] on mat-card-content "NOMBR [PERSON_NAME] FECHA DE NACIMIENTO04/03/1985 NO. DE LICENCIA NO. BCN011196…" at bounding box center [795, 529] width 1063 height 33
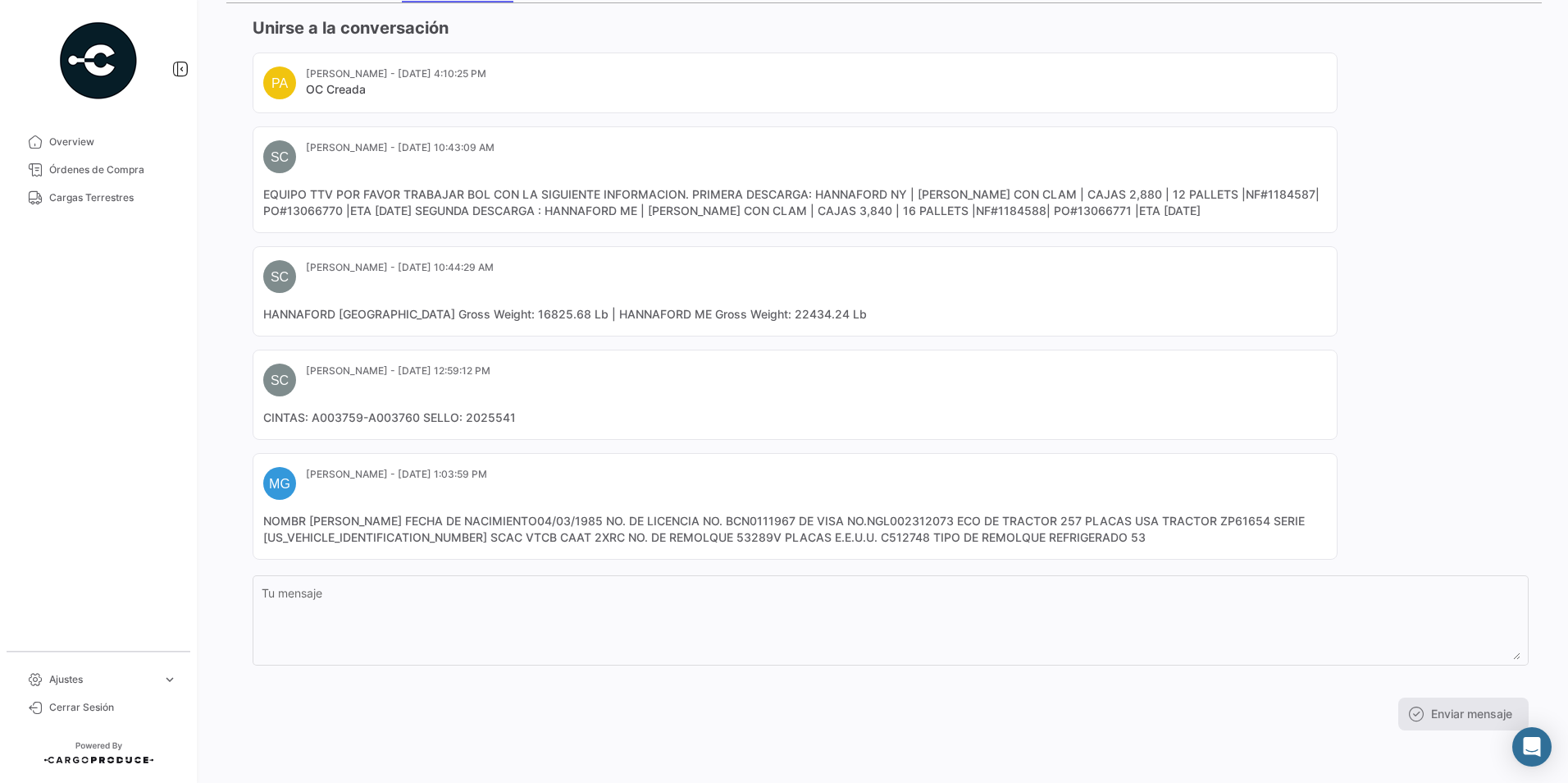
copy mat-card-content "C512748"
click at [1334, 302] on div "PA [PERSON_NAME] - [DATE] 4:10:25 PM OC Creada SC [PERSON_NAME] - [DATE] 10:43:…" at bounding box center [890, 305] width 1276 height 507
click at [829, 538] on mat-card-content "NOMBR [PERSON_NAME] FECHA DE NACIMIENTO04/03/1985 NO. DE LICENCIA NO. BCN011196…" at bounding box center [795, 529] width 1063 height 33
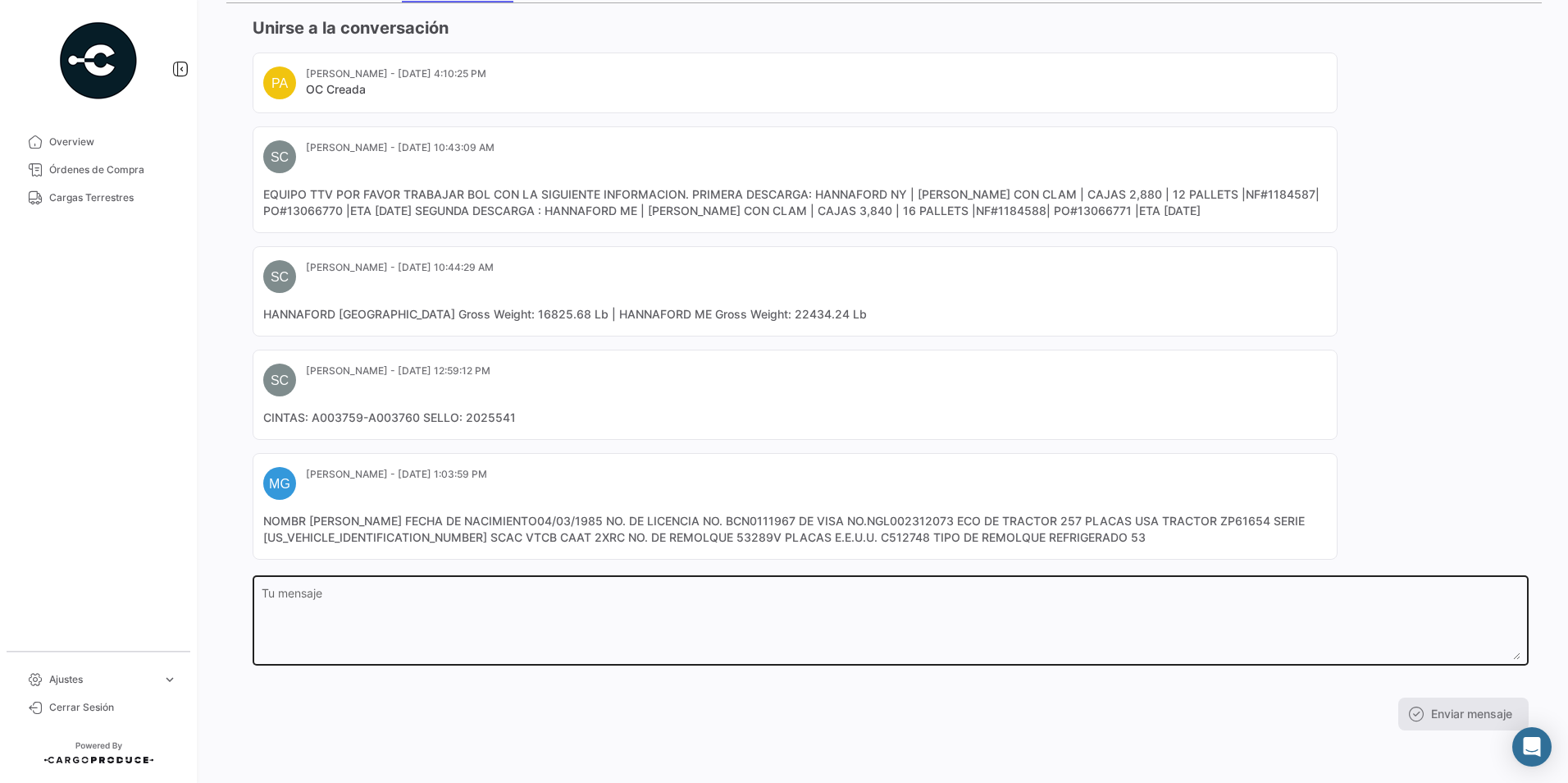
copy mat-card-content "C512748"
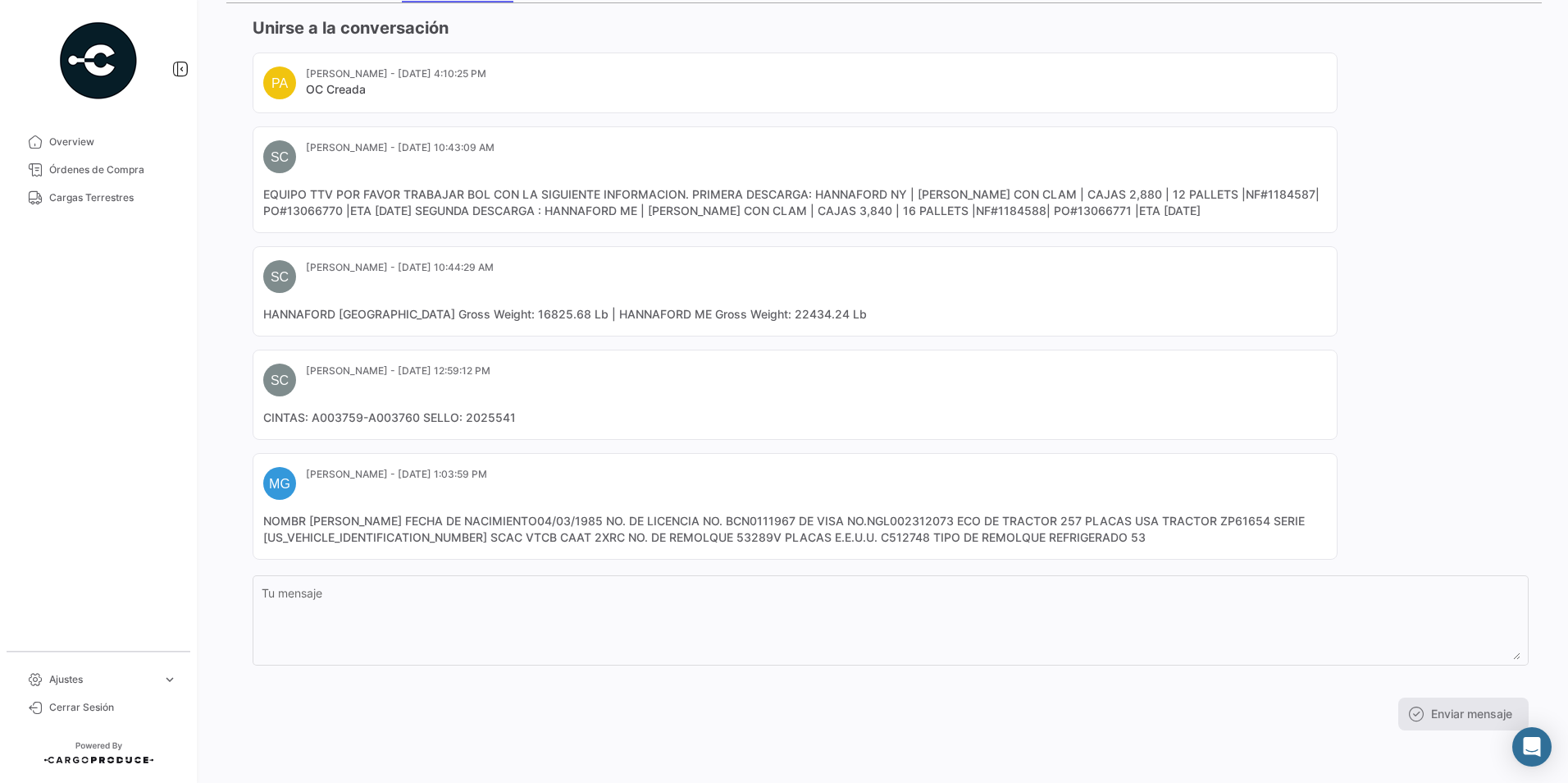
click at [697, 538] on mat-card-content "NOMBR [PERSON_NAME] FECHA DE NACIMIENTO04/03/1985 NO. DE LICENCIA NO. BCN011196…" at bounding box center [795, 529] width 1063 height 33
copy mat-card-content "53289V"
drag, startPoint x: 1376, startPoint y: 290, endPoint x: 1212, endPoint y: 358, distance: 177.5
click at [1376, 290] on div "PA [PERSON_NAME] - [DATE] 4:10:25 PM OC Creada SC [PERSON_NAME] - [DATE] 10:43:…" at bounding box center [890, 305] width 1276 height 507
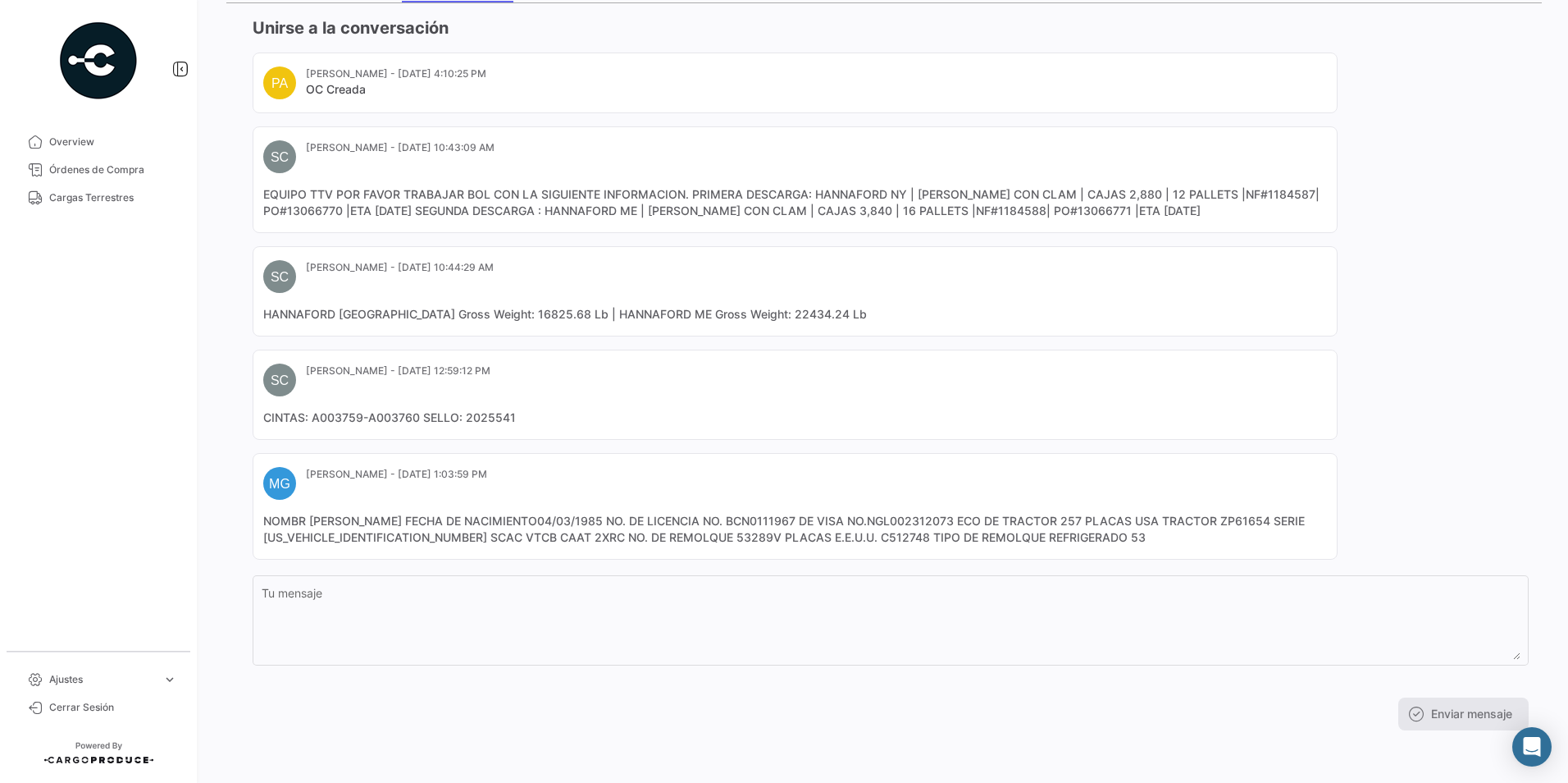
click at [826, 538] on mat-card-content "NOMBR [PERSON_NAME] FECHA DE NACIMIENTO04/03/1985 NO. DE LICENCIA NO. BCN011196…" at bounding box center [795, 529] width 1063 height 33
copy mat-card-content "C512748"
click at [540, 542] on mat-card-content "NOMBR [PERSON_NAME] FECHA DE NACIMIENTO04/03/1985 NO. DE LICENCIA NO. BCN011196…" at bounding box center [795, 529] width 1063 height 33
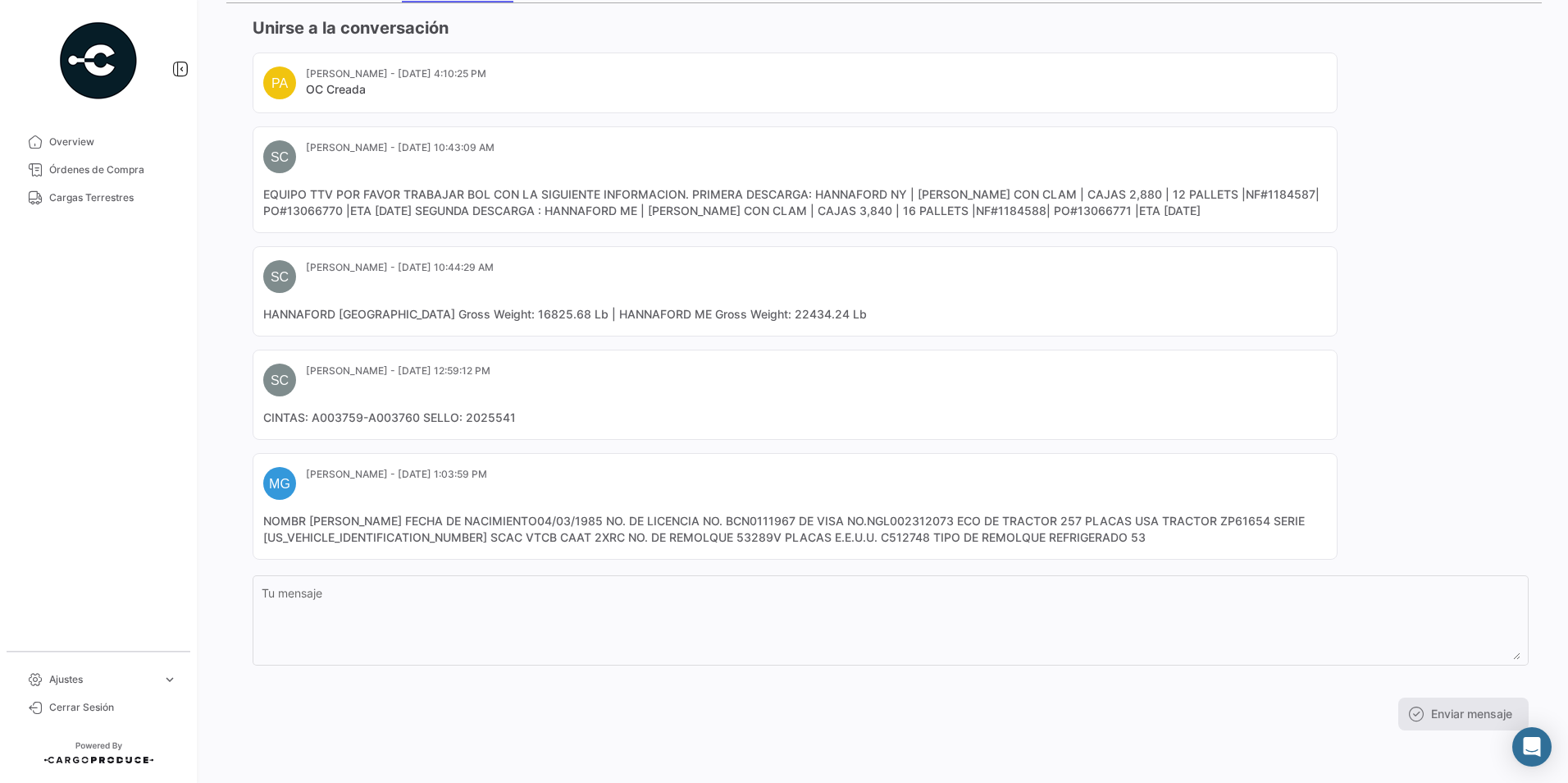
copy mat-card-content "2XRC"
click at [734, 541] on mat-card-content "NOMBR [PERSON_NAME] FECHA DE NACIMIENTO04/03/1985 NO. DE LICENCIA NO. BCN011196…" at bounding box center [795, 529] width 1063 height 33
drag, startPoint x: 308, startPoint y: 521, endPoint x: 446, endPoint y: 522, distance: 138.0
click at [446, 522] on mat-card-content "NOMBR [PERSON_NAME] FECHA DE NACIMIENTO04/03/1985 NO. DE LICENCIA NO. BCN011196…" at bounding box center [795, 529] width 1063 height 33
copy mat-card-content "[PERSON_NAME]"
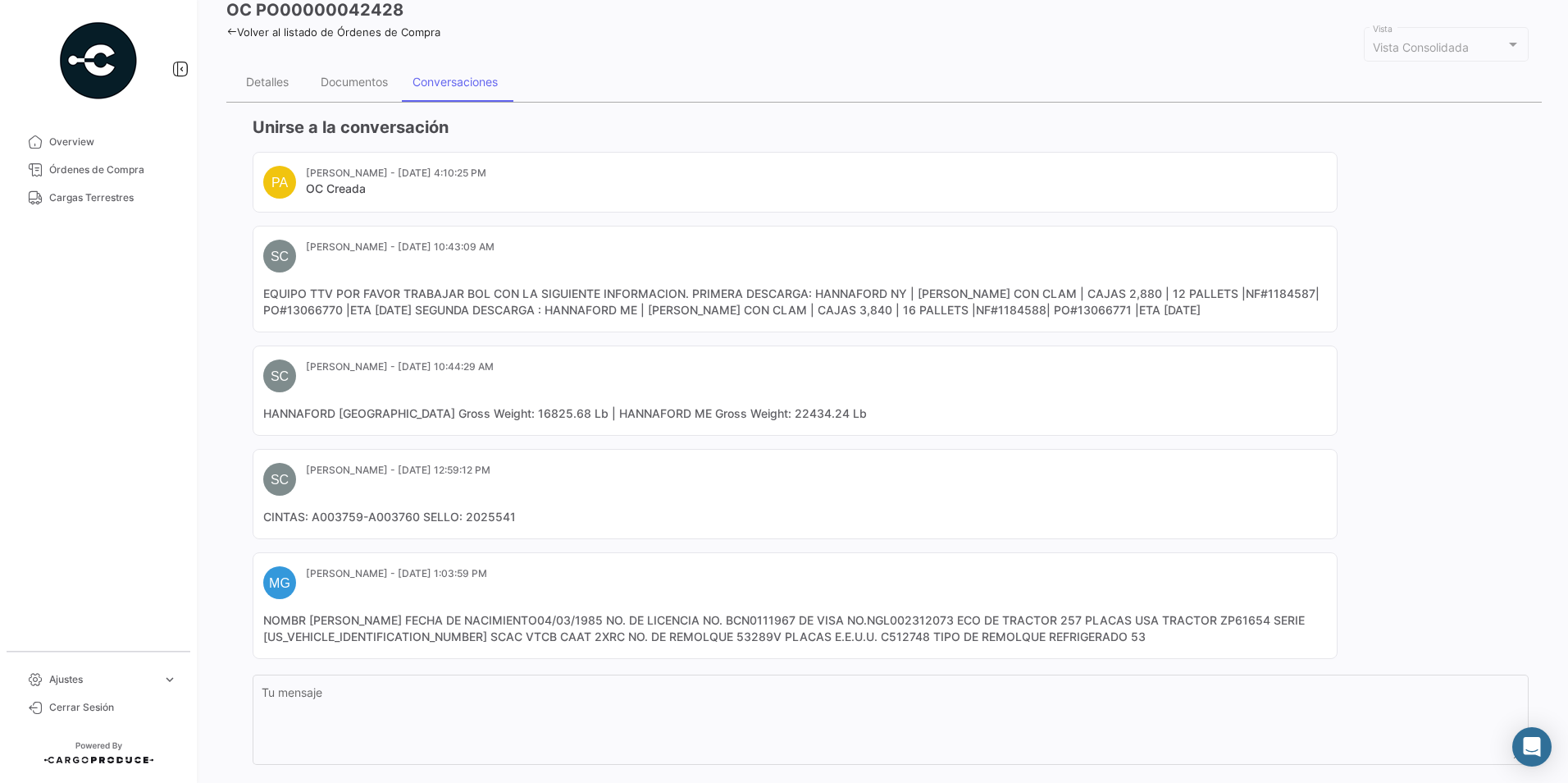
scroll to position [0, 0]
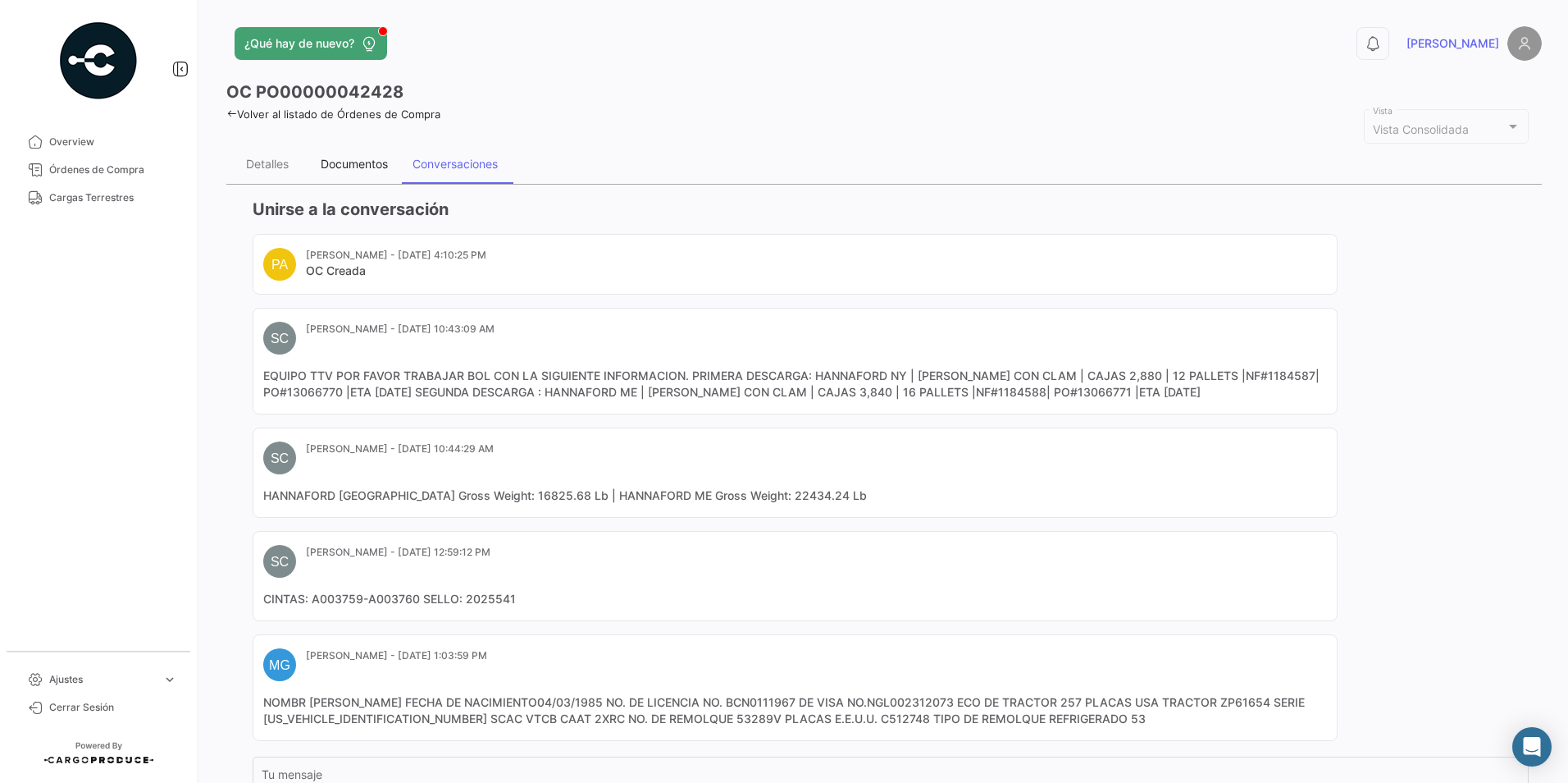
click at [365, 158] on div "Documentos" at bounding box center [354, 164] width 67 height 14
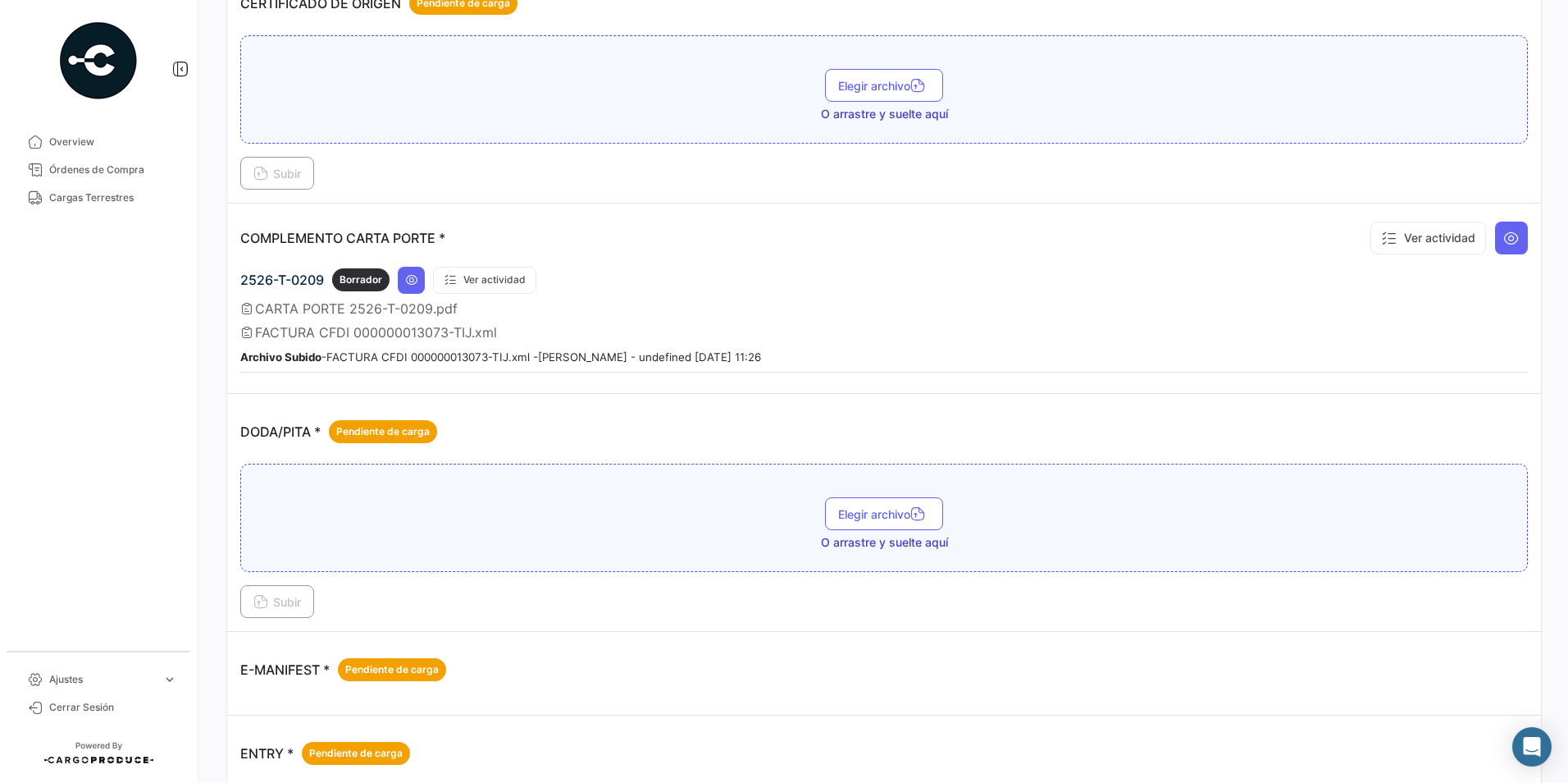
scroll to position [329, 0]
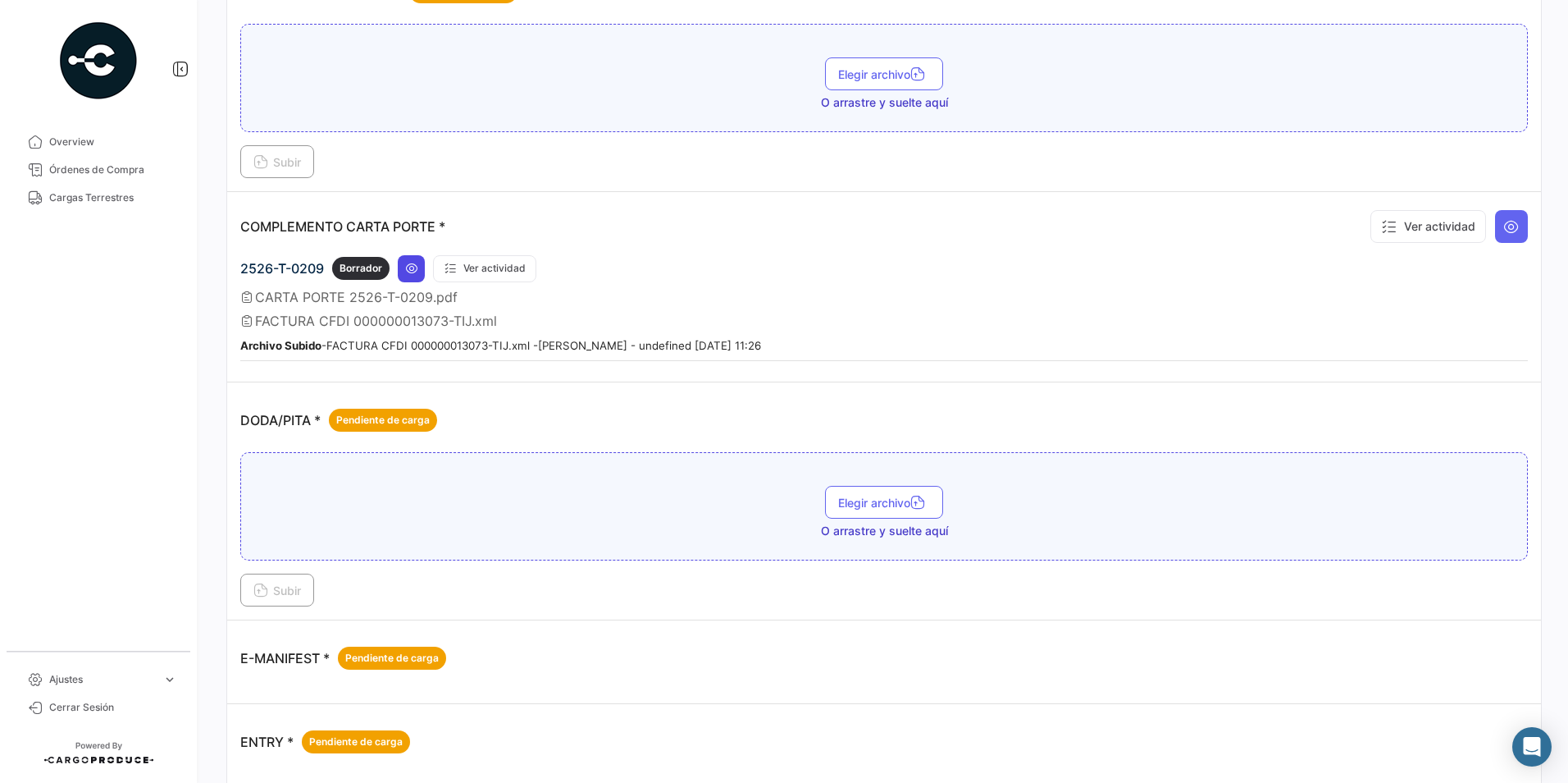
click at [406, 273] on icon at bounding box center [412, 268] width 14 height 14
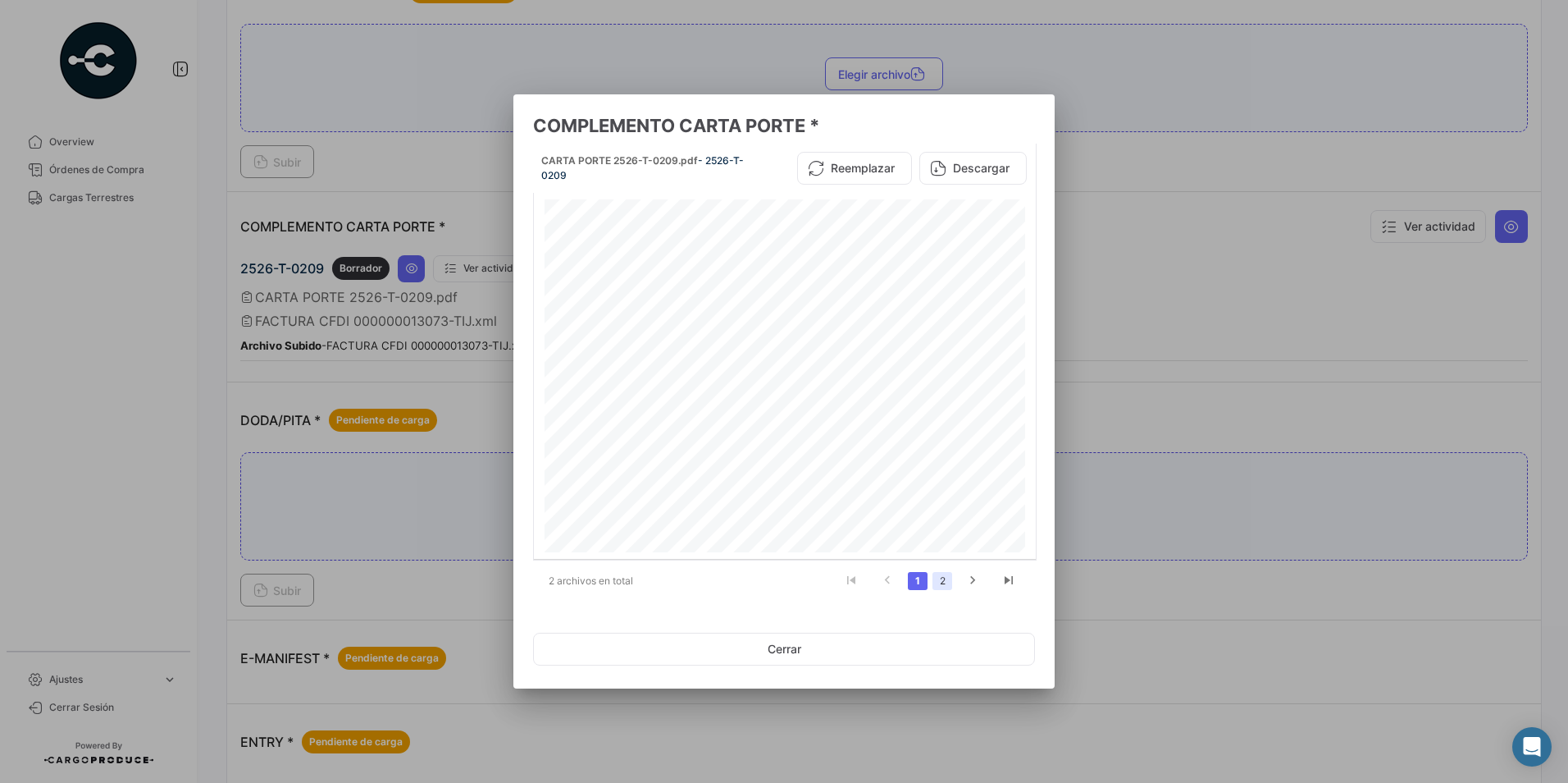
click at [951, 576] on link "2" at bounding box center [942, 580] width 19 height 18
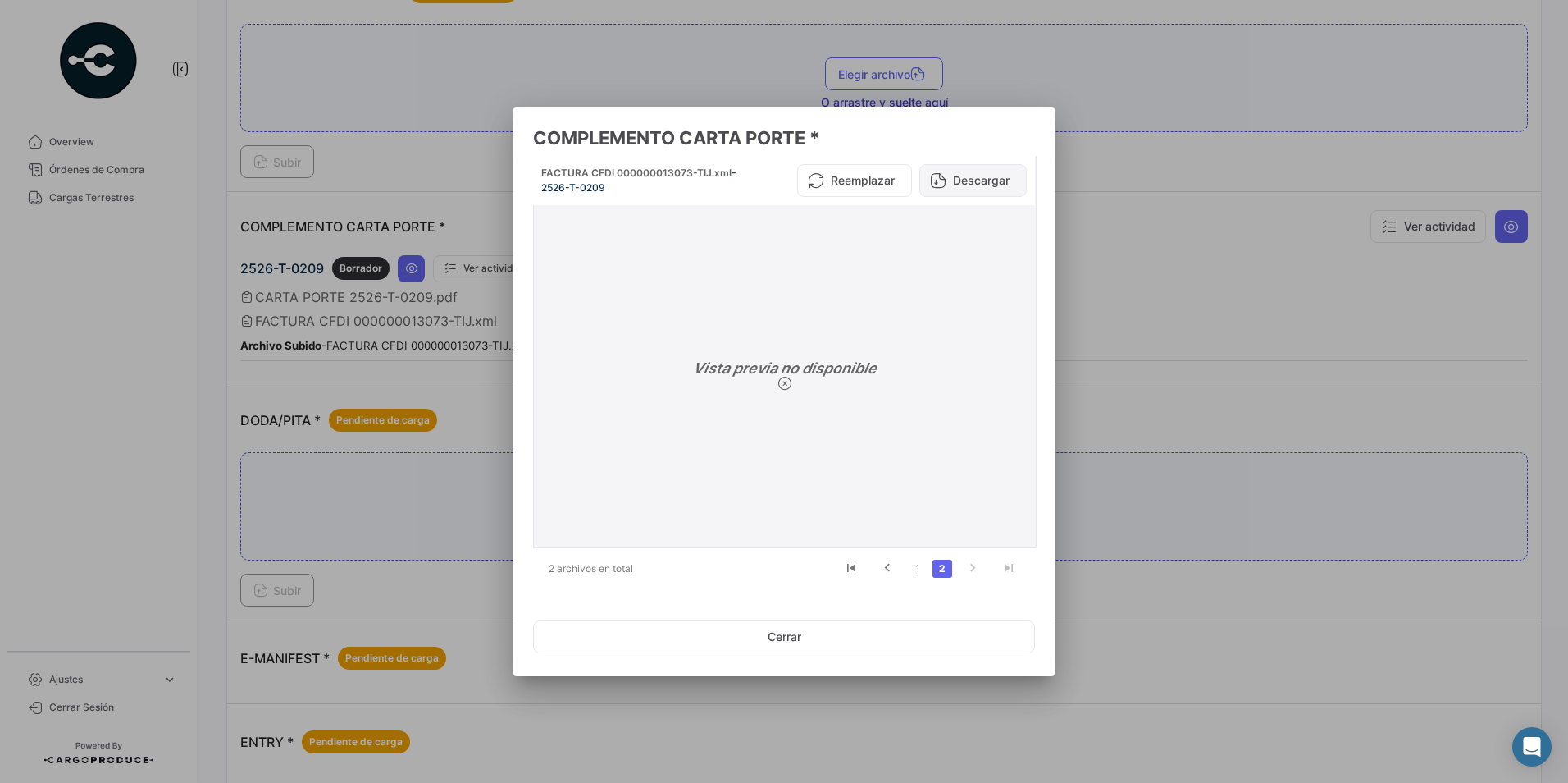
click at [949, 185] on button "Descargar" at bounding box center [972, 180] width 108 height 33
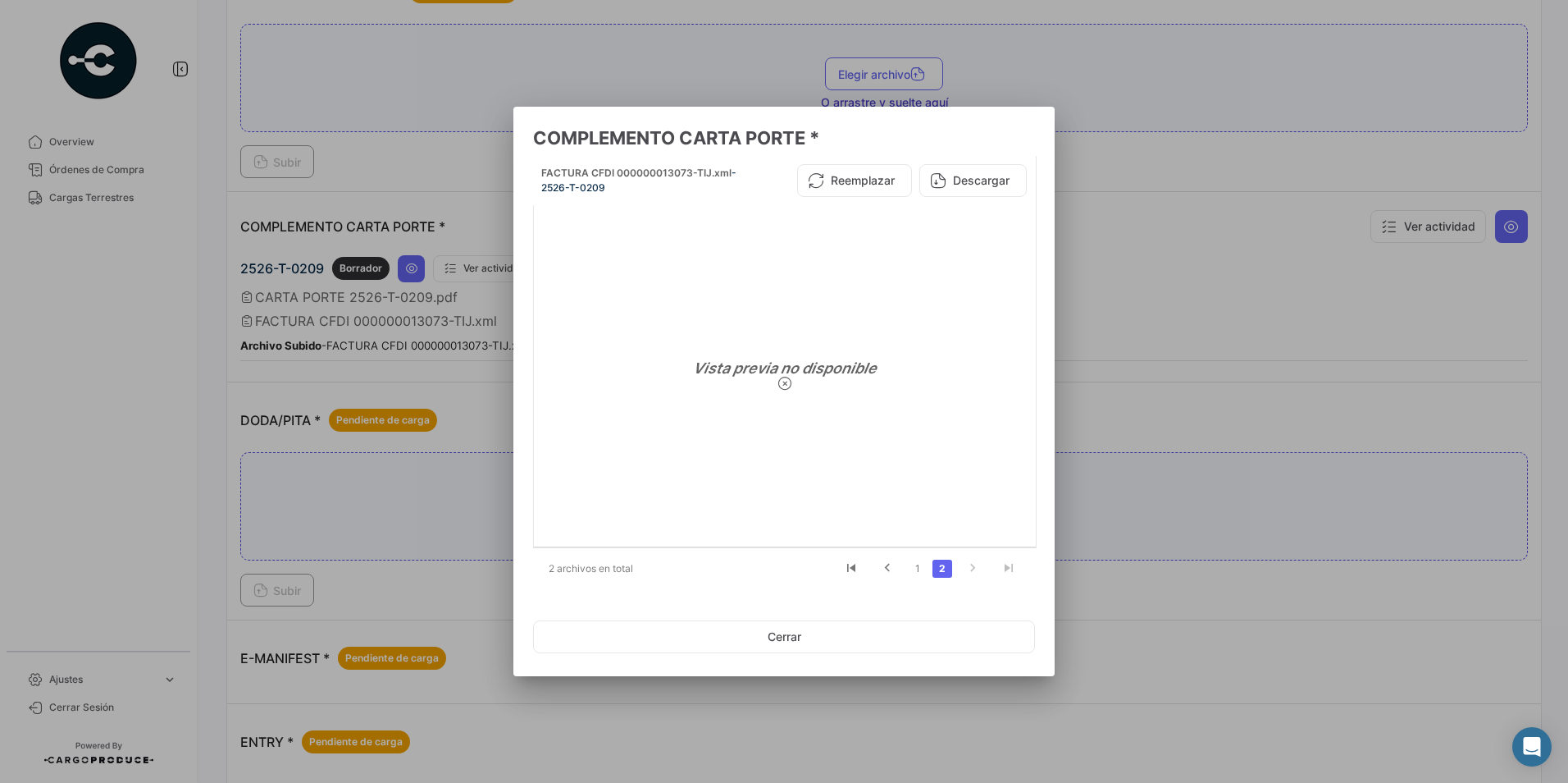
drag, startPoint x: 1130, startPoint y: 329, endPoint x: 1036, endPoint y: 339, distance: 94.5
click at [1130, 329] on div at bounding box center [784, 392] width 1568 height 783
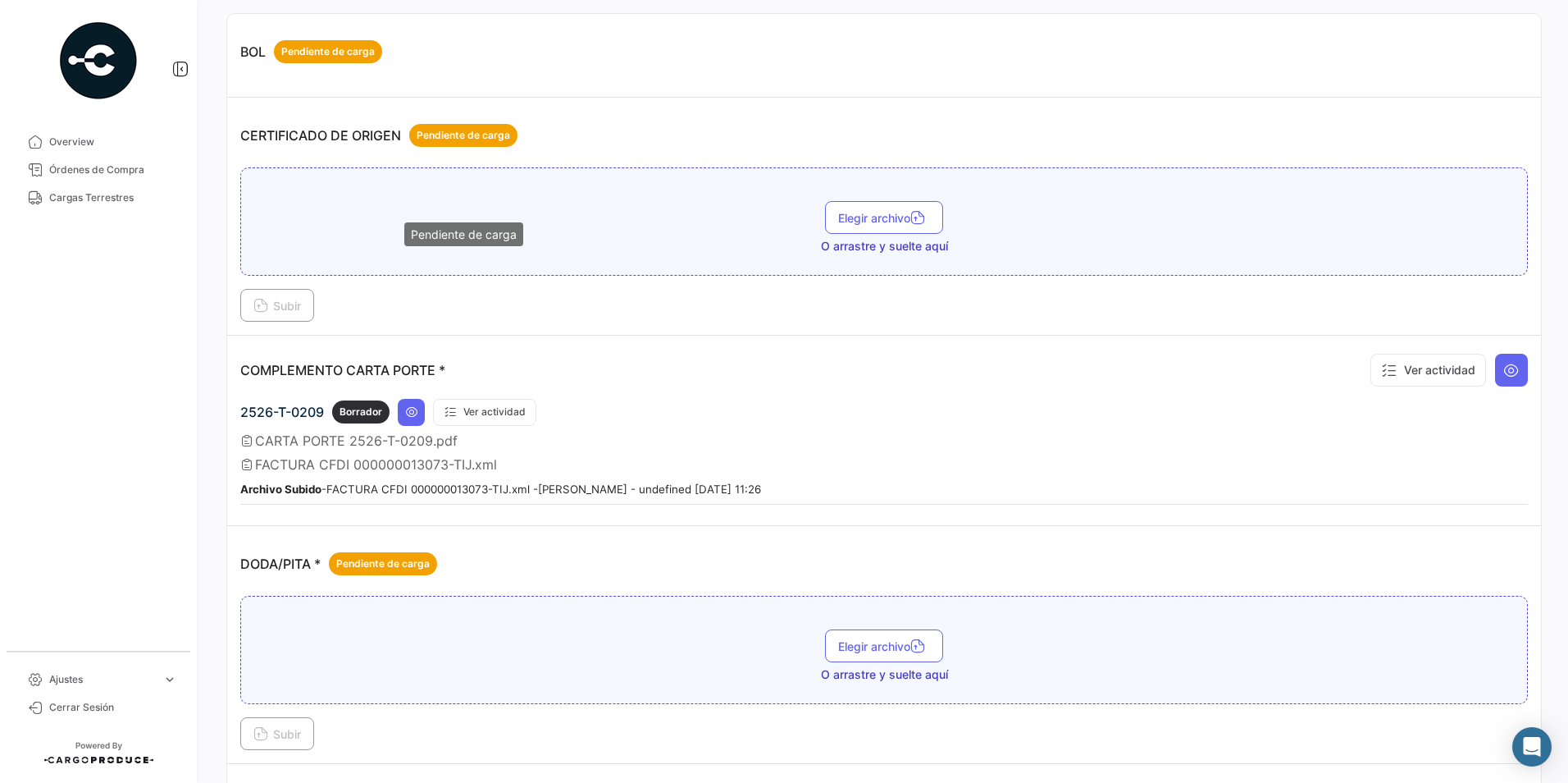
scroll to position [0, 0]
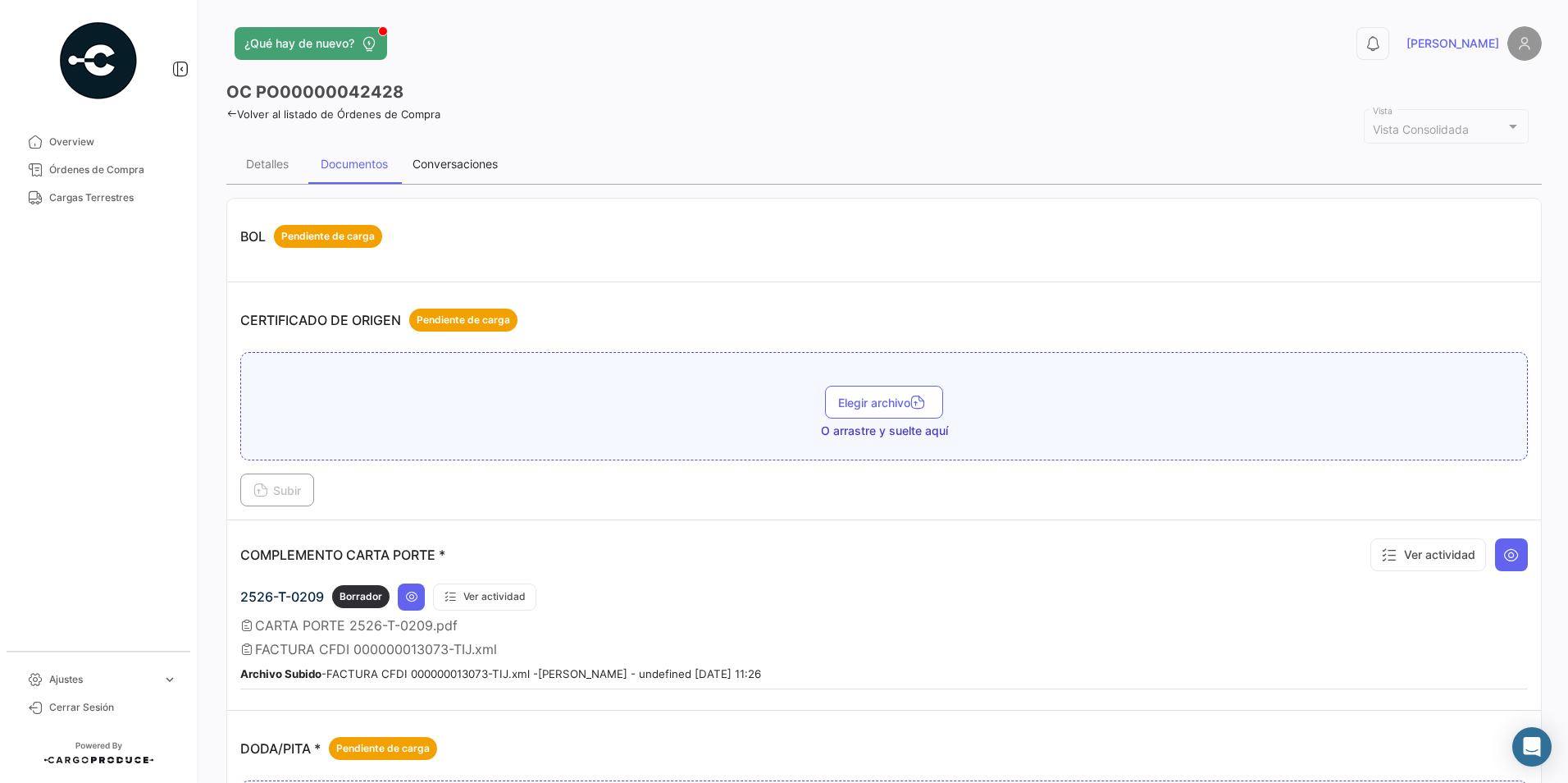
click at [433, 179] on div "Conversaciones" at bounding box center [454, 164] width 109 height 40
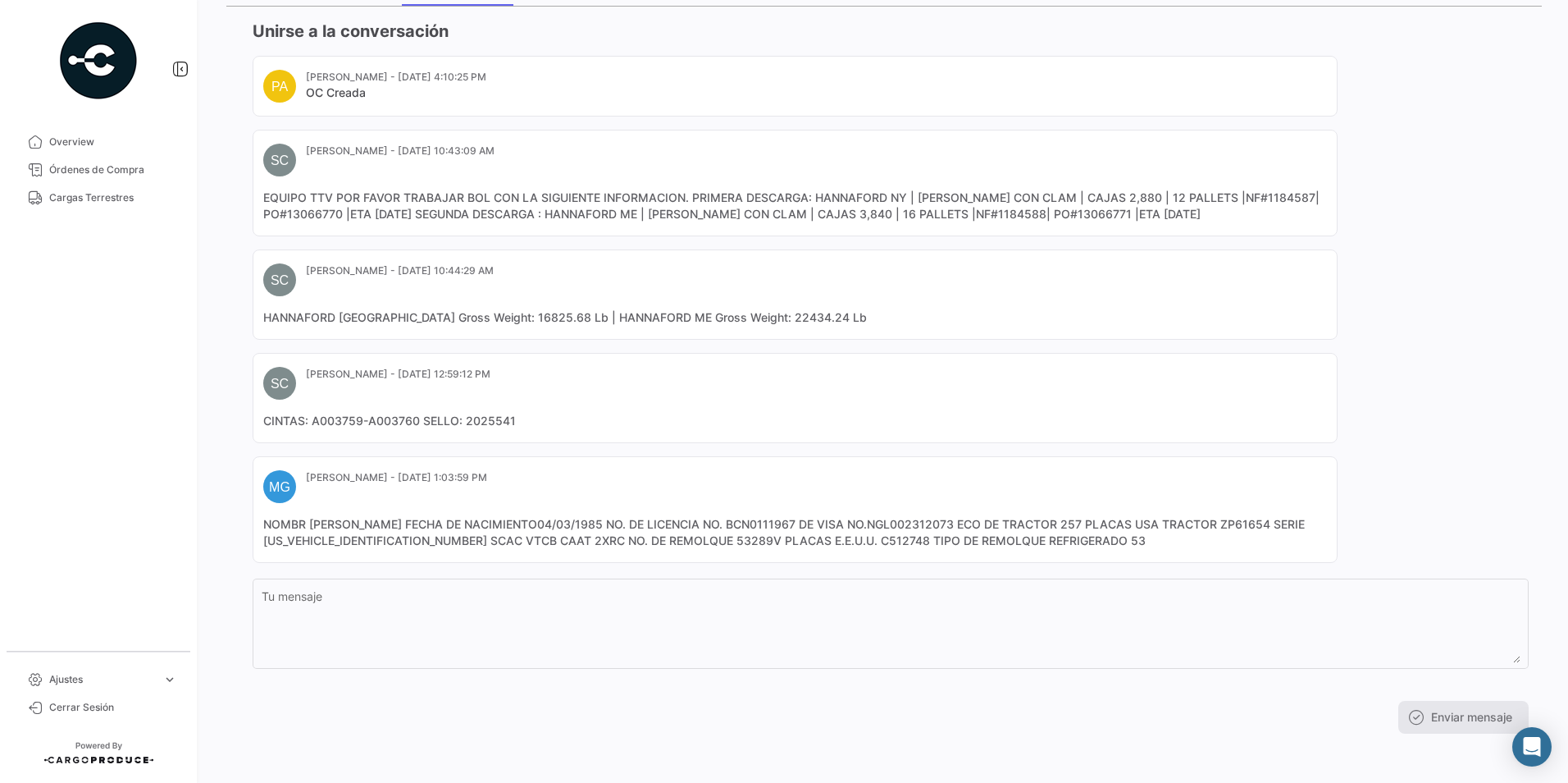
scroll to position [181, 0]
click at [843, 538] on mat-card-content "NOMBR [PERSON_NAME] FECHA DE NACIMIENTO04/03/1985 NO. DE LICENCIA NO. BCN011196…" at bounding box center [795, 529] width 1063 height 33
copy mat-card-content "C512748"
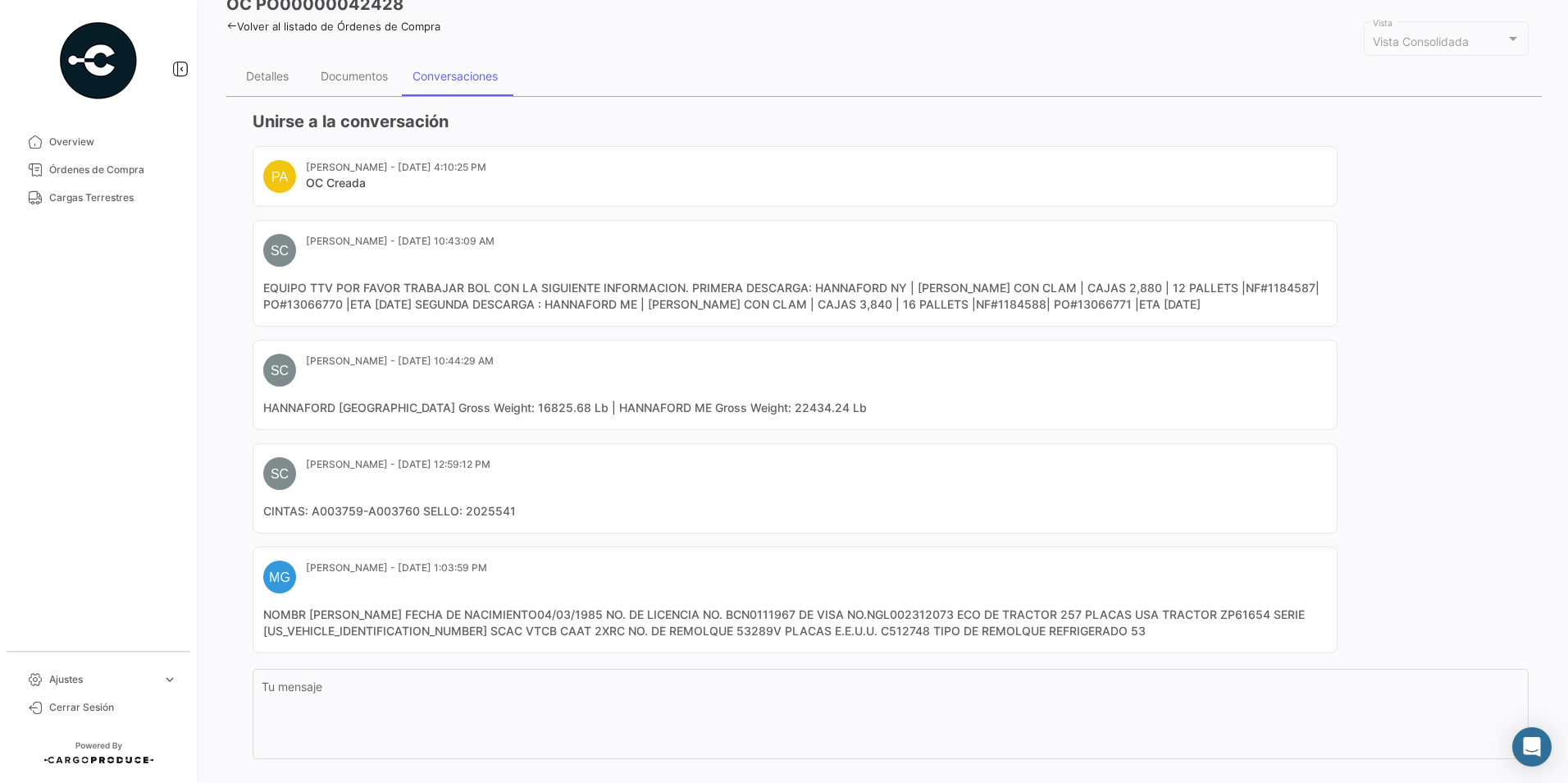
scroll to position [0, 0]
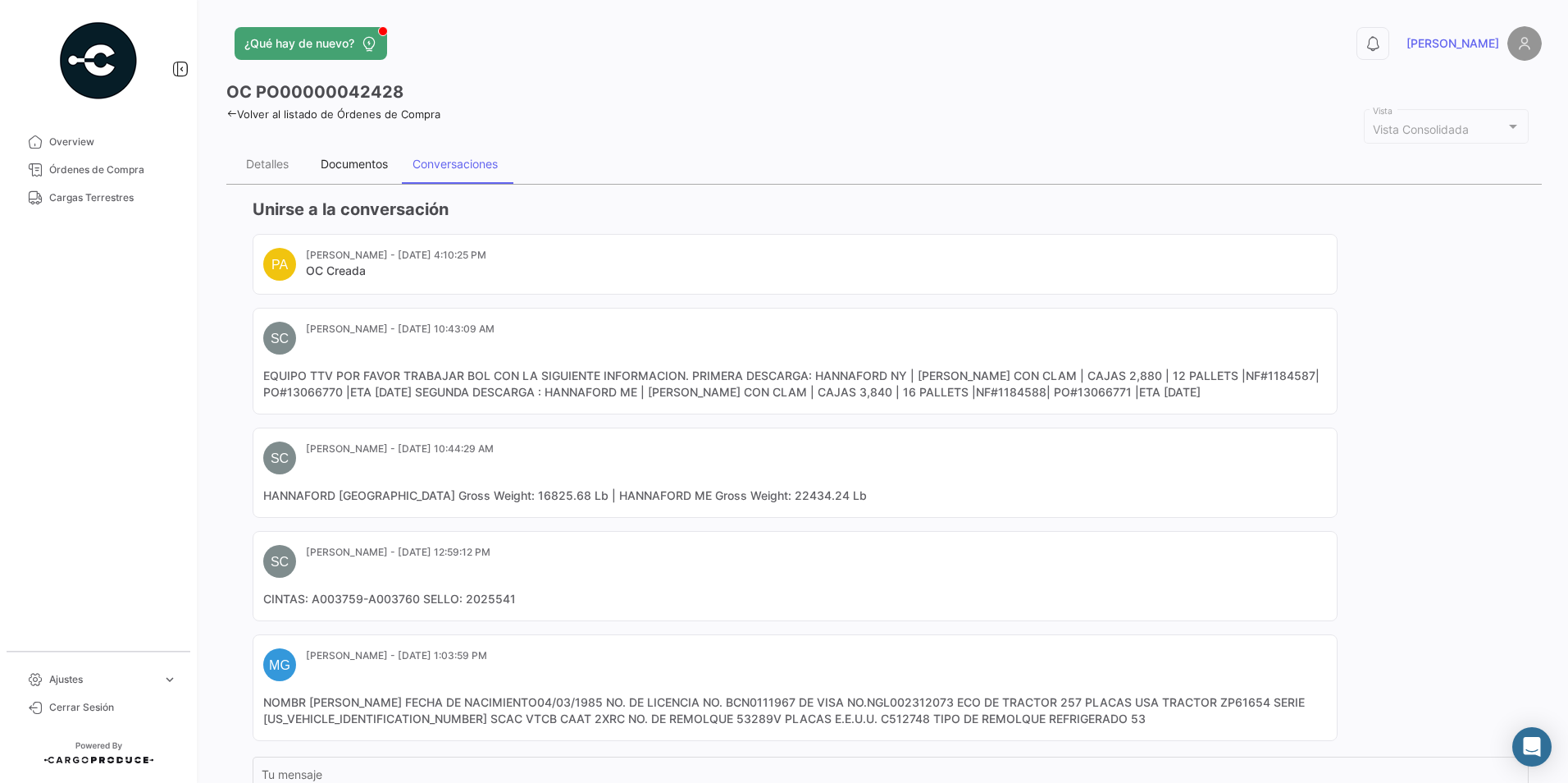
click at [382, 171] on div "Documentos" at bounding box center [354, 164] width 67 height 14
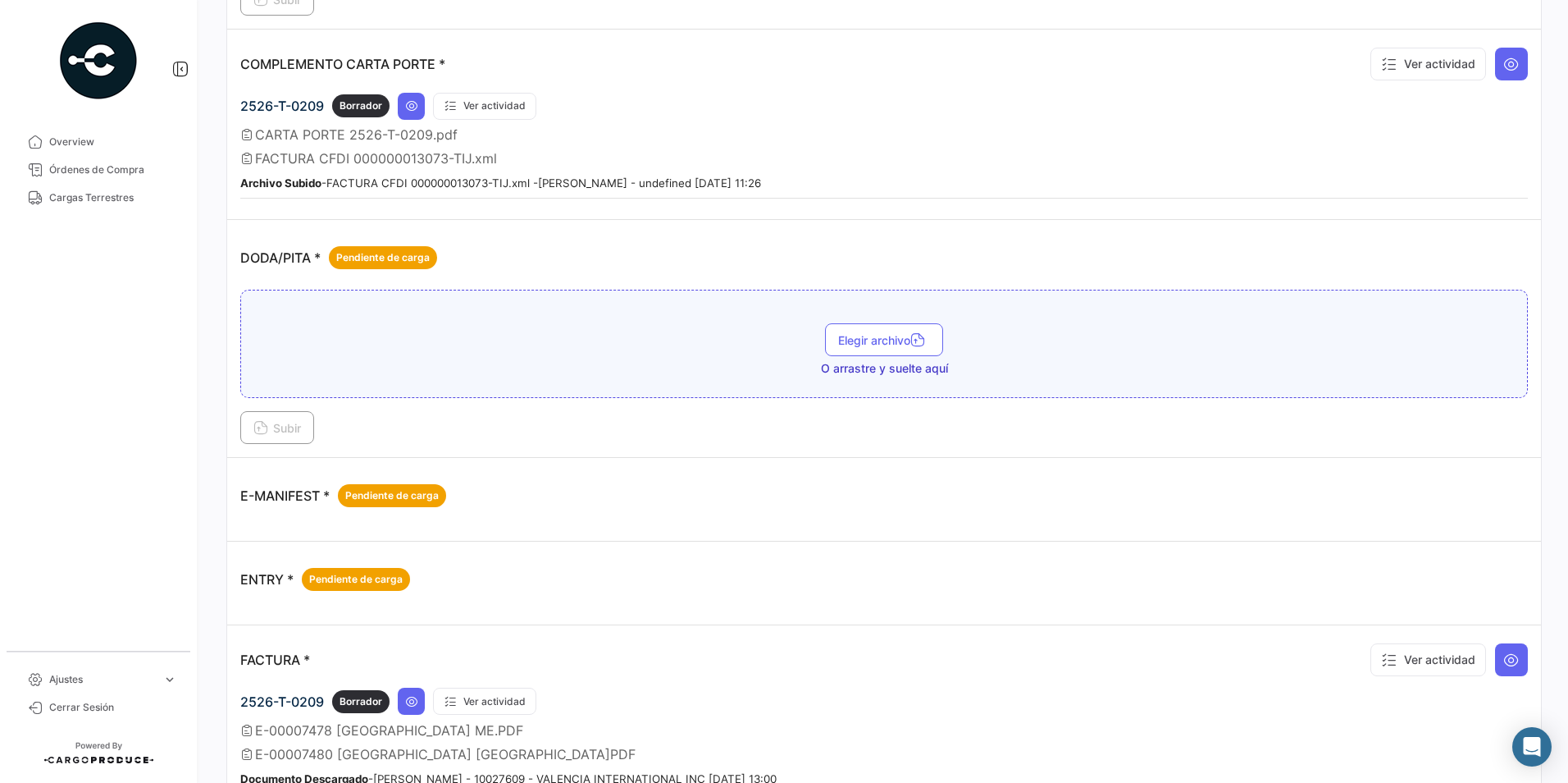
scroll to position [492, 0]
click at [630, 441] on div "Subir" at bounding box center [883, 425] width 1287 height 33
